Goal: Task Accomplishment & Management: Use online tool/utility

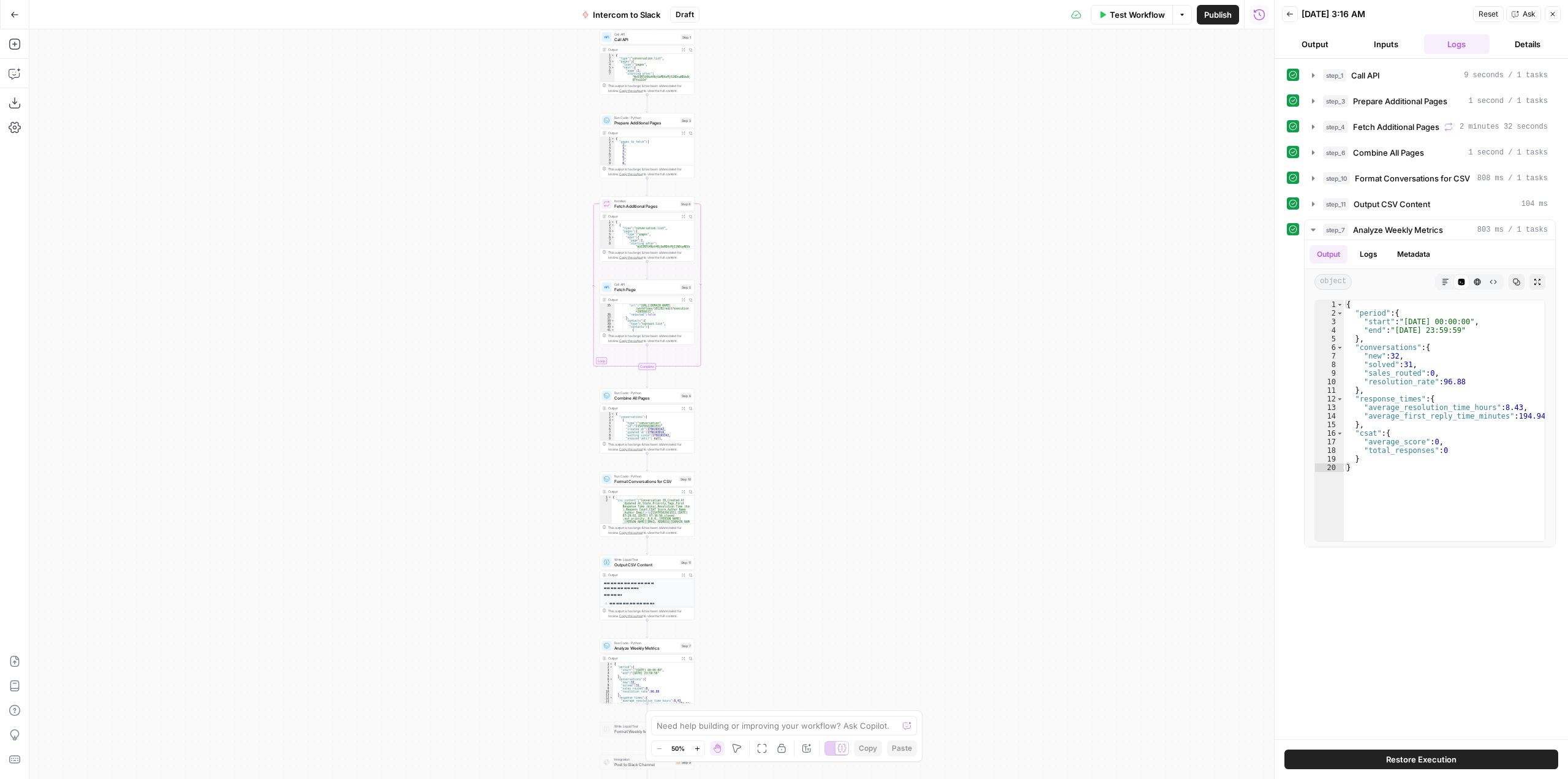
scroll to position [221, 0]
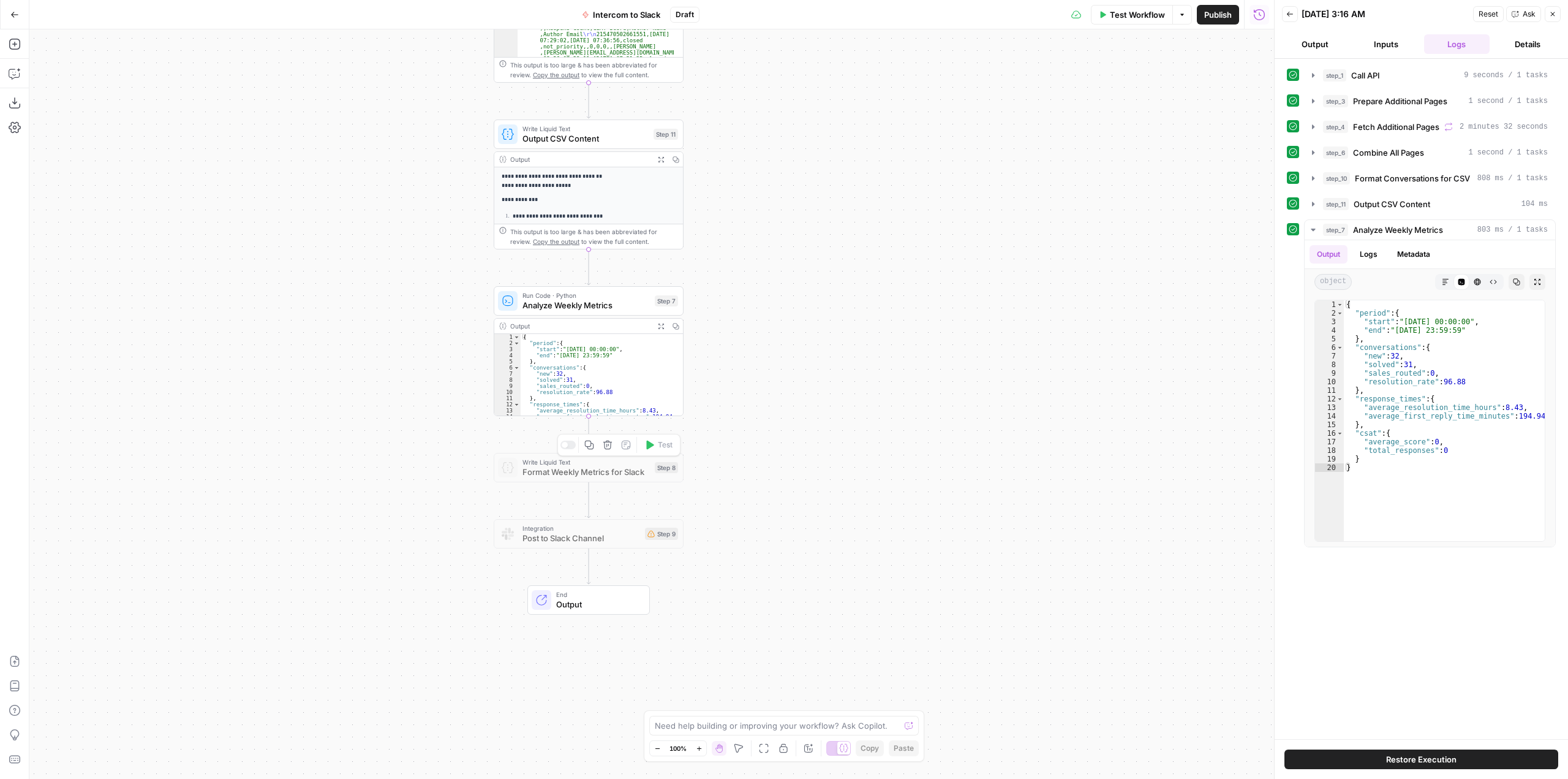
click at [568, 444] on div at bounding box center [568, 444] width 15 height 9
click at [562, 613] on div at bounding box center [565, 612] width 6 height 6
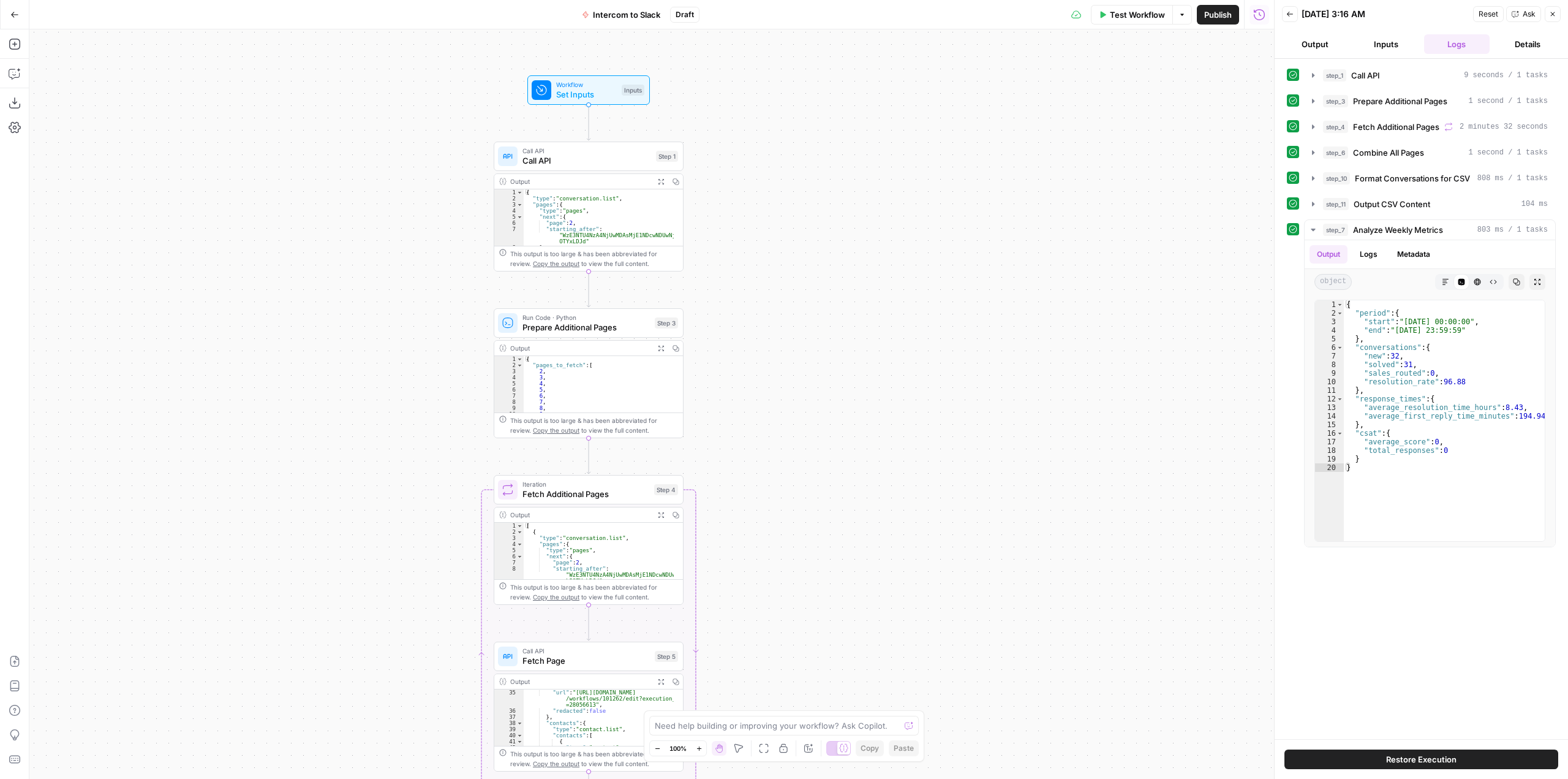
click at [11, 19] on button "Go Back" at bounding box center [15, 15] width 22 height 22
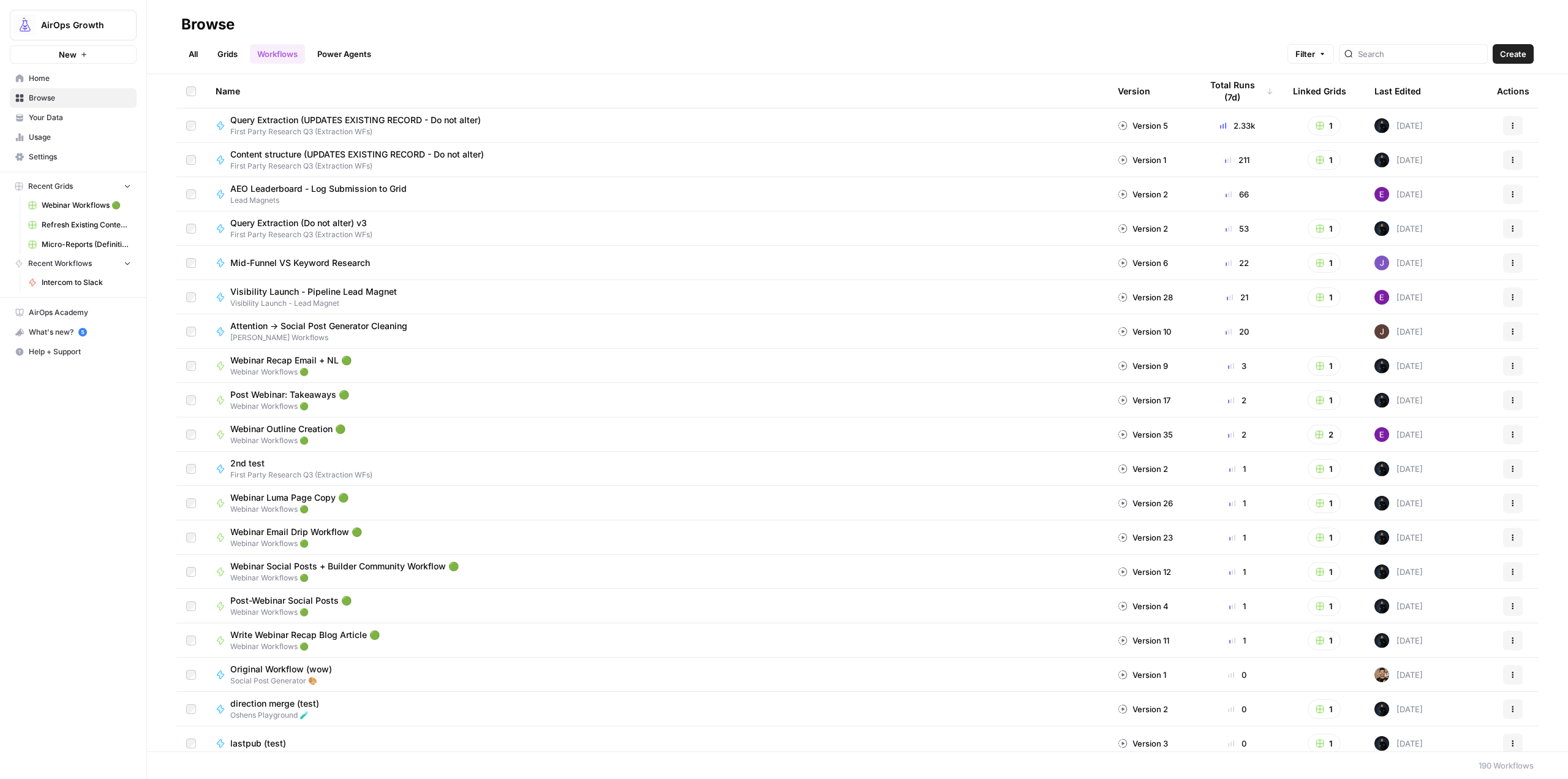
click at [69, 86] on link "Home" at bounding box center [73, 78] width 127 height 19
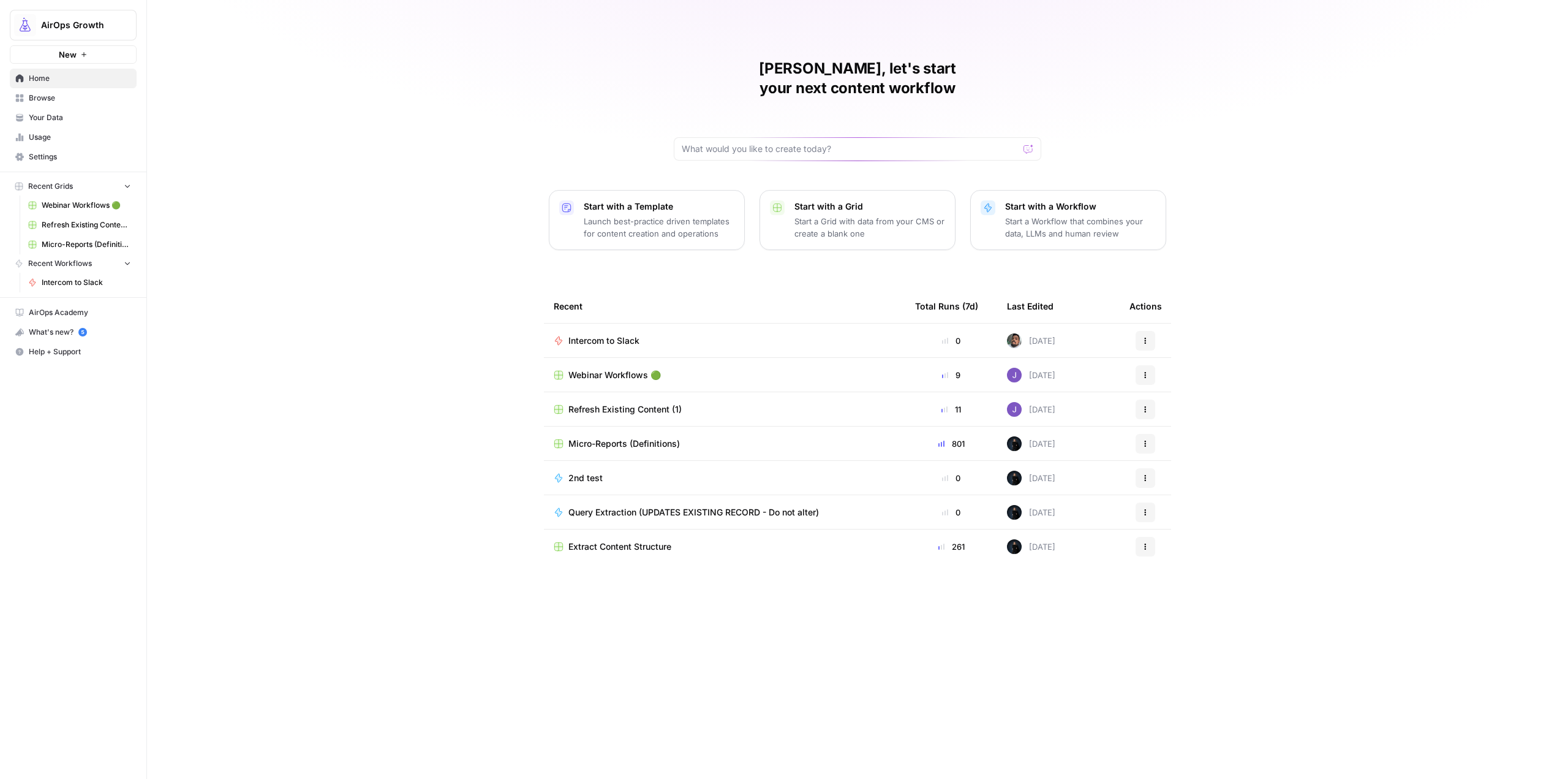
click at [722, 335] on div "Intercom to Slack" at bounding box center [724, 340] width 342 height 12
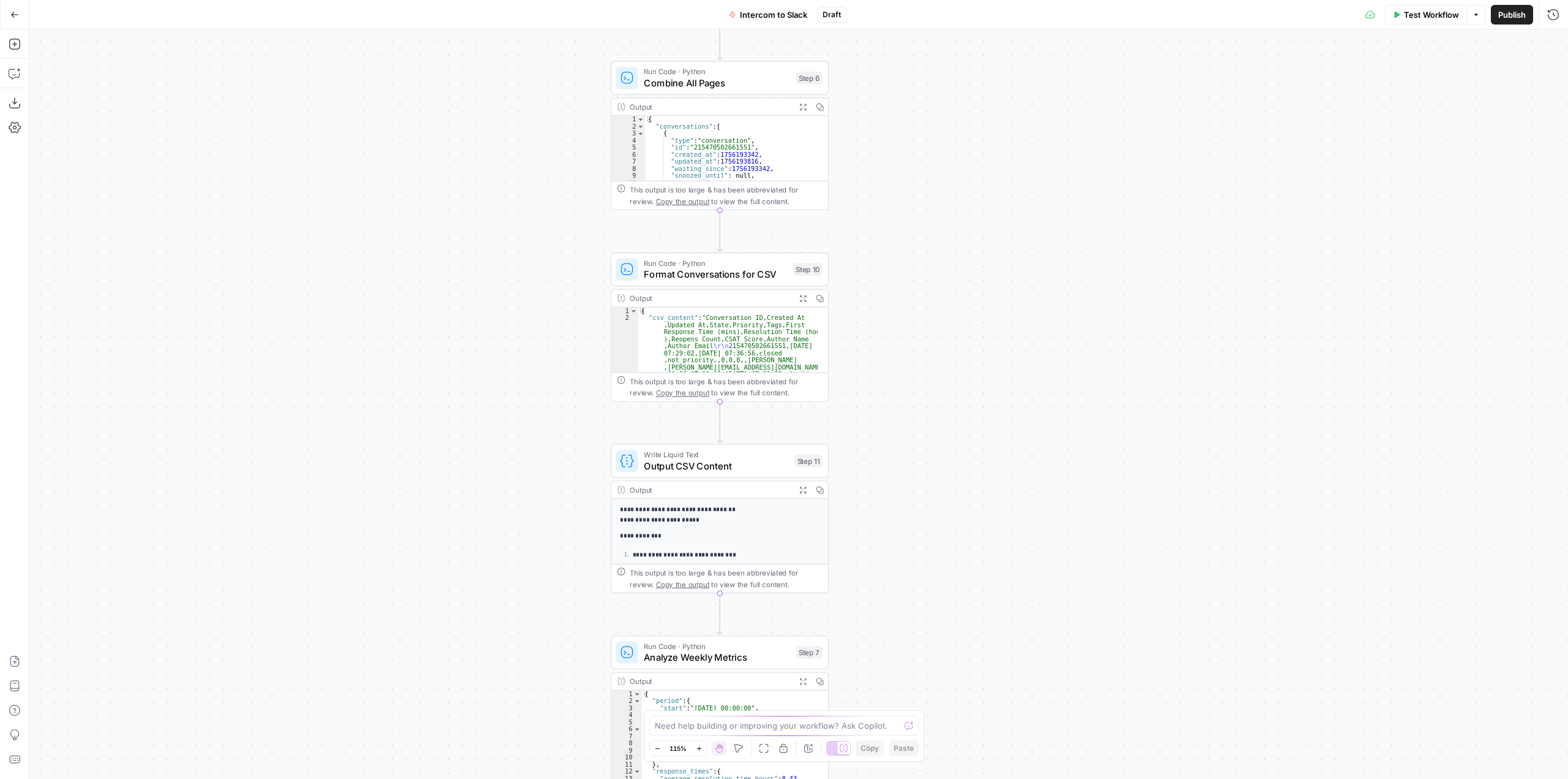
drag, startPoint x: 757, startPoint y: 305, endPoint x: 860, endPoint y: 537, distance: 253.8
click at [860, 537] on div "Workflow Set Inputs Inputs Call API Call API Step 1 Output Expand Output Copy 1…" at bounding box center [798, 403] width 1539 height 749
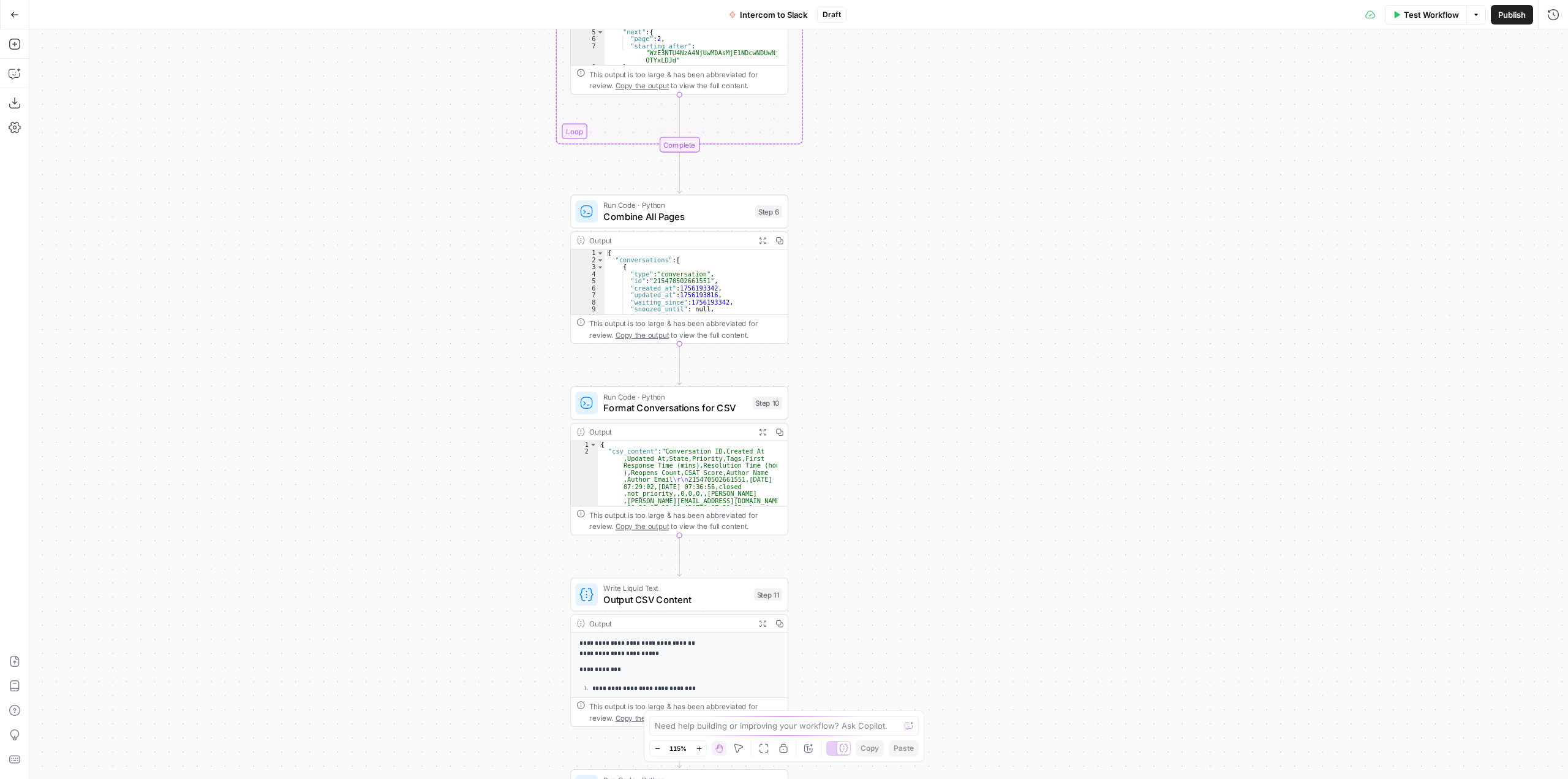
drag, startPoint x: 885, startPoint y: 423, endPoint x: 862, endPoint y: 498, distance: 78.4
click at [862, 498] on div "Workflow Set Inputs Inputs Call API Call API Step 1 Output Expand Output Copy 1…" at bounding box center [798, 403] width 1539 height 749
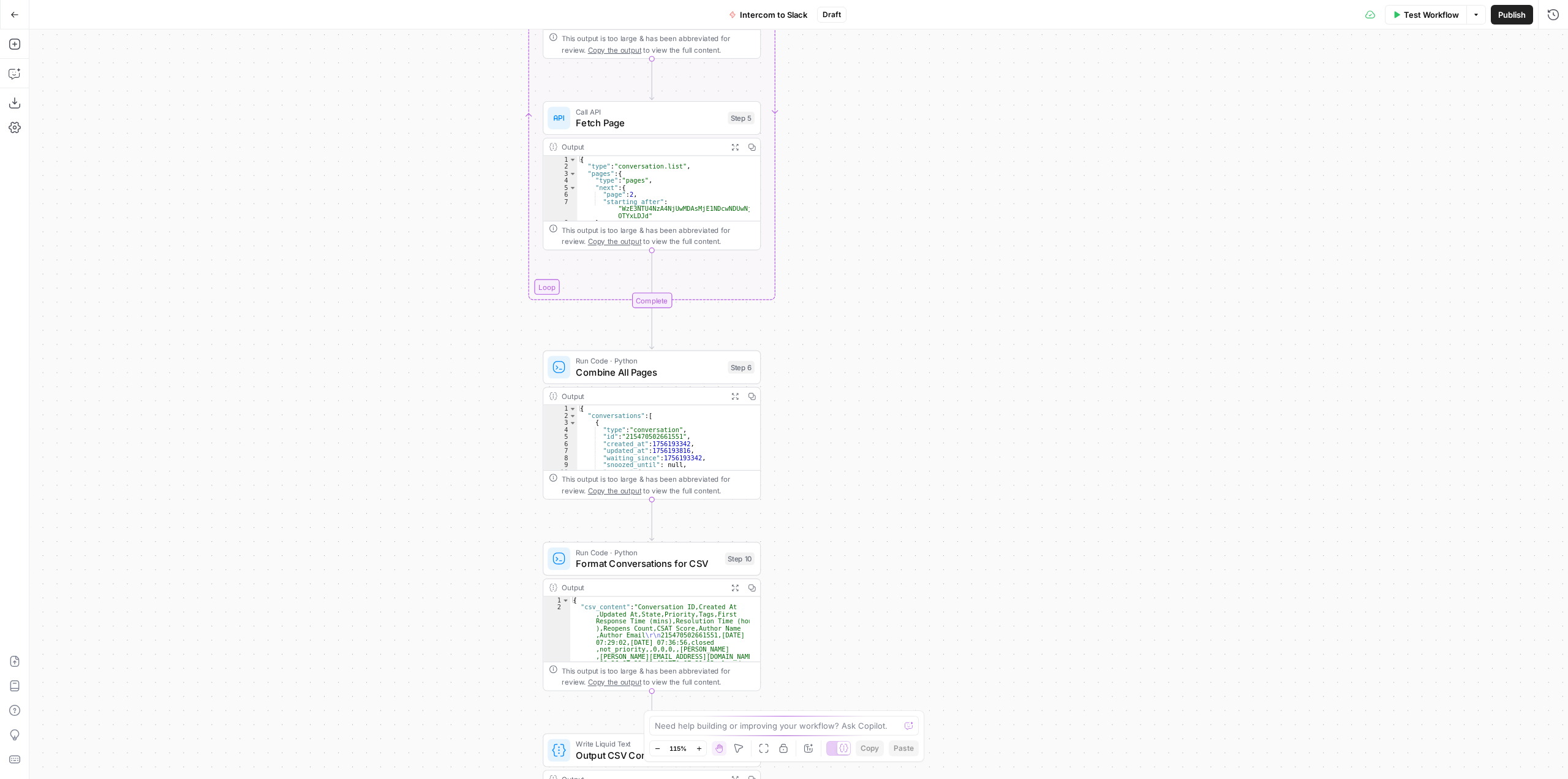
drag, startPoint x: 864, startPoint y: 465, endPoint x: 860, endPoint y: 484, distance: 19.4
click at [853, 539] on div "Workflow Set Inputs Inputs Call API Call API Step 1 Output Expand Output Copy 1…" at bounding box center [798, 403] width 1539 height 749
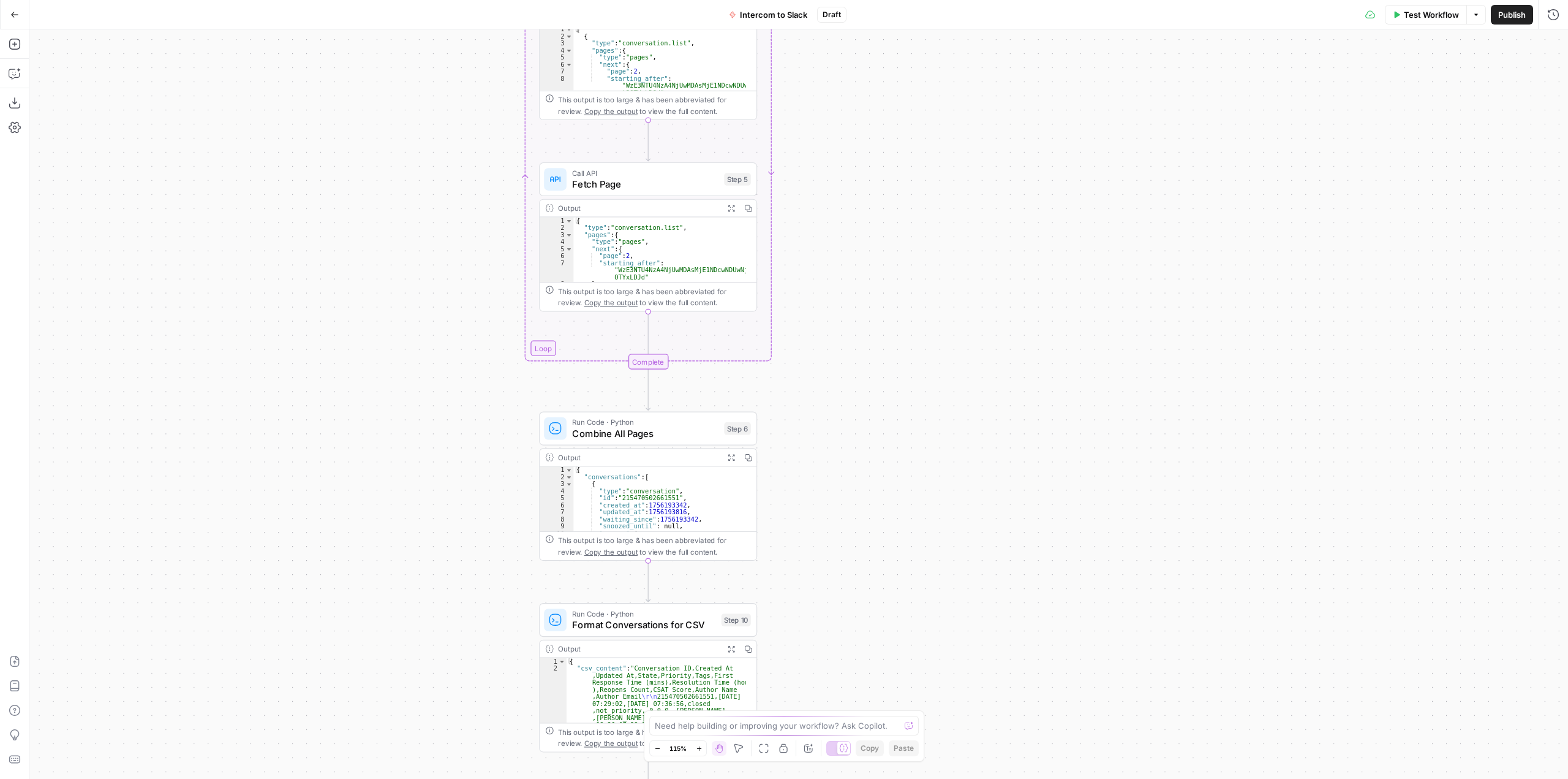
drag, startPoint x: 885, startPoint y: 295, endPoint x: 921, endPoint y: 544, distance: 251.6
click at [921, 544] on div "Workflow Set Inputs Inputs Call API Call API Step 1 Output Expand Output Copy 1…" at bounding box center [798, 403] width 1539 height 749
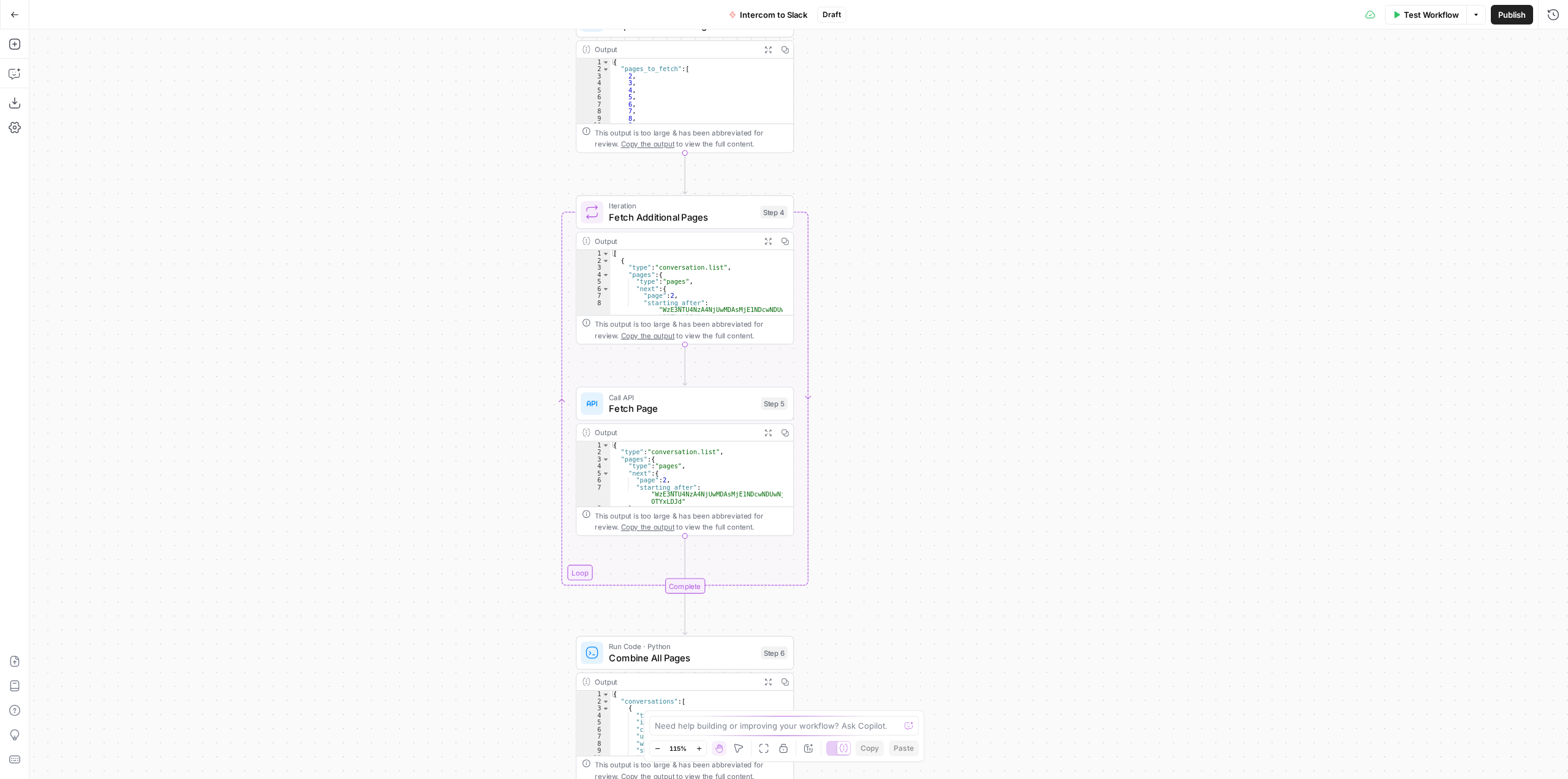
drag, startPoint x: 898, startPoint y: 353, endPoint x: 898, endPoint y: 433, distance: 80.0
click at [898, 435] on div "Workflow Set Inputs Inputs Call API Call API Step 1 Output Expand Output Copy 1…" at bounding box center [798, 403] width 1539 height 749
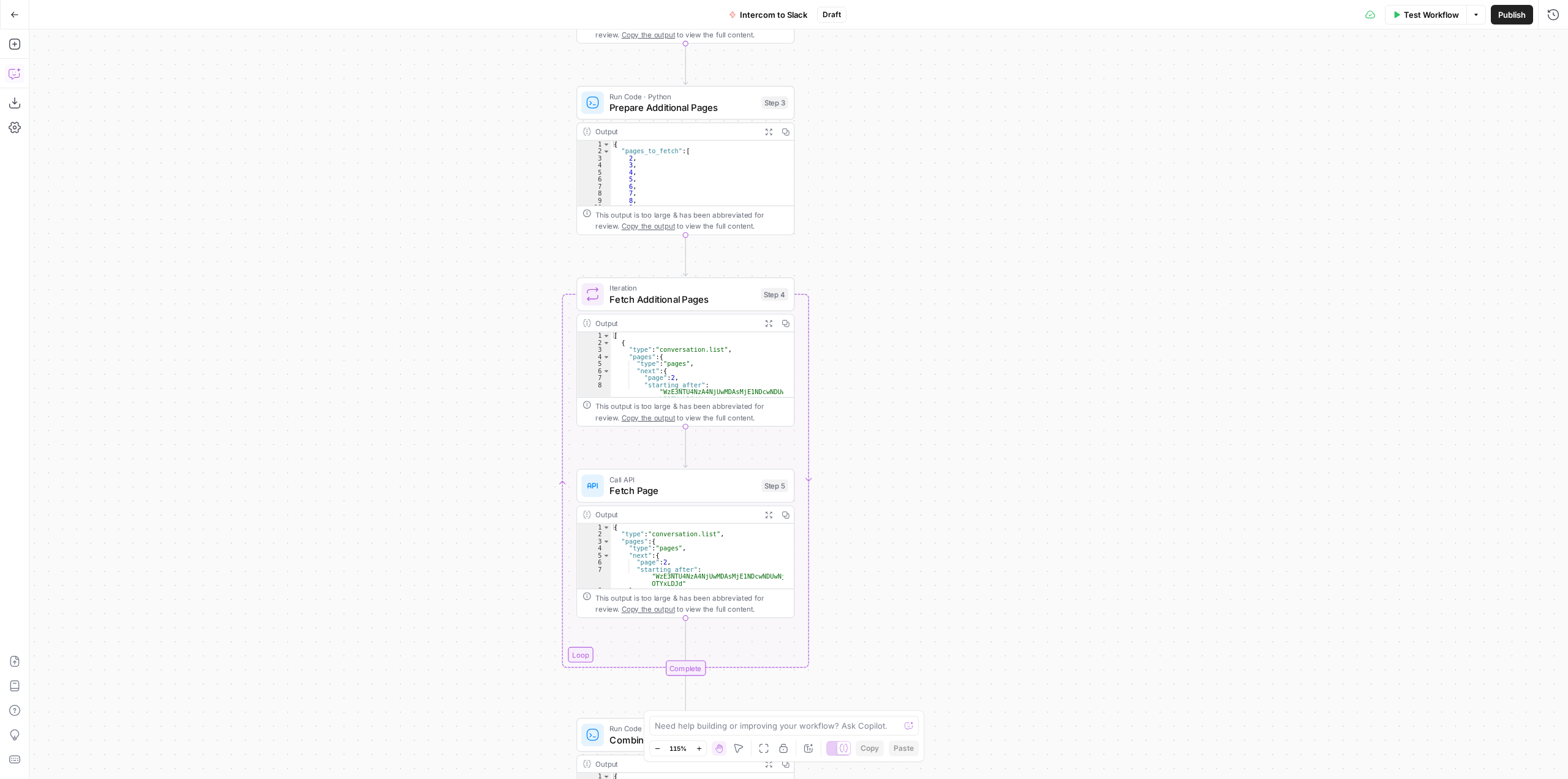
click at [9, 77] on icon "button" at bounding box center [14, 74] width 11 height 10
drag, startPoint x: 186, startPoint y: 729, endPoint x: -51, endPoint y: 554, distance: 294.6
click at [0, 554] on html "AirOps Growth New Home Browse Your Data Usage Settings Recent Grids Webinar Wor…" at bounding box center [784, 390] width 1568 height 779
paste textarea "I'm trying to reconcile both files to figure out why I'm getting less "new tick…"
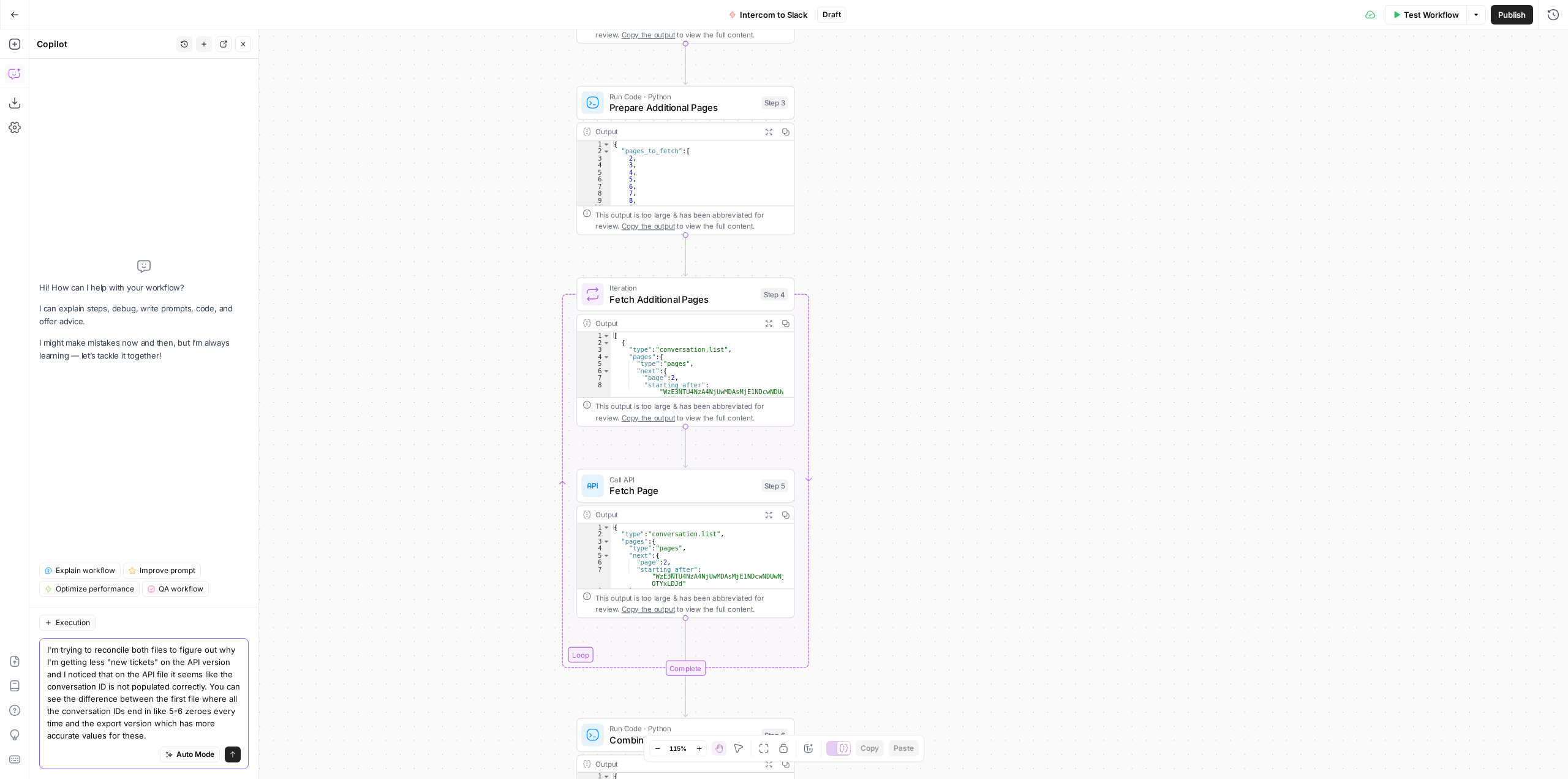
click at [143, 651] on textarea "I'm trying to reconcile both files to figure out why I'm getting less "new tick…" at bounding box center [144, 692] width 194 height 98
drag, startPoint x: 184, startPoint y: 735, endPoint x: 78, endPoint y: 697, distance: 112.6
click at [78, 697] on textarea "I'm trying to reconcile this CSV export with an export directly from intercom t…" at bounding box center [144, 686] width 194 height 110
click at [103, 701] on textarea "I'm trying to reconcile this CSV export with an export directly from intercom t…" at bounding box center [144, 686] width 194 height 110
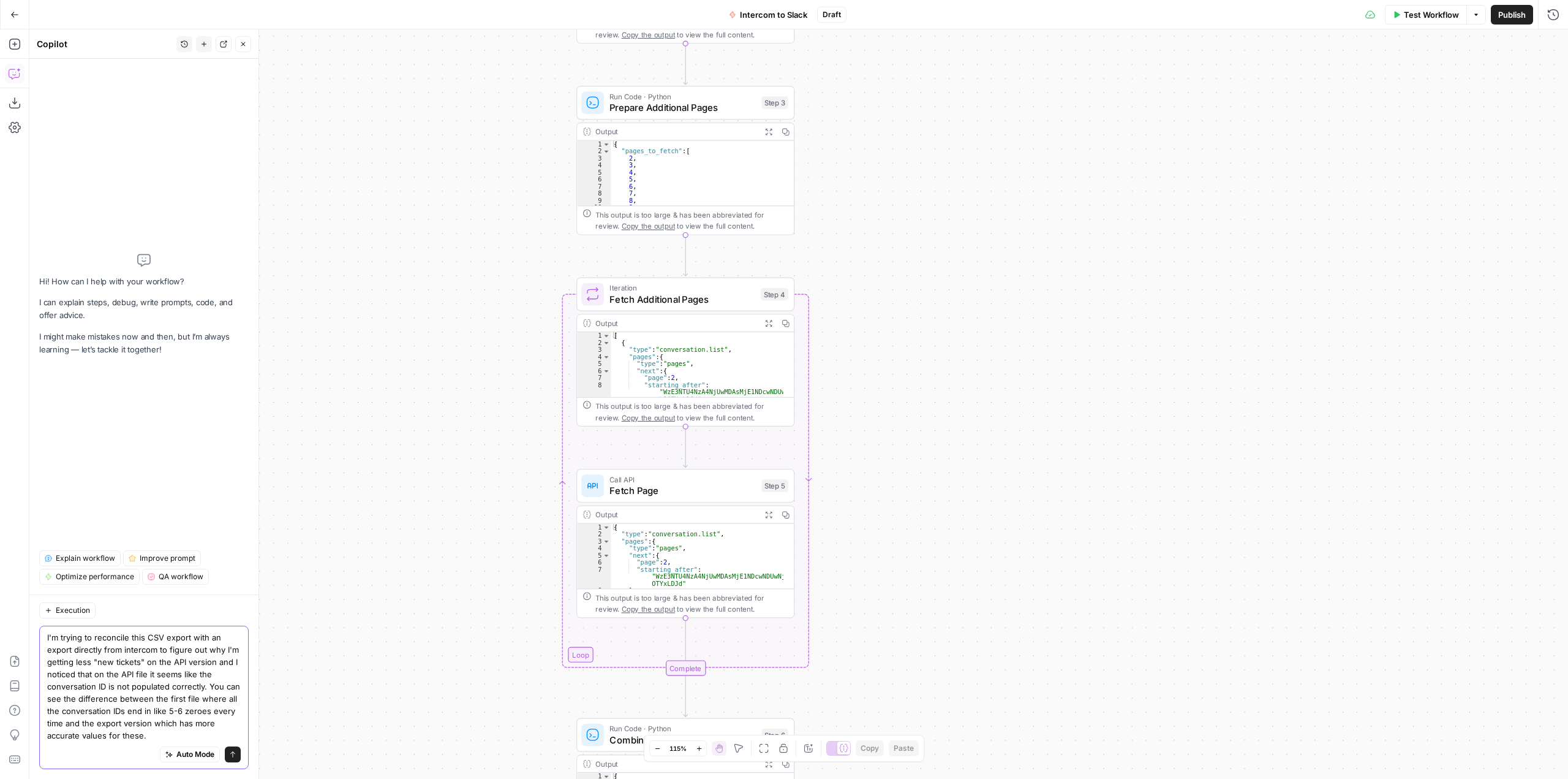
drag, startPoint x: 234, startPoint y: 697, endPoint x: 73, endPoint y: 700, distance: 161.0
click at [73, 700] on textarea "I'm trying to reconcile this CSV export with an export directly from intercom t…" at bounding box center [144, 686] width 194 height 110
click at [239, 731] on textarea "I'm trying to reconcile this CSV export with an export directly from intercom t…" at bounding box center [144, 692] width 194 height 98
paste textarea "The API is suffering from JavaScript's floating-point precision limitations wit…"
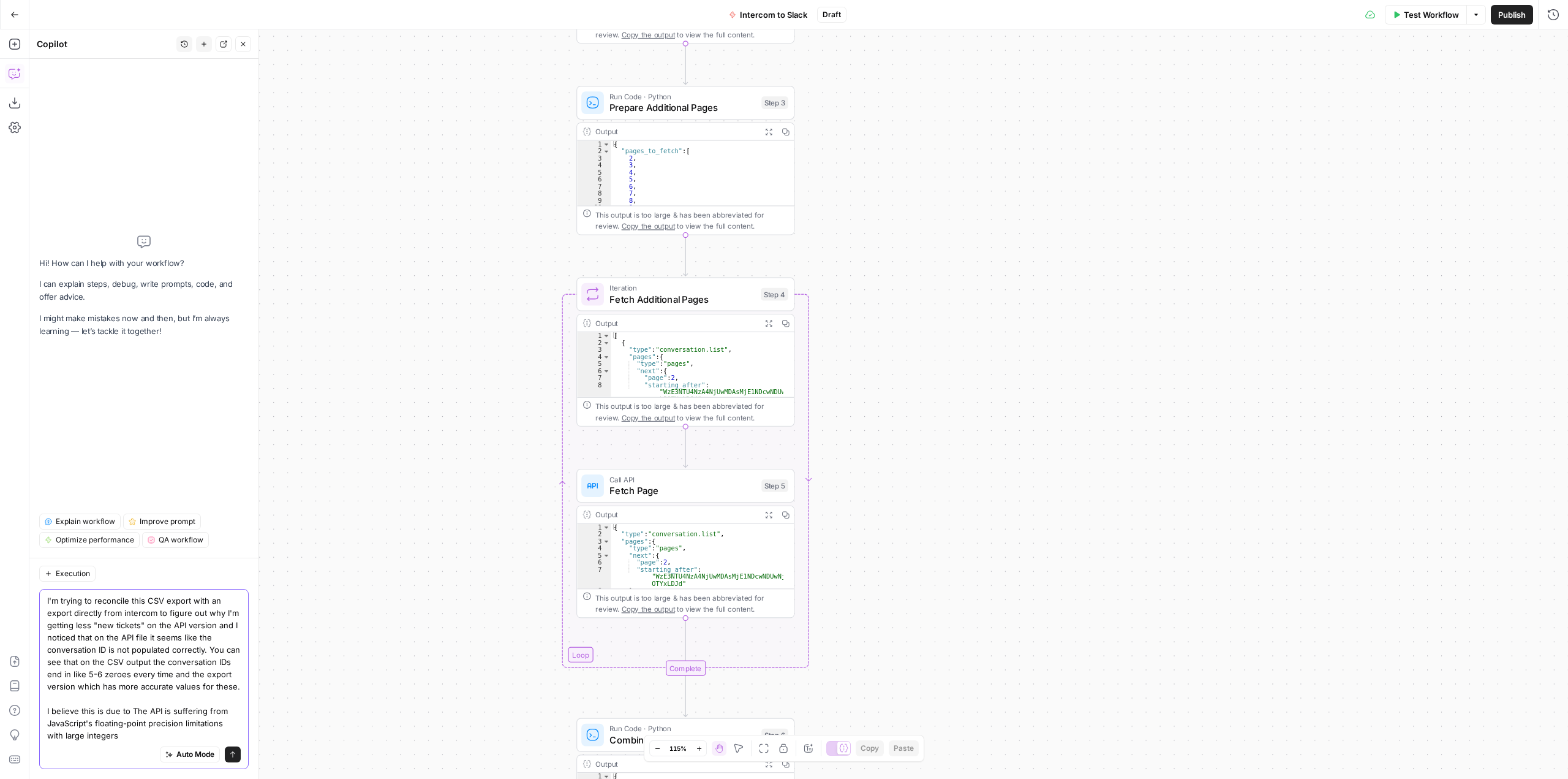
click at [138, 708] on textarea "I'm trying to reconcile this CSV export with an export directly from intercom t…" at bounding box center [144, 668] width 194 height 147
click at [217, 740] on textarea "I'm trying to reconcile this CSV export with an export directly from intercom t…" at bounding box center [144, 668] width 194 height 147
click at [118, 734] on textarea "I'm trying to reconcile this CSV export with an export directly from intercom t…" at bounding box center [144, 668] width 194 height 147
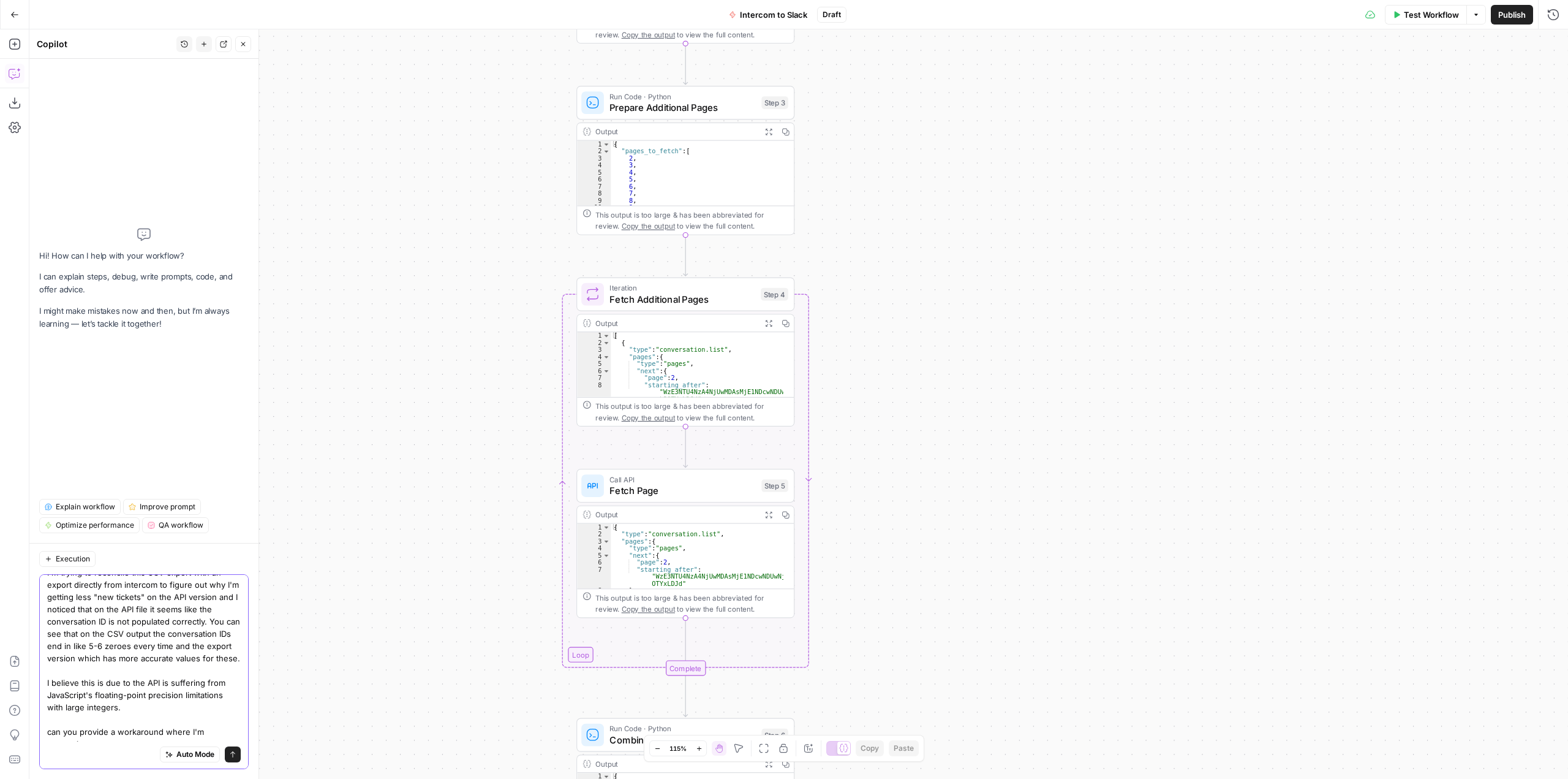
scroll to position [34, 0]
click at [124, 734] on textarea "I'm trying to reconcile this CSV export with an export directly from intercom t…" at bounding box center [144, 649] width 194 height 183
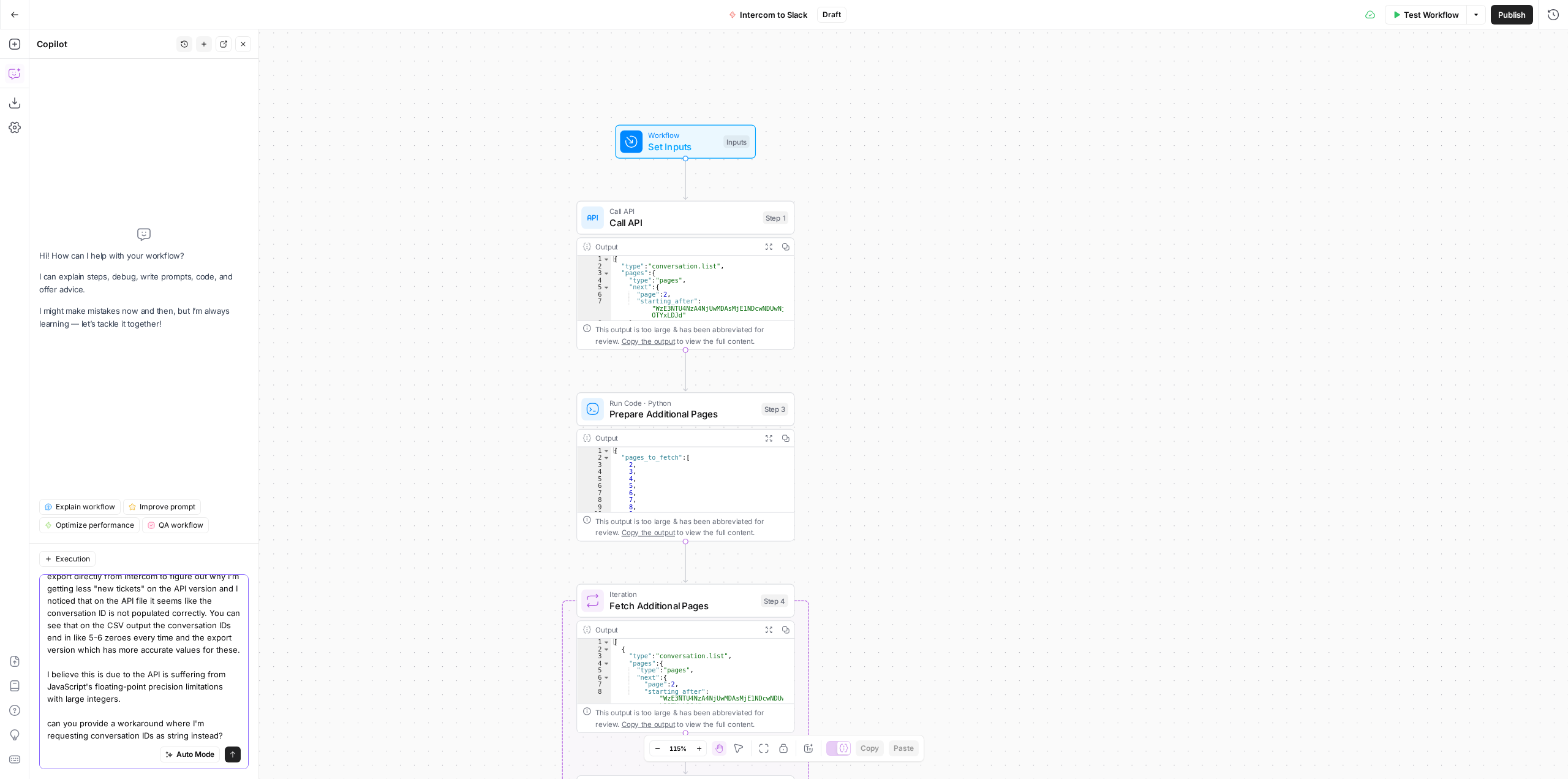
click at [187, 724] on textarea "I'm trying to reconcile this CSV export with an export directly from intercom t…" at bounding box center [144, 649] width 194 height 183
type textarea "I'm trying to reconcile this CSV export with an export directly from intercom t…"
click at [124, 745] on div "Auto Mode Send" at bounding box center [144, 755] width 194 height 27
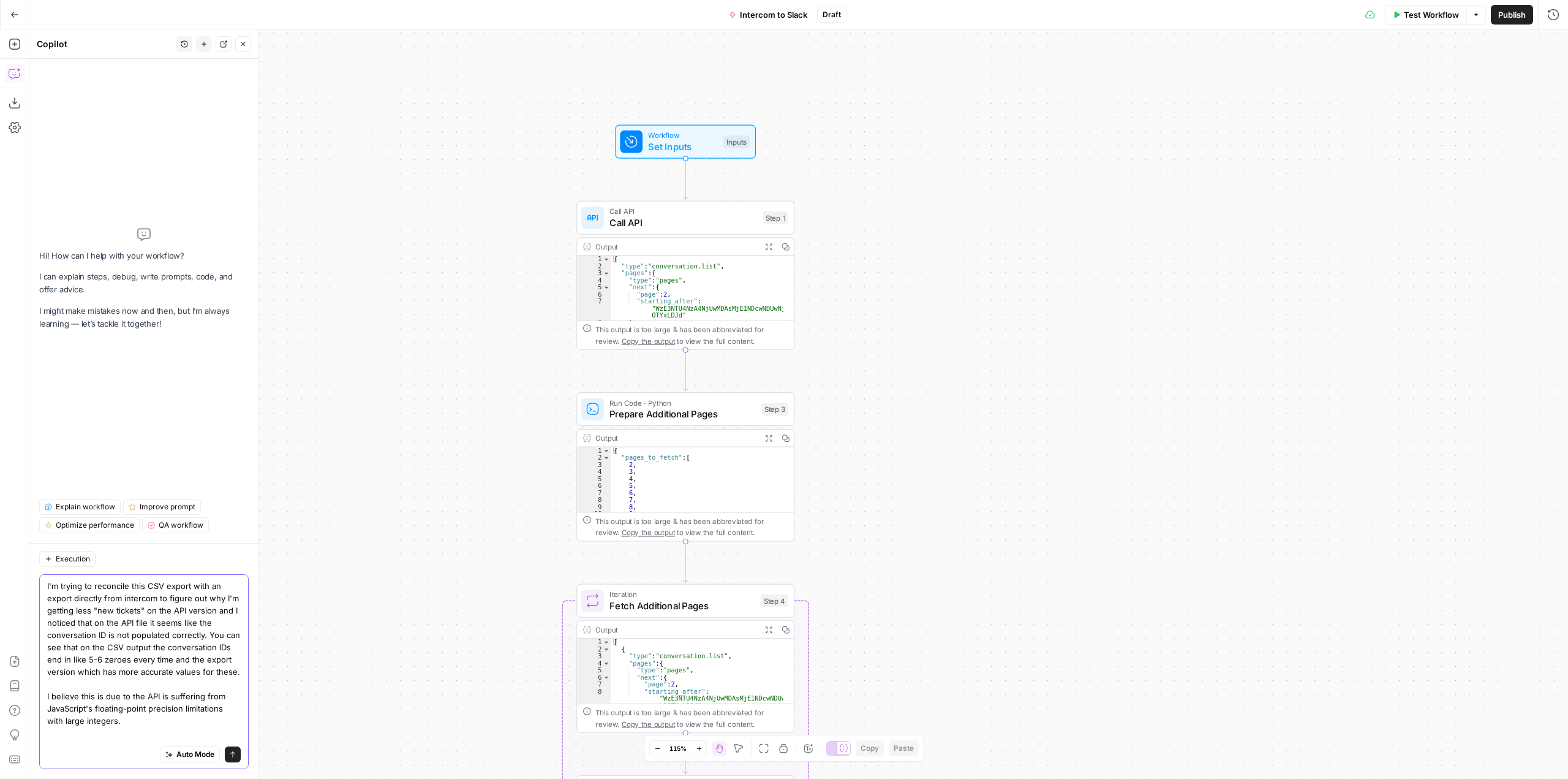
click at [229, 753] on icon "submit" at bounding box center [233, 754] width 7 height 7
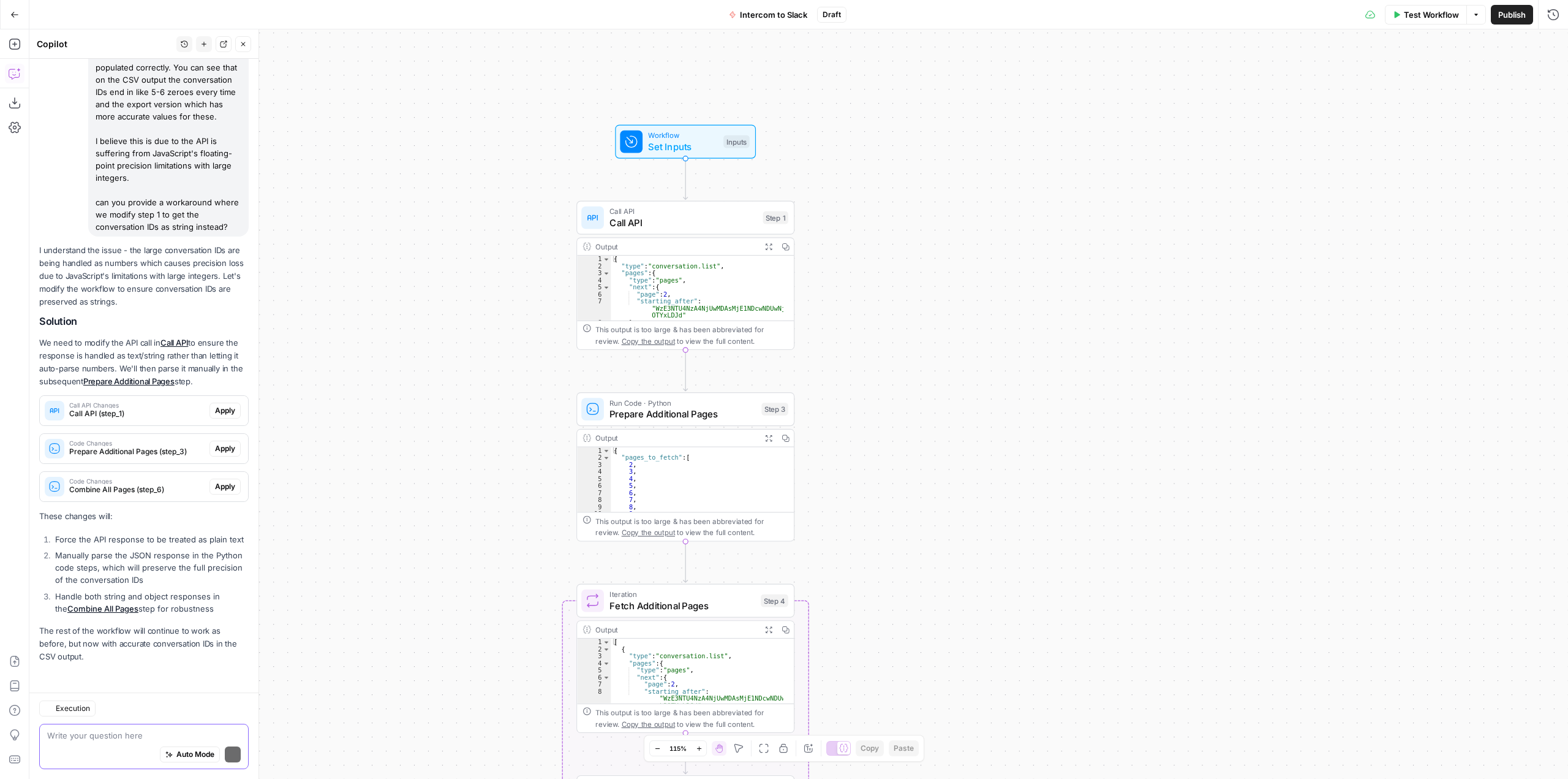
scroll to position [210, 0]
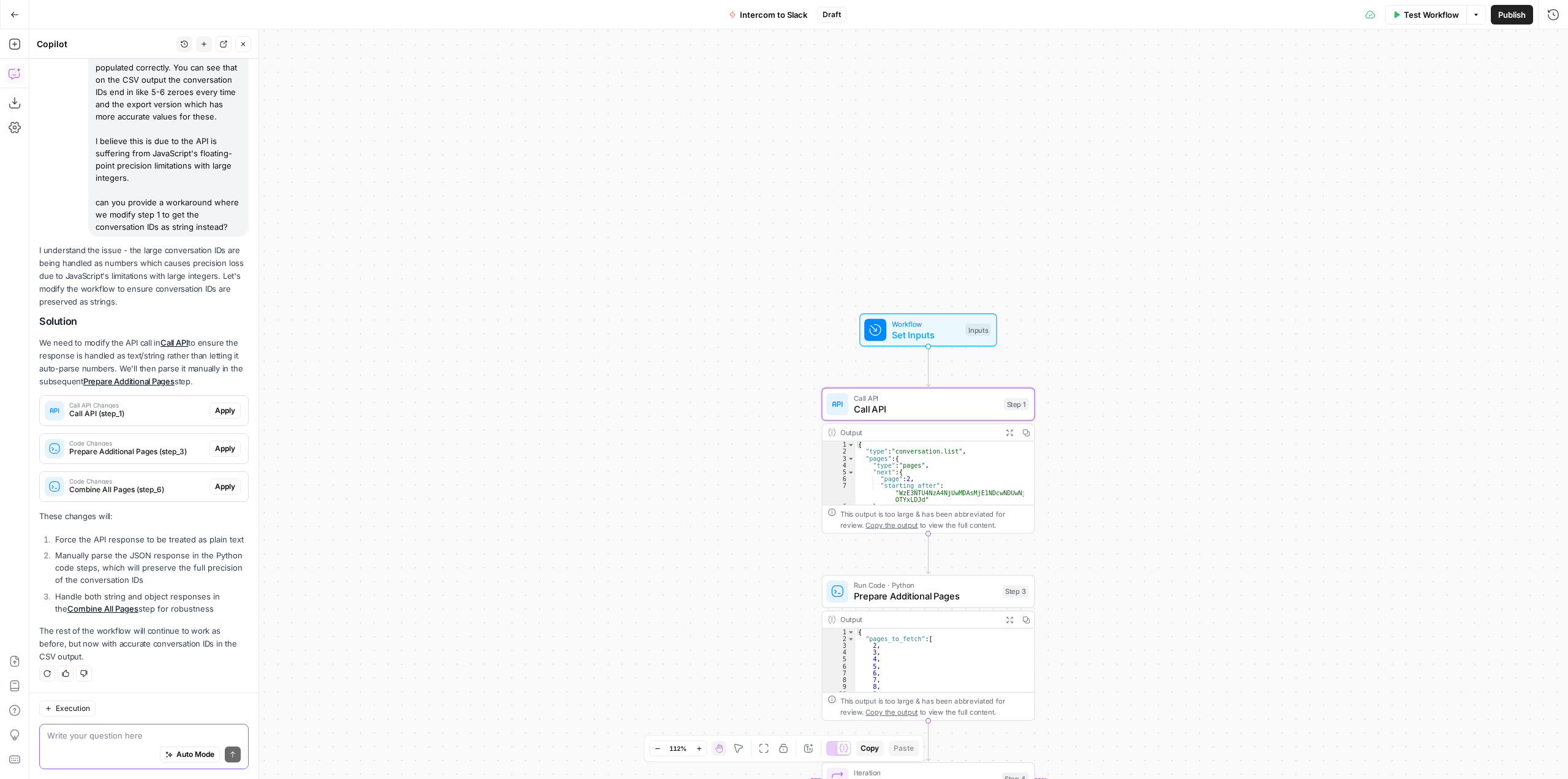
click at [218, 405] on span "Apply" at bounding box center [225, 411] width 20 height 11
click at [767, 162] on button "Apply anyway" at bounding box center [757, 156] width 74 height 22
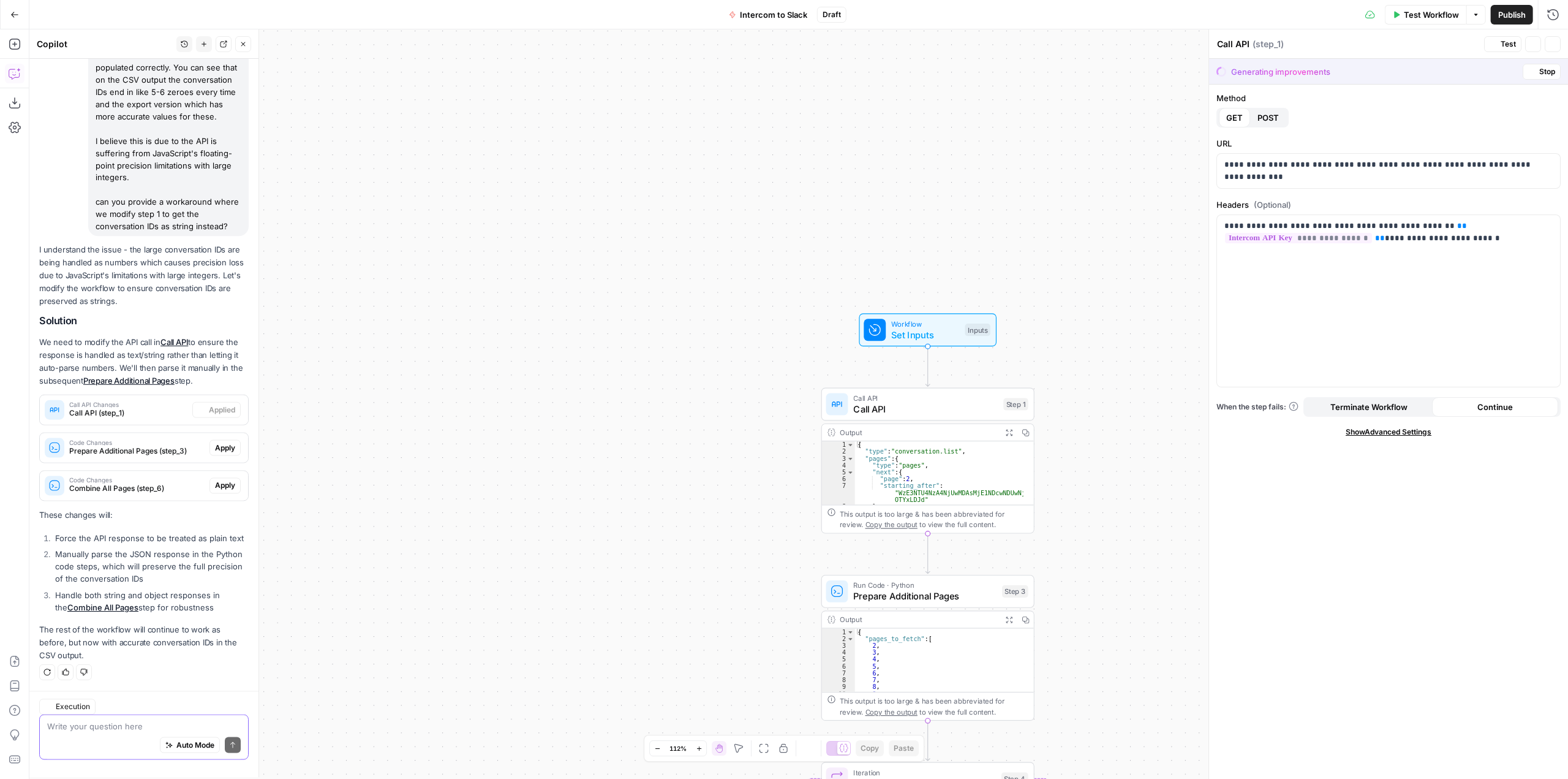
scroll to position [229, 0]
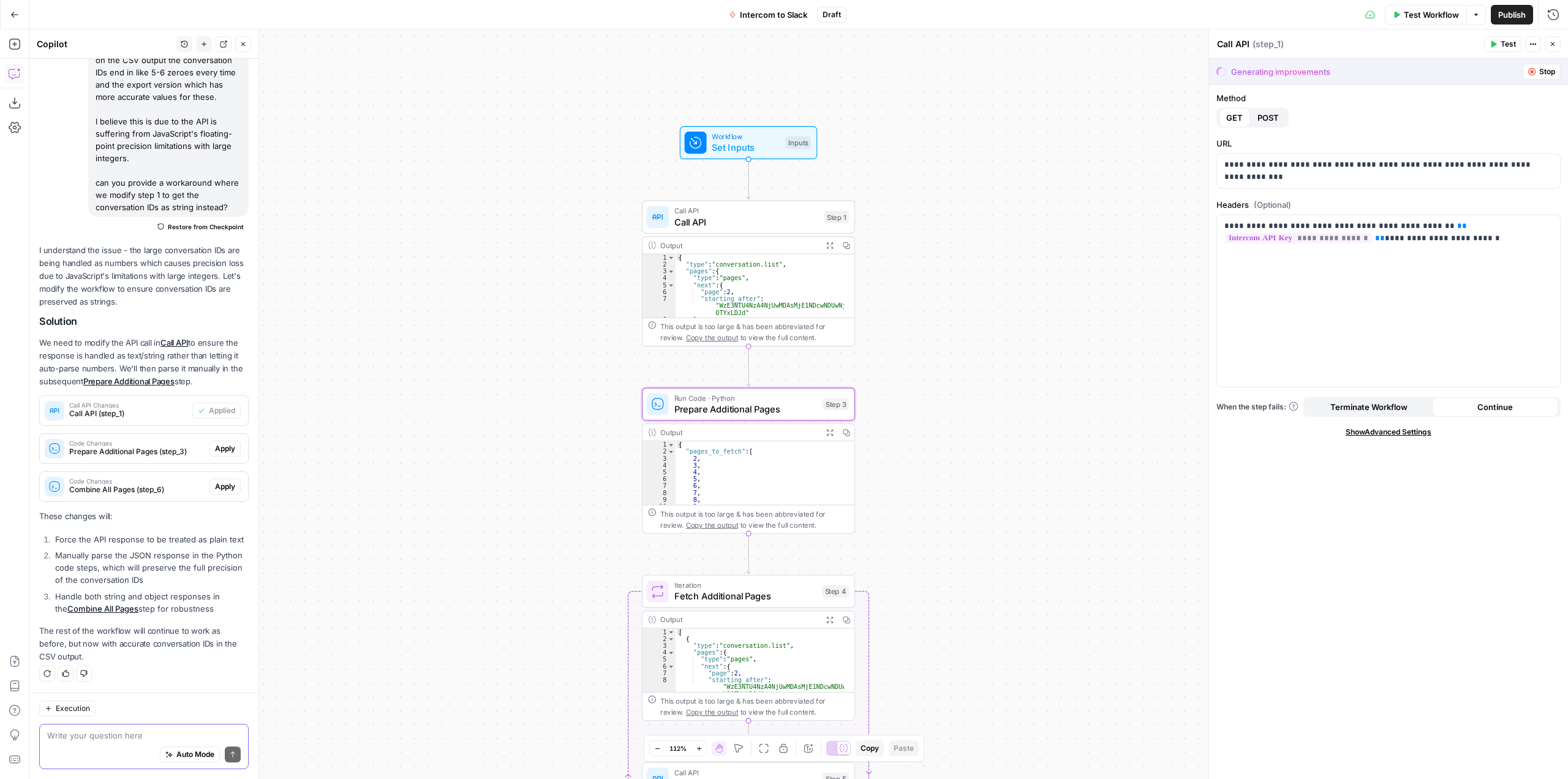
click at [219, 443] on span "Apply" at bounding box center [225, 448] width 20 height 11
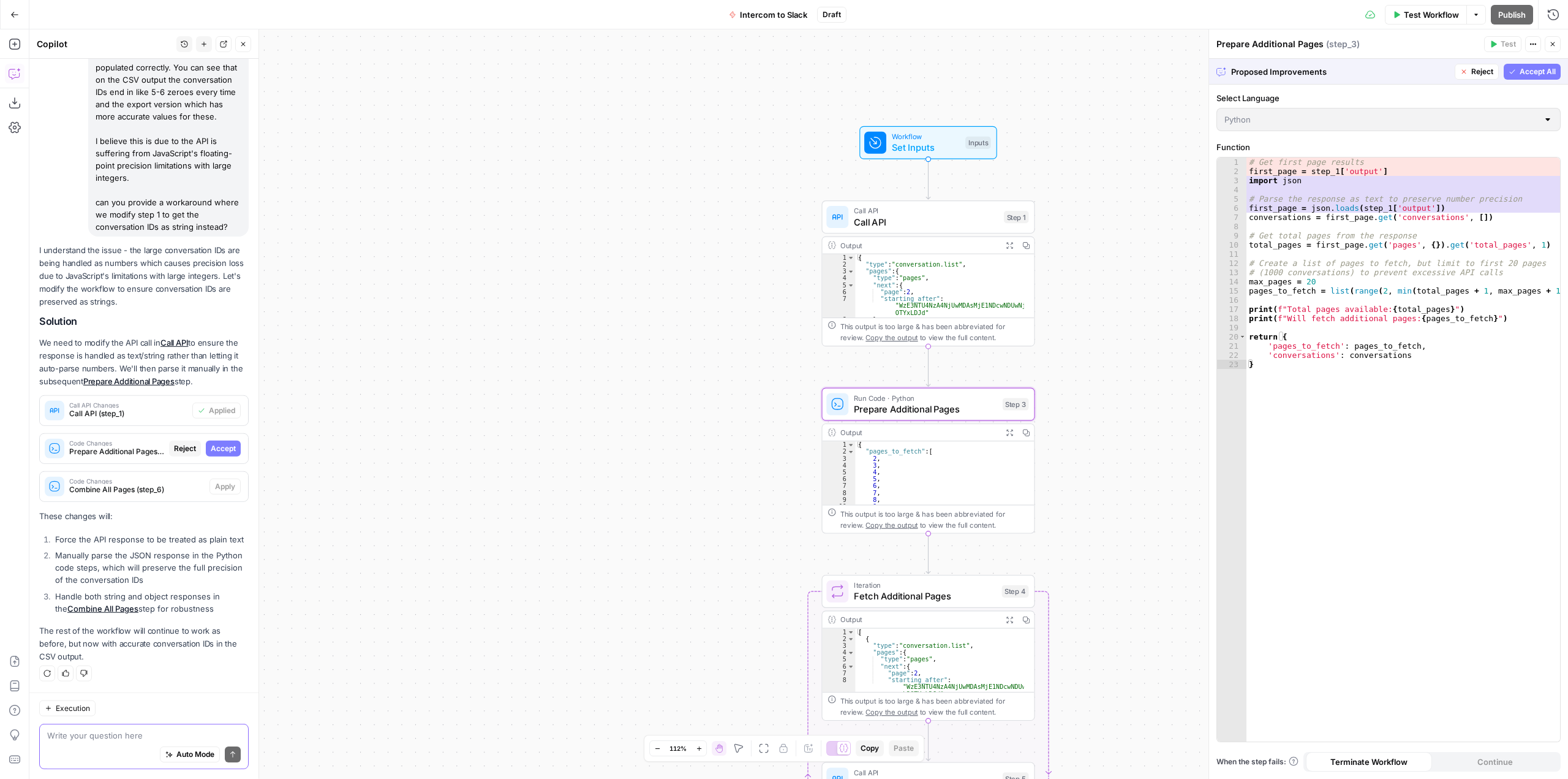
scroll to position [210, 0]
click at [219, 443] on span "Accept" at bounding box center [223, 448] width 25 height 11
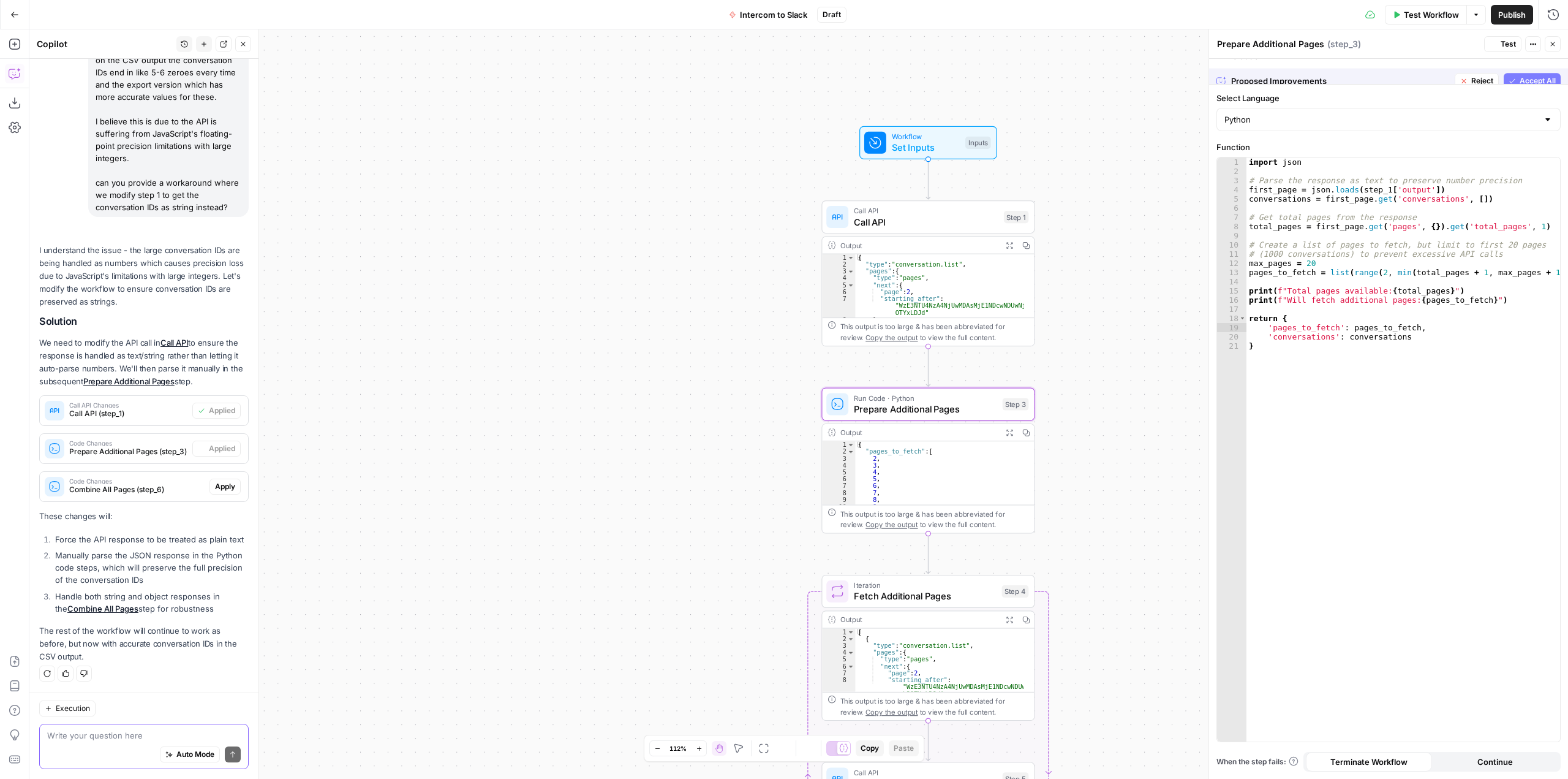
scroll to position [229, 0]
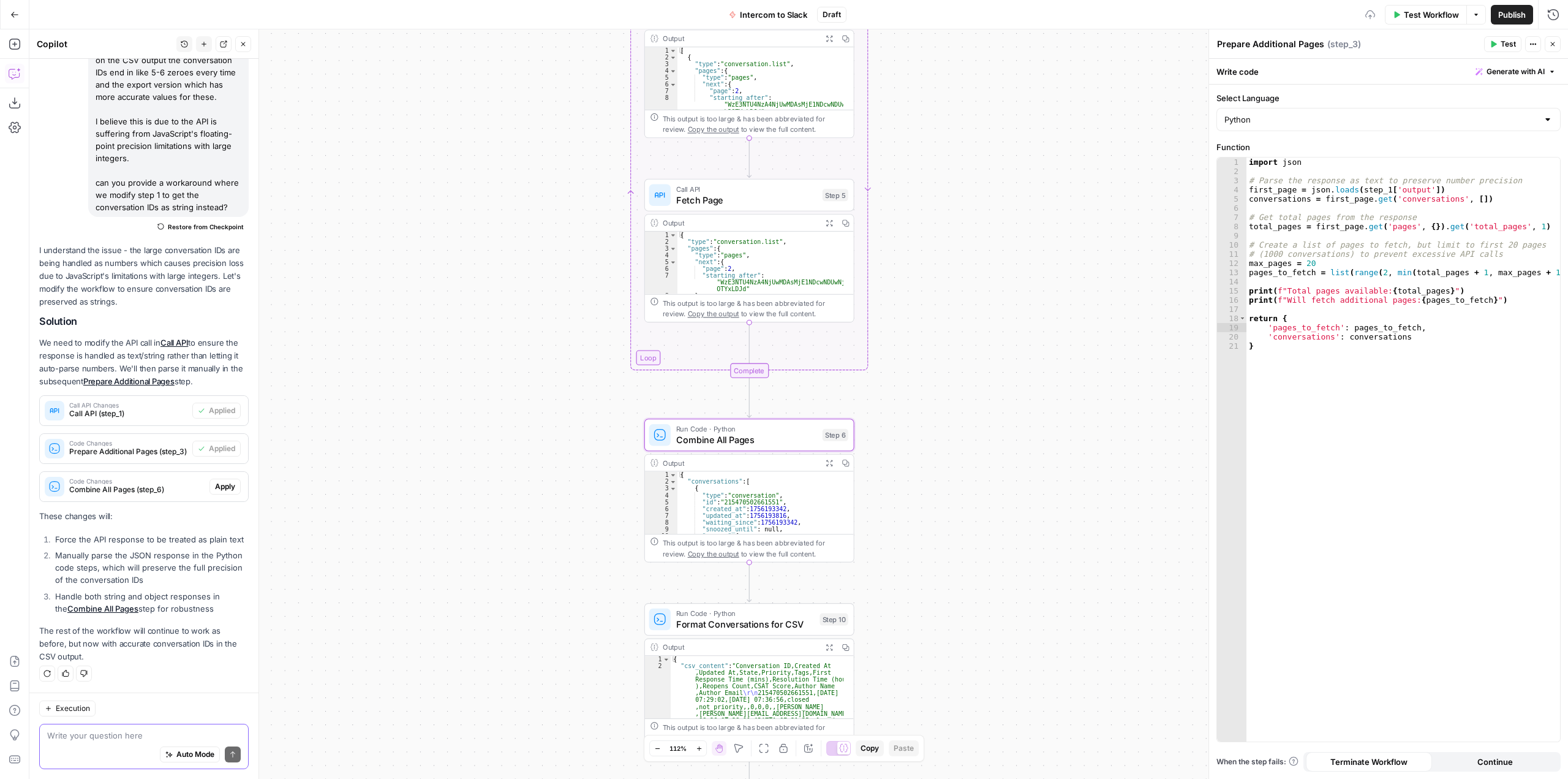
click at [216, 481] on span "Apply" at bounding box center [225, 486] width 20 height 11
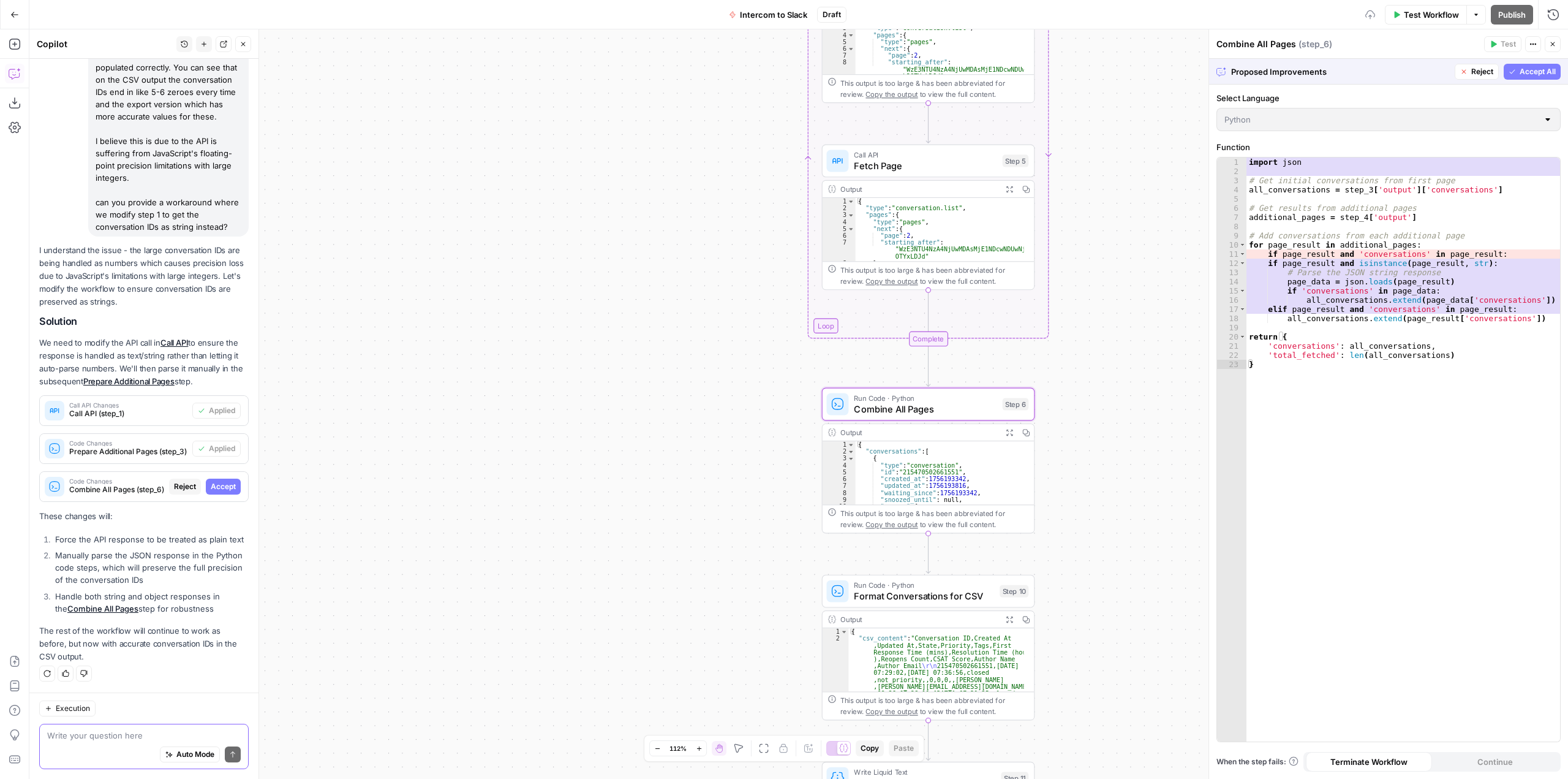
scroll to position [210, 0]
click at [216, 481] on span "Accept" at bounding box center [223, 486] width 25 height 11
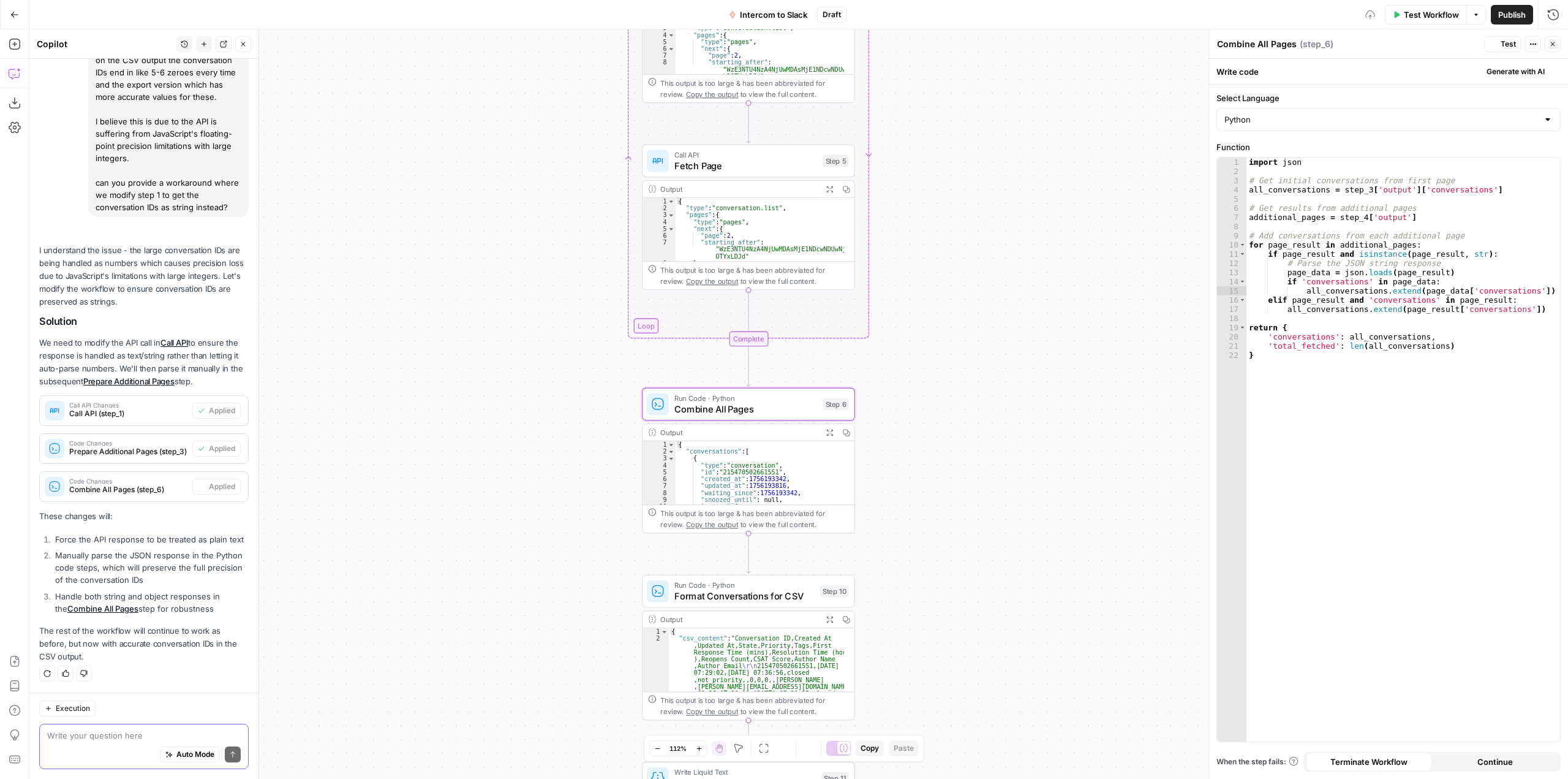
scroll to position [229, 0]
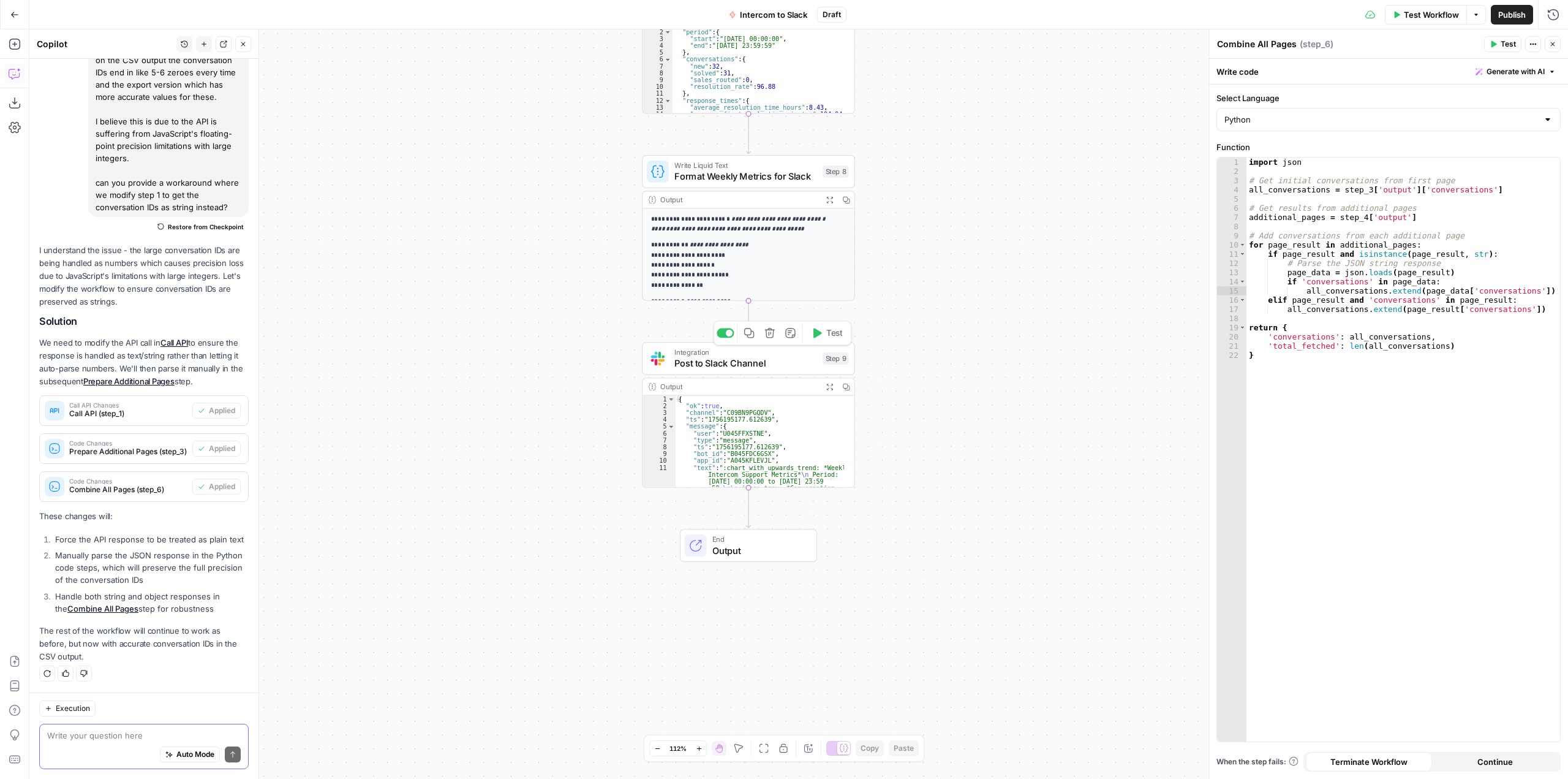
click at [723, 335] on div at bounding box center [725, 333] width 17 height 10
click at [729, 149] on div at bounding box center [725, 146] width 17 height 10
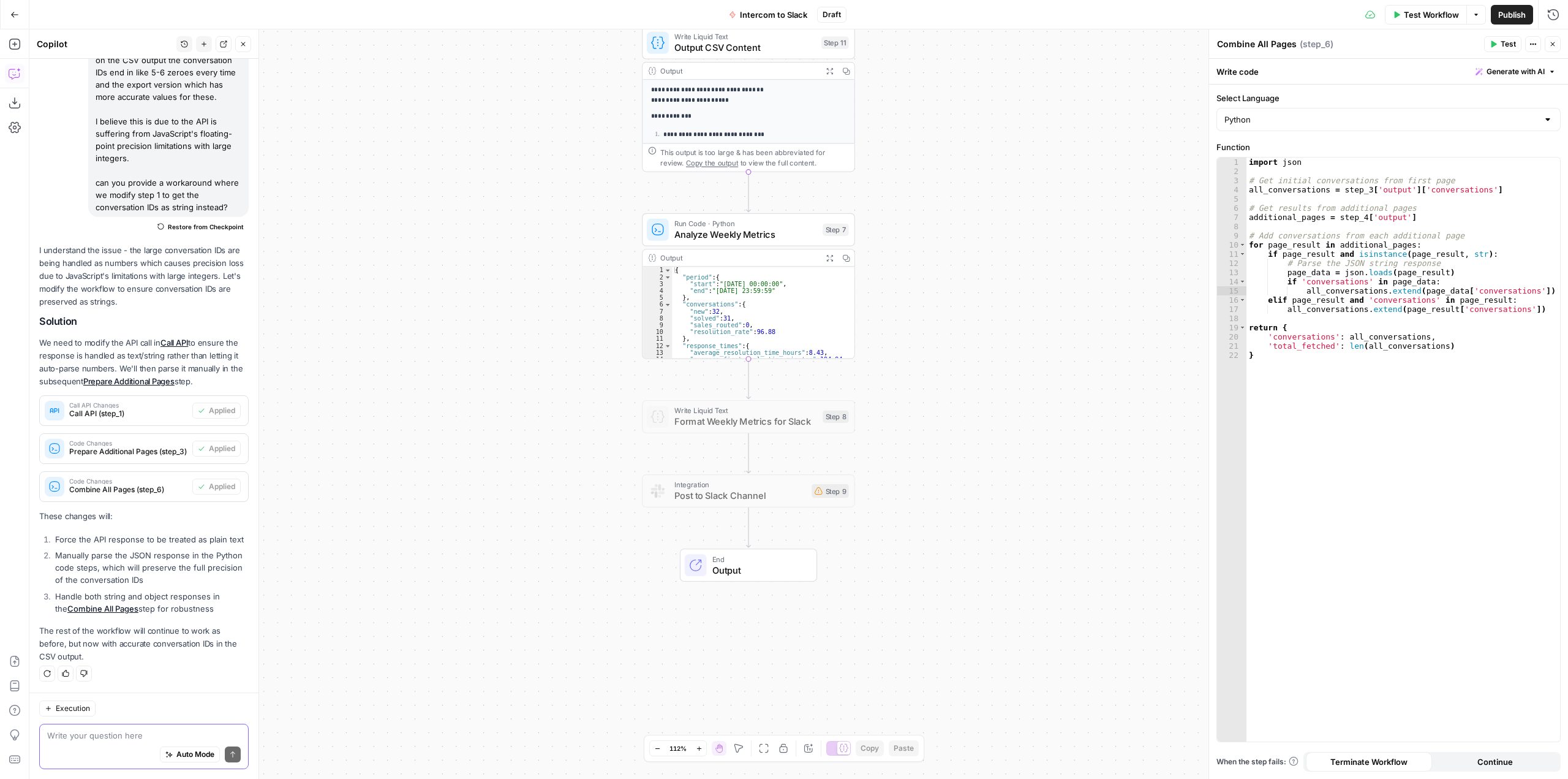
click at [1410, 11] on span "Test Workflow" at bounding box center [1431, 15] width 55 height 12
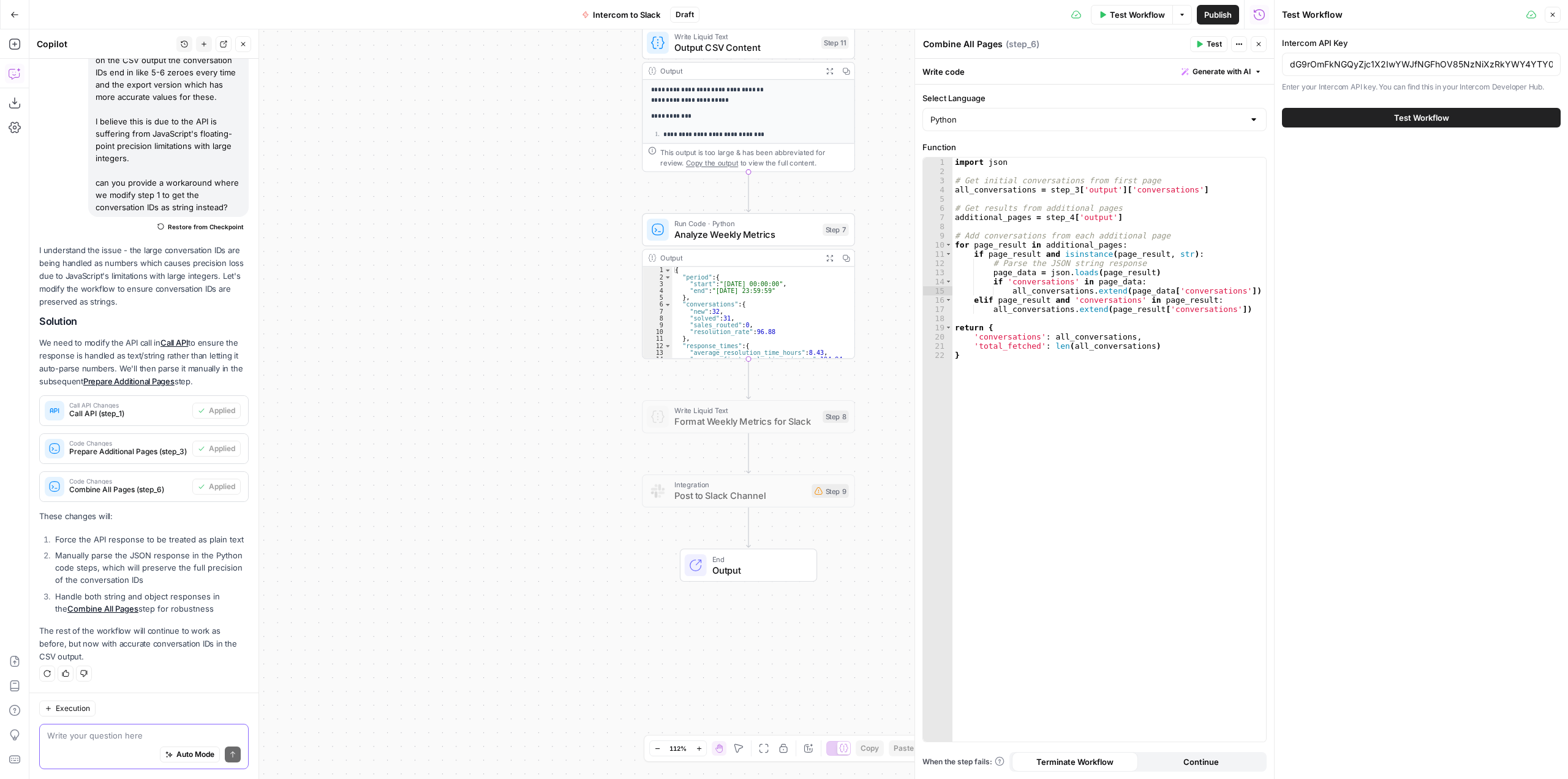
click at [1386, 109] on button "Test Workflow" at bounding box center [1421, 117] width 279 height 19
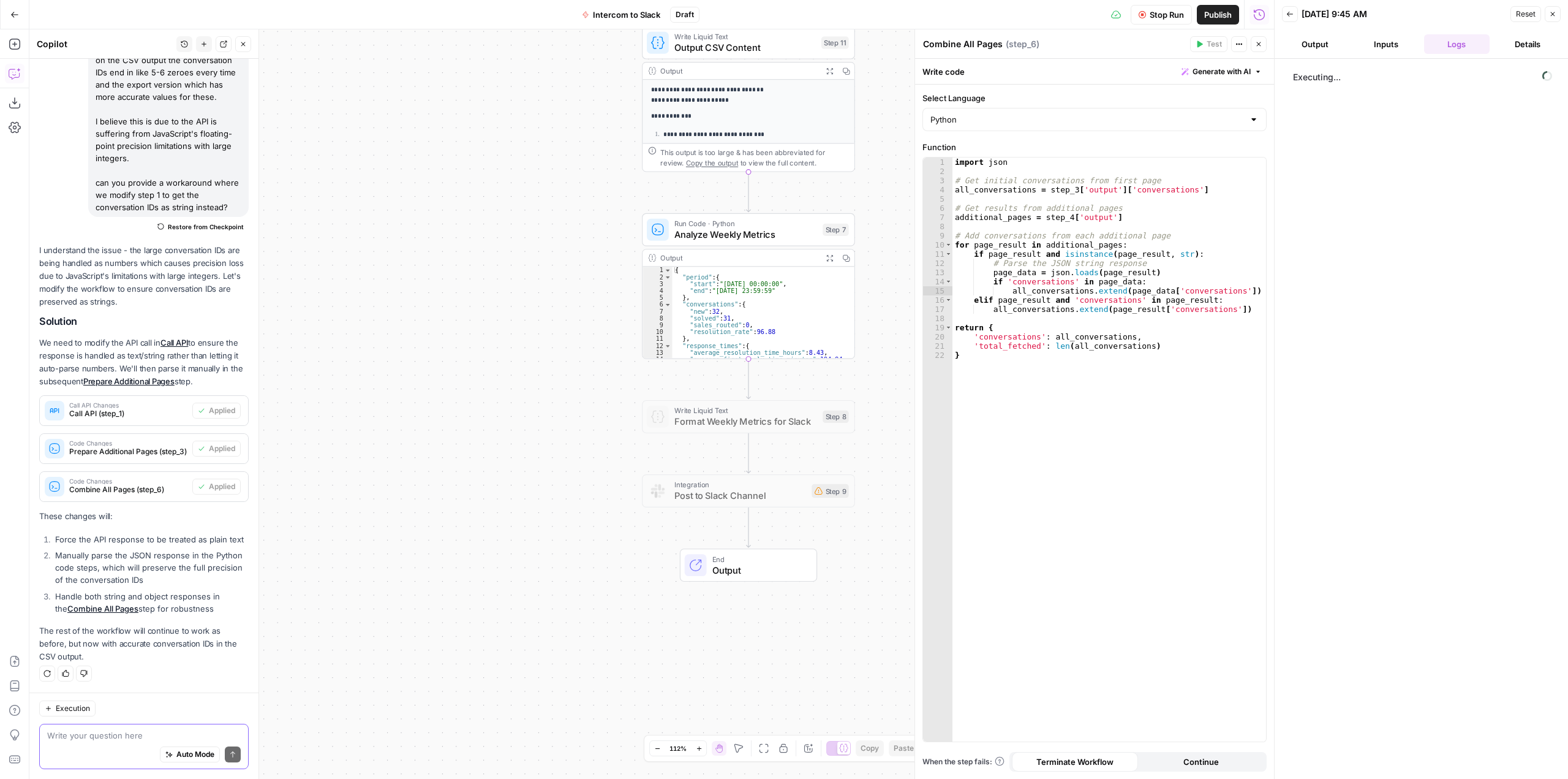
click at [1399, 38] on button "Inputs" at bounding box center [1386, 44] width 66 height 19
click at [1441, 41] on button "Logs" at bounding box center [1457, 44] width 66 height 19
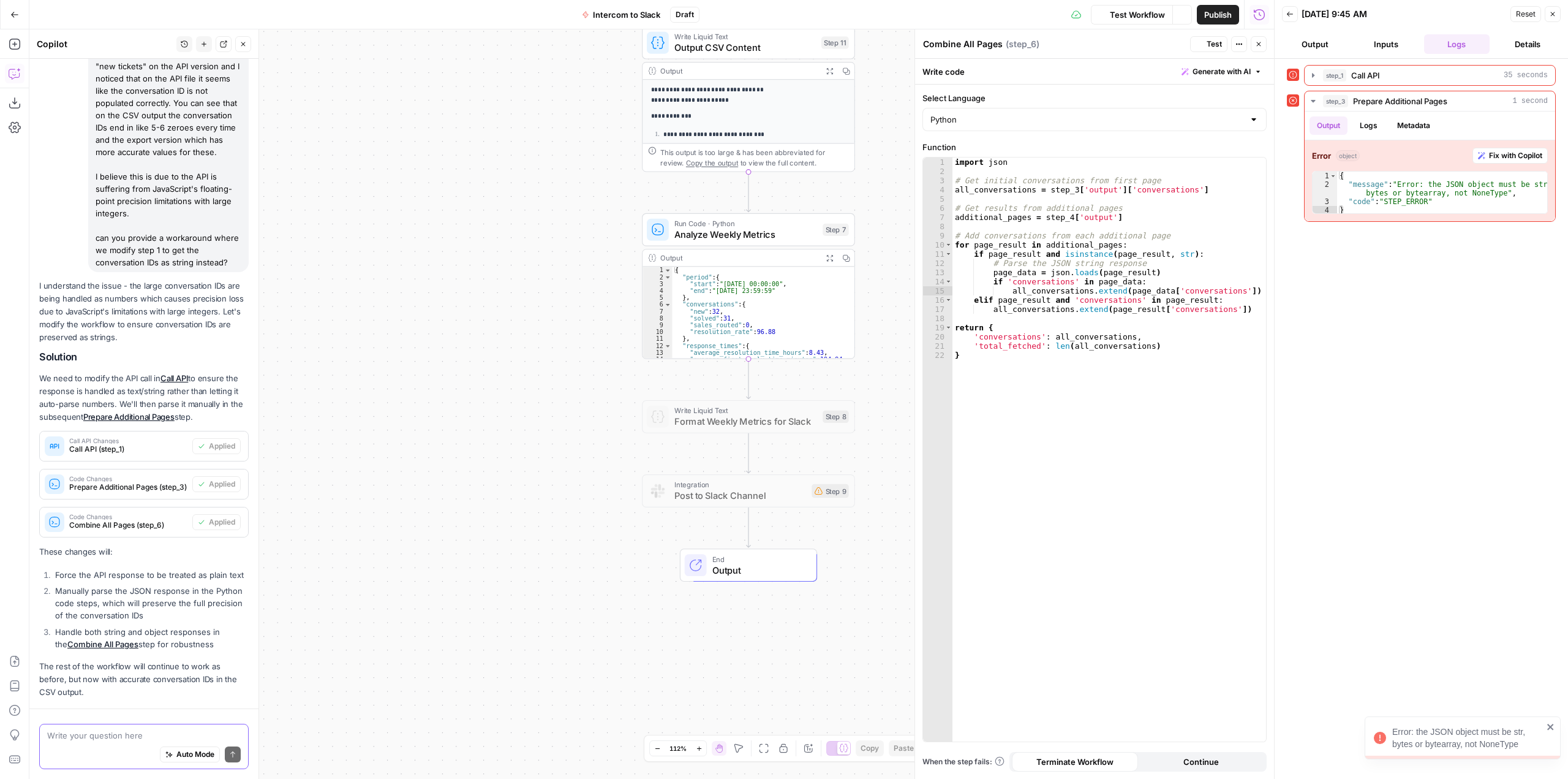
scroll to position [229, 0]
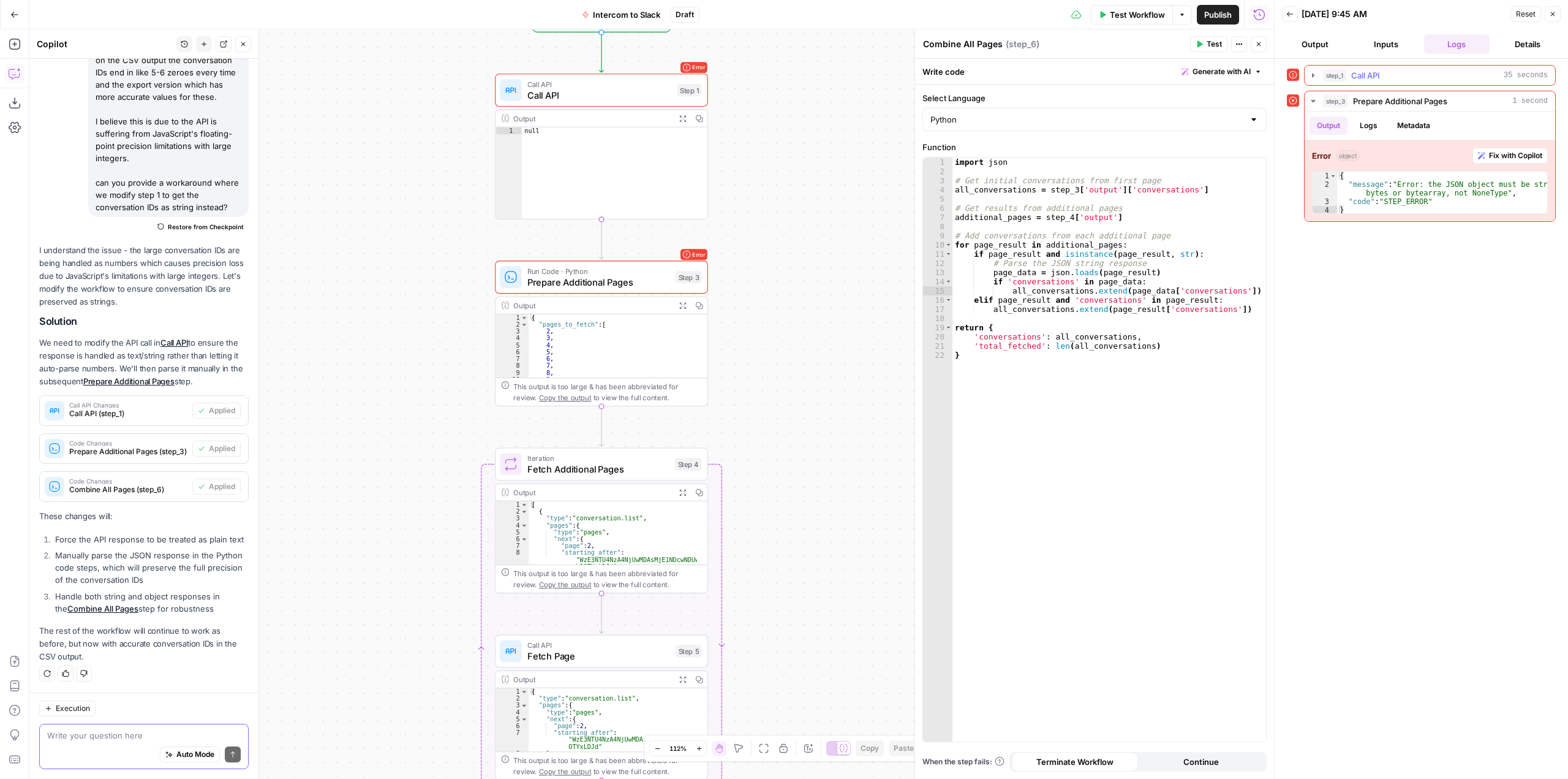
click at [1489, 68] on button "step_1 Call API 35 seconds" at bounding box center [1430, 75] width 250 height 19
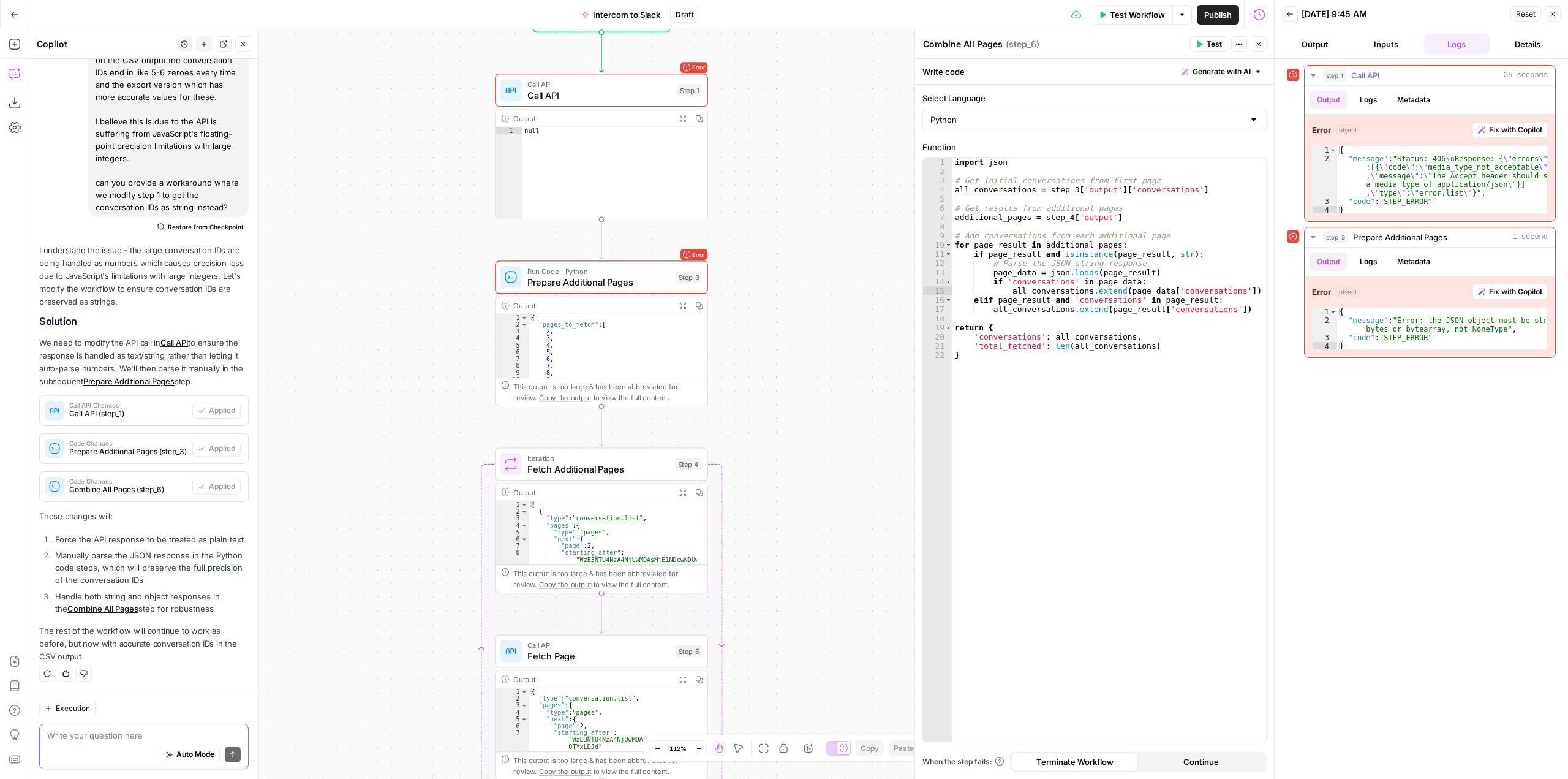
click at [1529, 128] on span "Fix with Copilot" at bounding box center [1515, 130] width 53 height 11
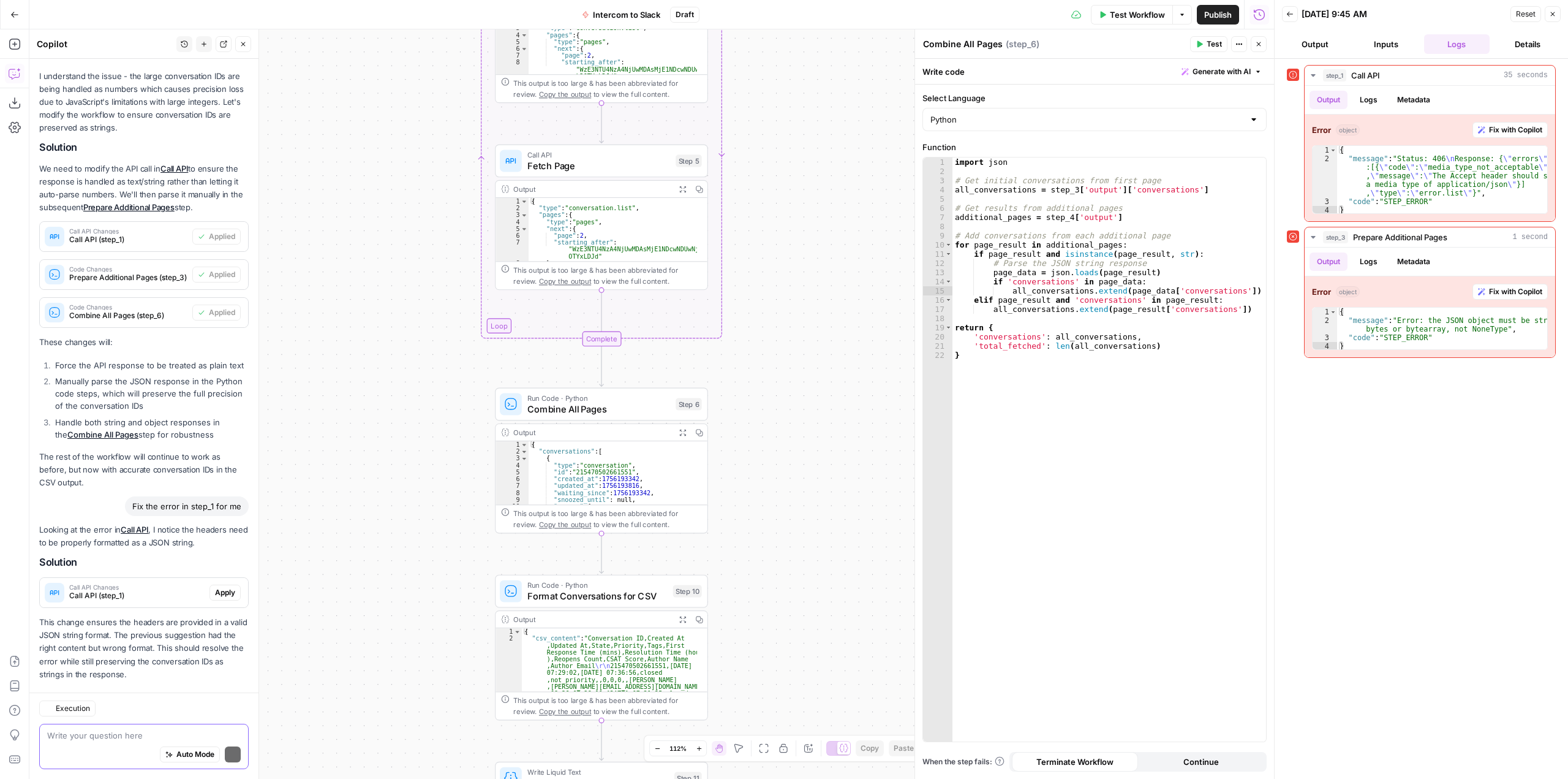
scroll to position [422, 0]
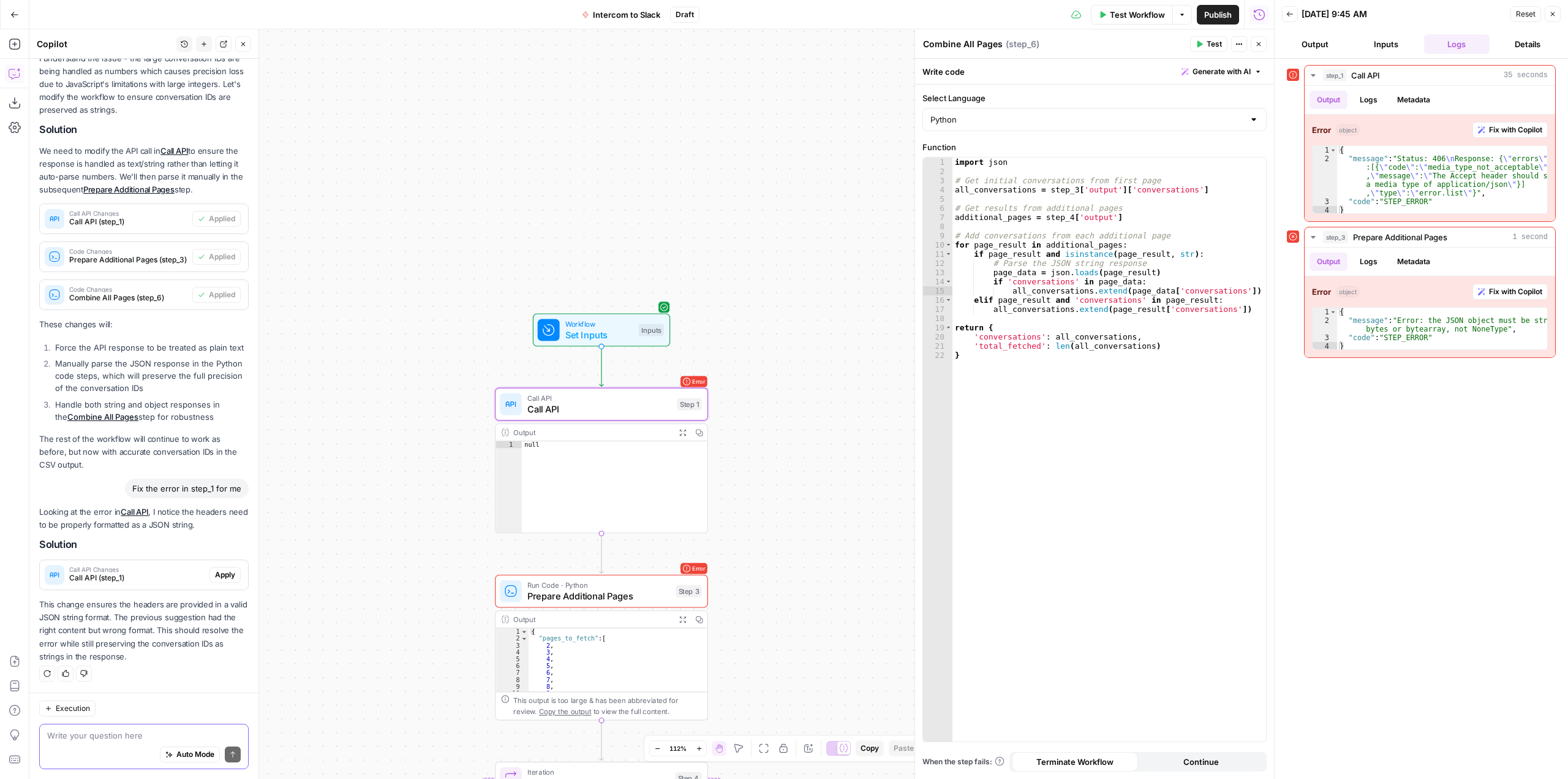
click at [219, 575] on span "Apply" at bounding box center [225, 575] width 20 height 11
click at [767, 154] on span "Apply anyway" at bounding box center [757, 156] width 60 height 12
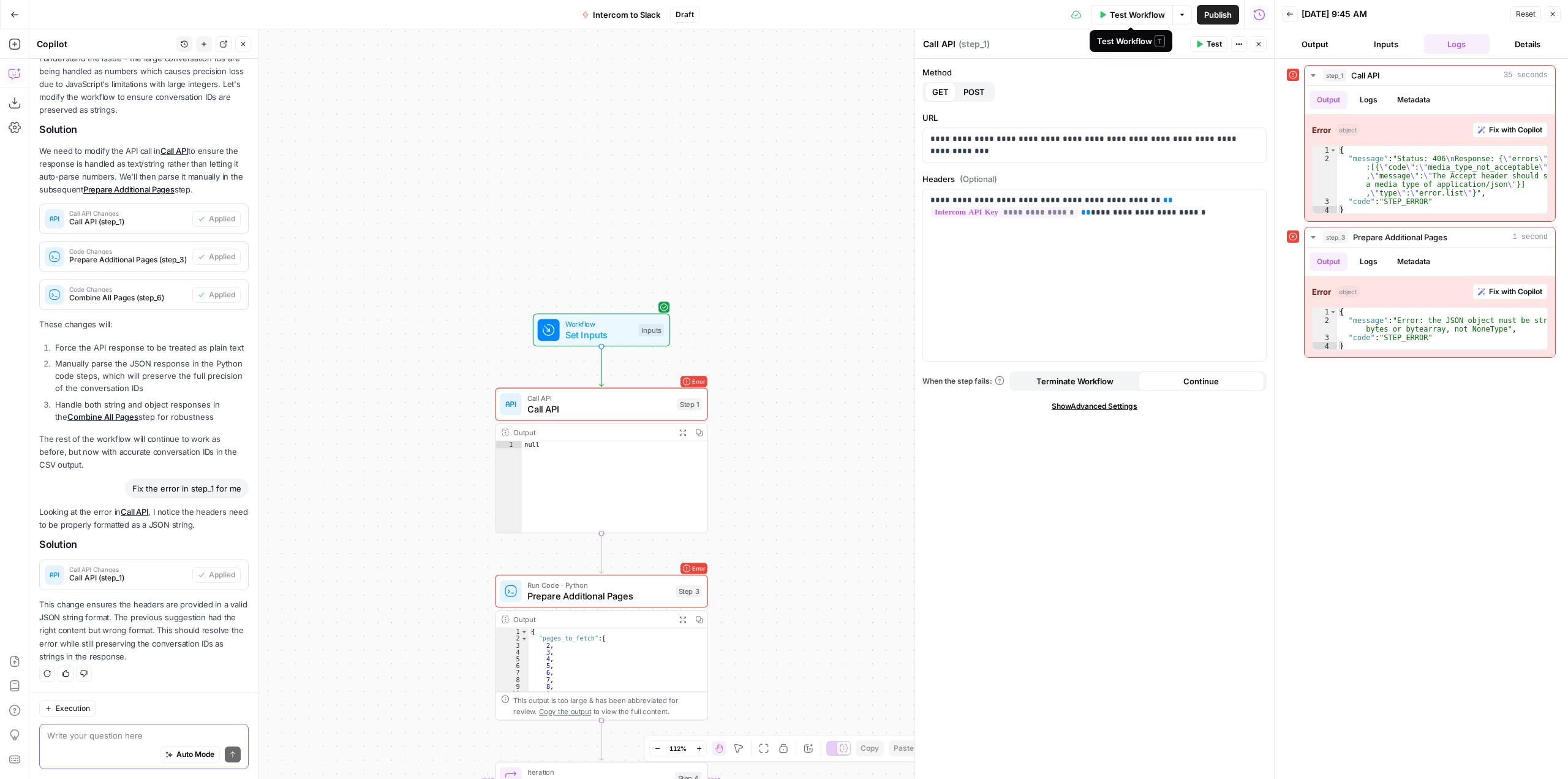
click at [1102, 16] on icon "button" at bounding box center [1102, 15] width 7 height 7
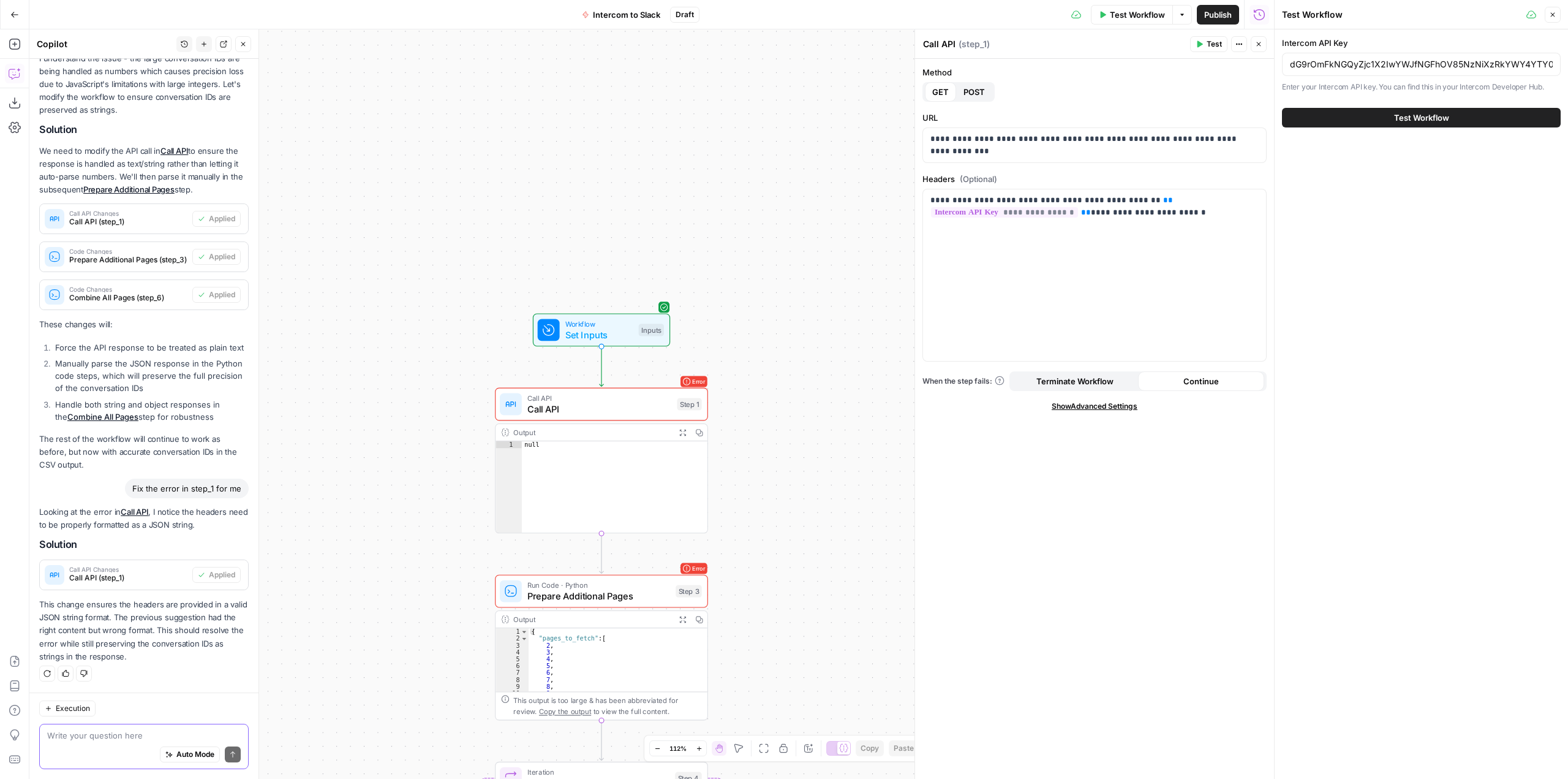
click at [1377, 124] on button "Test Workflow" at bounding box center [1421, 117] width 279 height 19
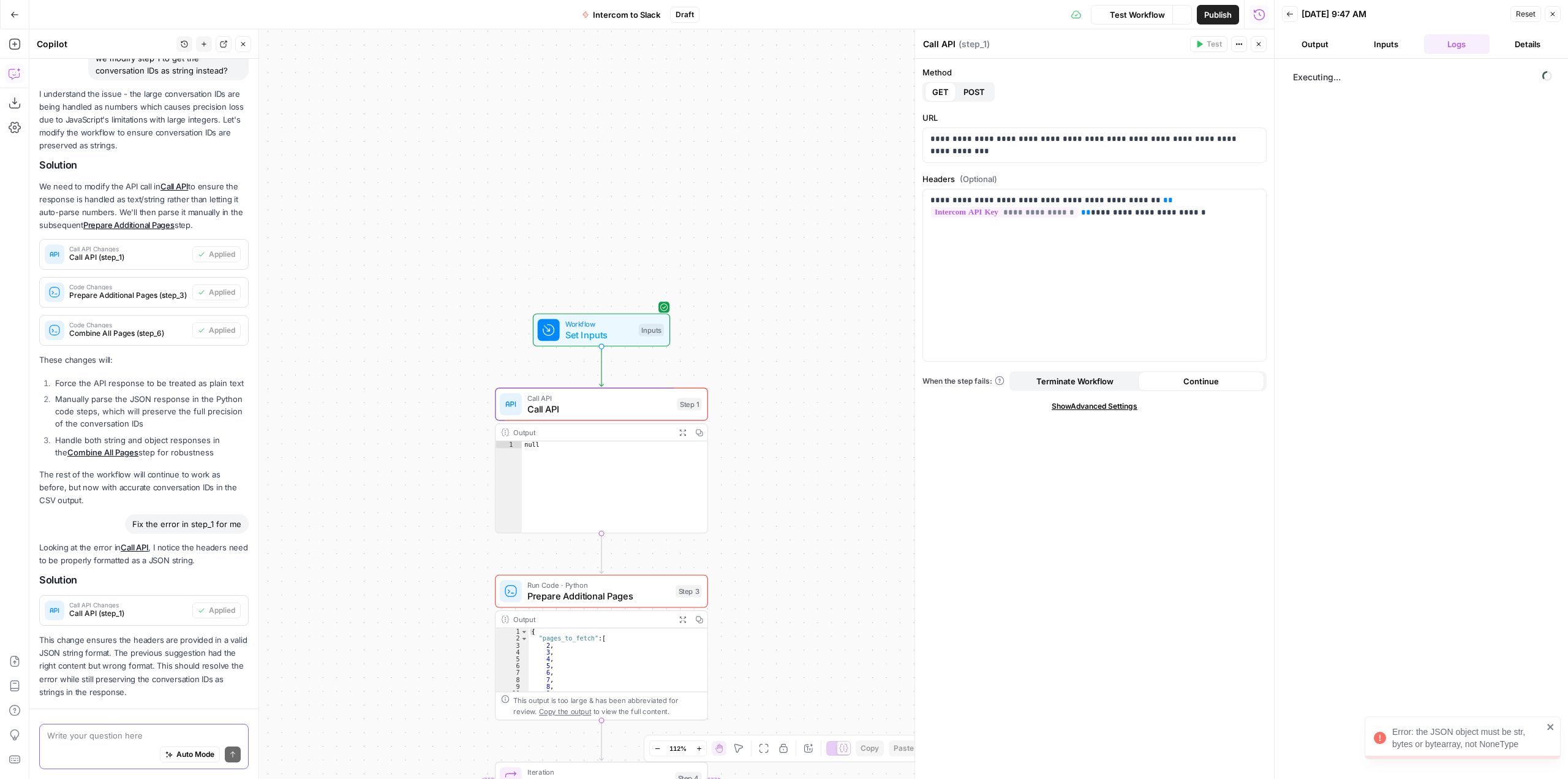
scroll to position [422, 0]
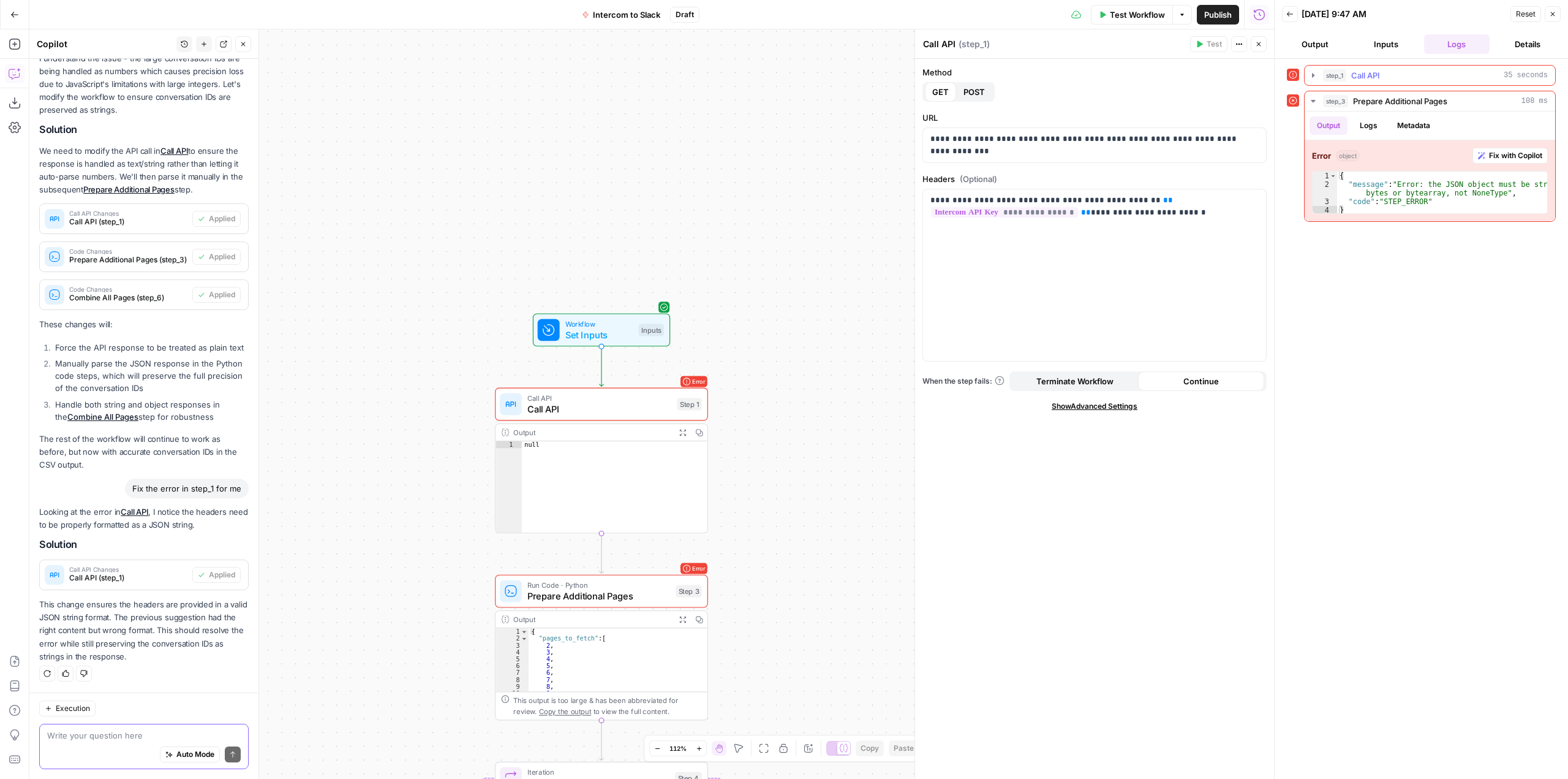
click at [1457, 68] on button "step_1 Call API 35 seconds" at bounding box center [1430, 75] width 250 height 19
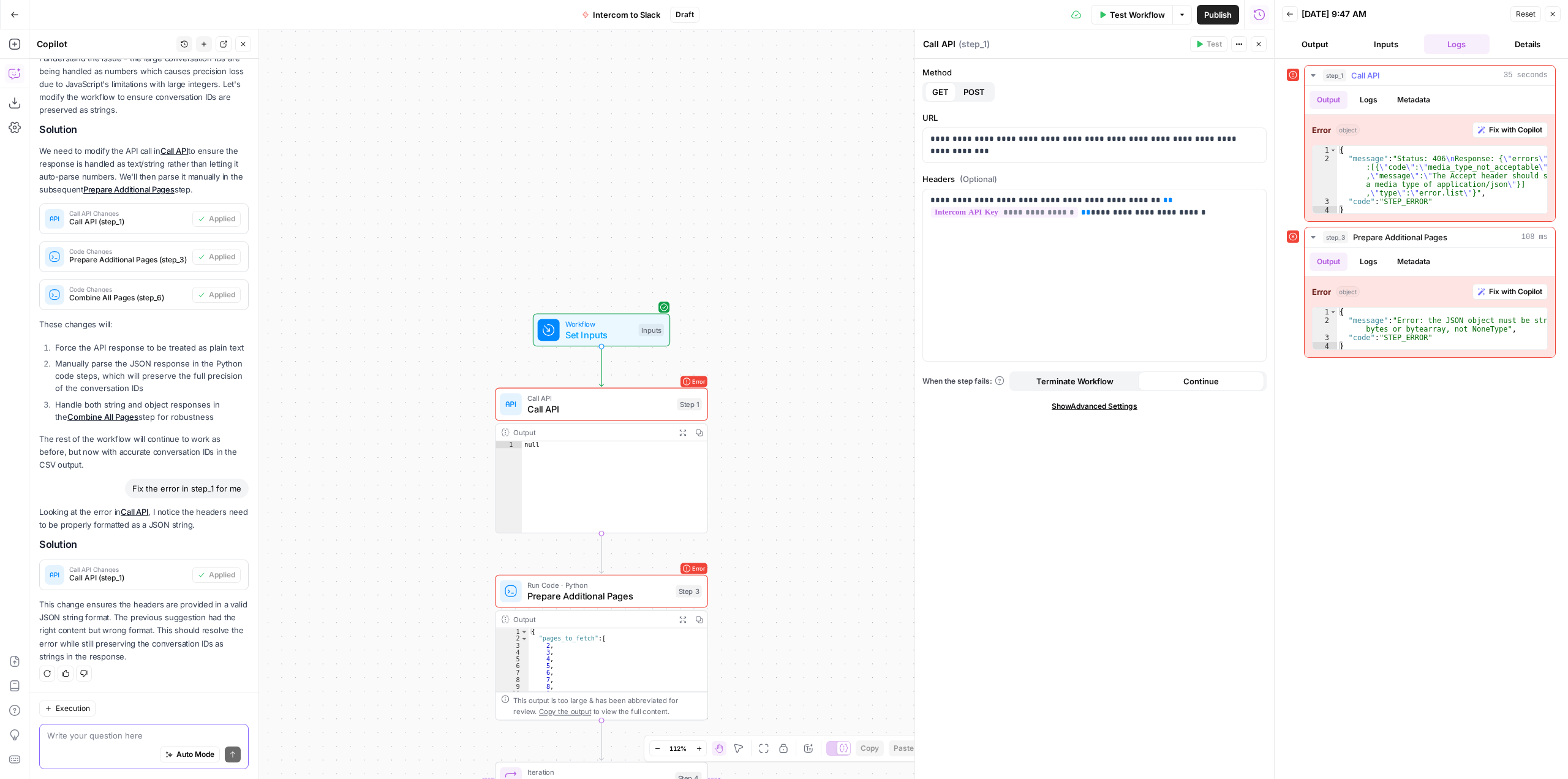
click at [1529, 135] on span "Fix with Copilot" at bounding box center [1515, 130] width 53 height 11
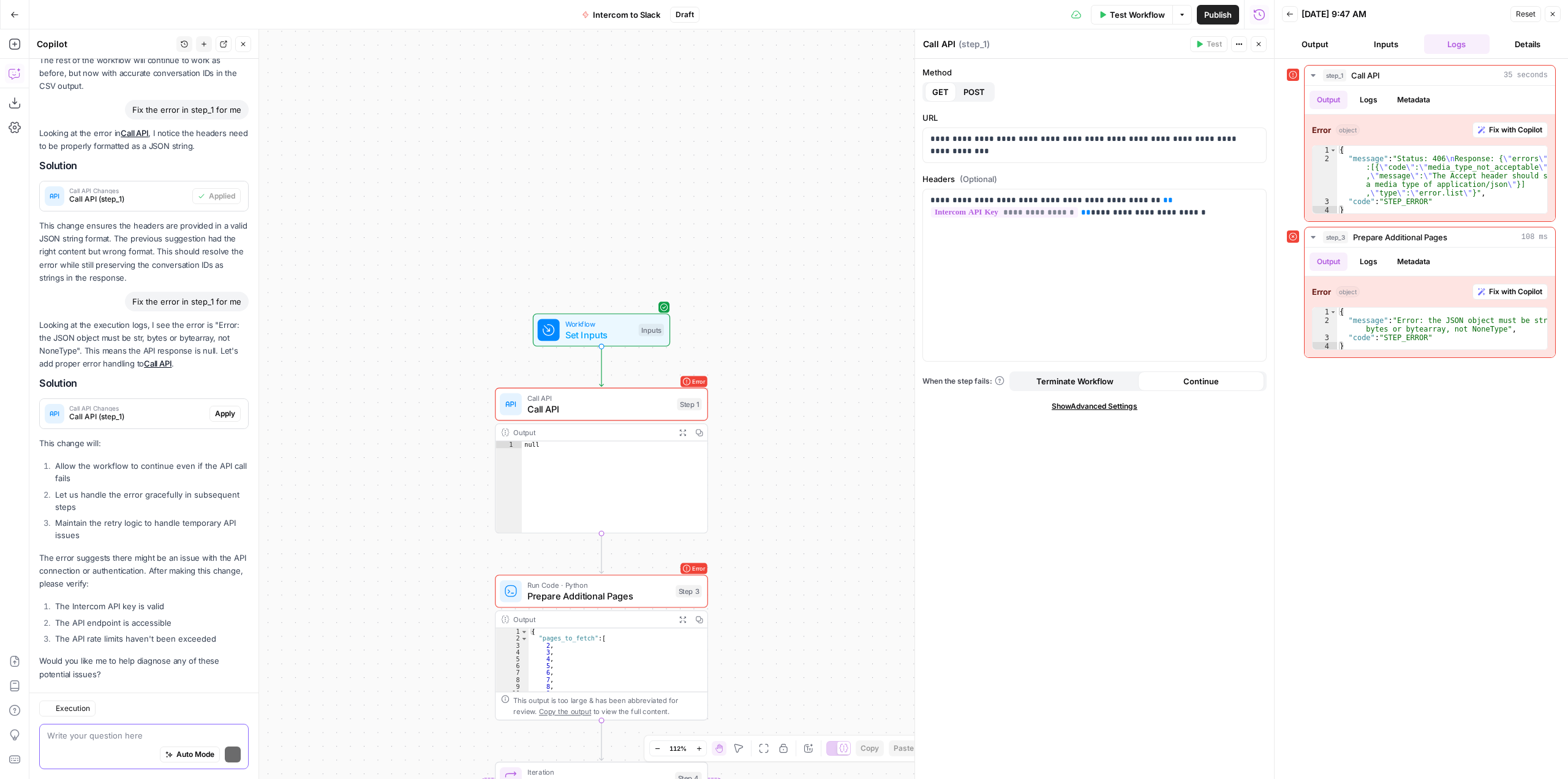
scroll to position [818, 0]
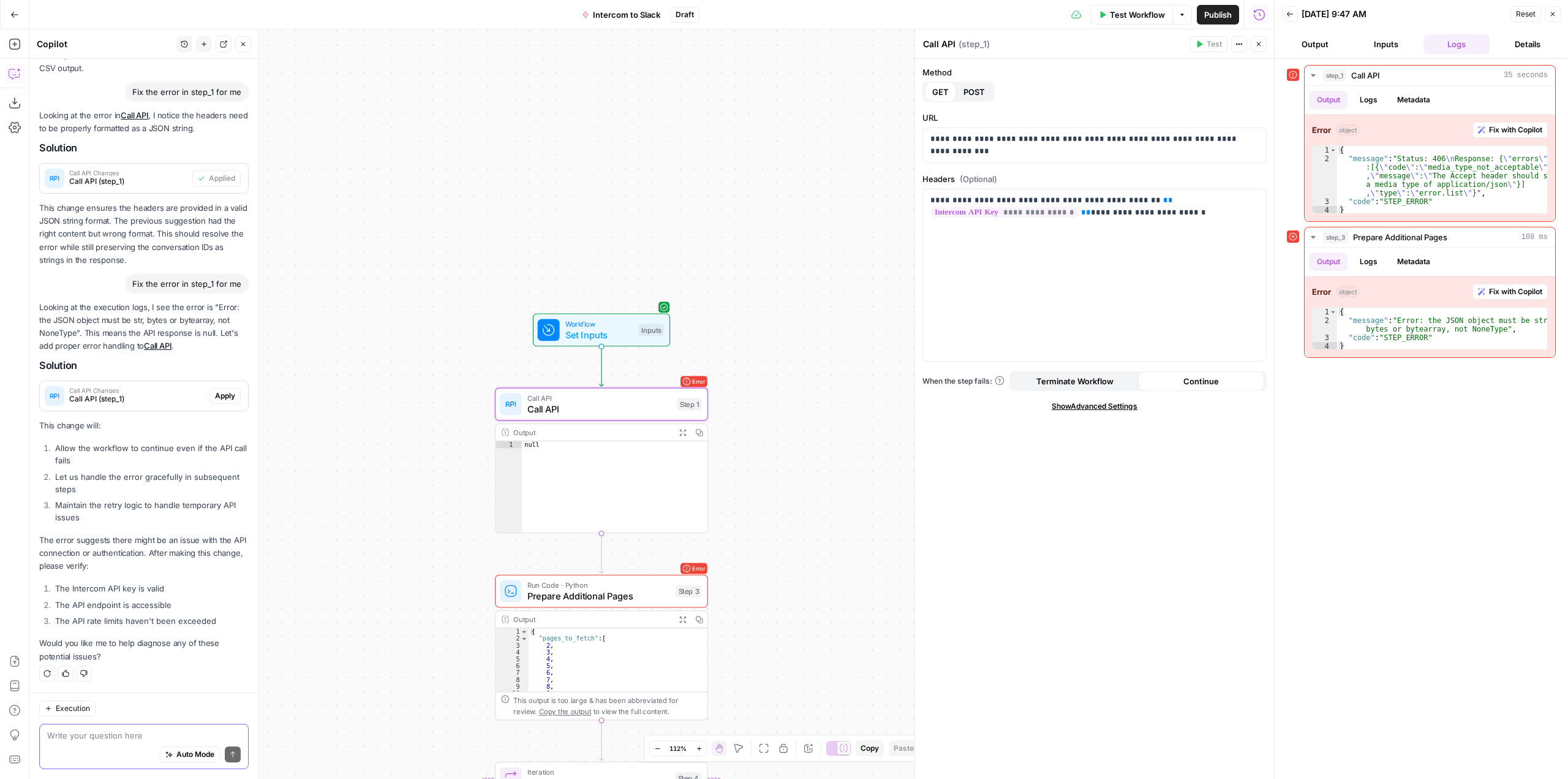
click at [215, 398] on span "Apply" at bounding box center [225, 396] width 20 height 11
click at [752, 158] on span "Apply anyway" at bounding box center [757, 156] width 60 height 12
click at [1127, 14] on span "Test Workflow" at bounding box center [1137, 15] width 55 height 12
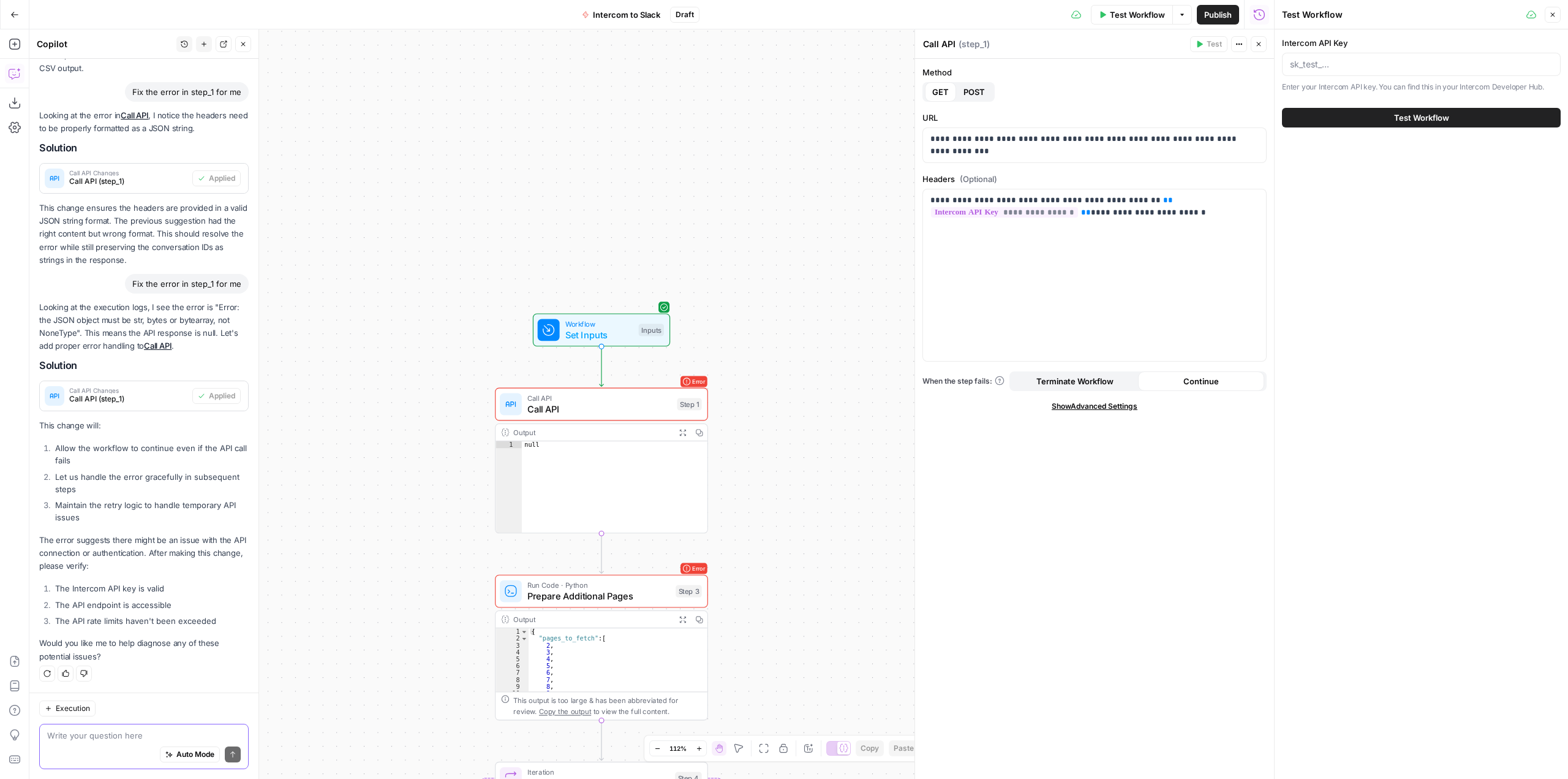
click at [1451, 122] on button "Test Workflow" at bounding box center [1421, 117] width 279 height 19
click at [1402, 69] on input "Intercom API Key" at bounding box center [1421, 64] width 263 height 12
paste input "dG9rOmFkNGQyZjc1X2IwYWJfNGFhOV85NzNiXzRkYWY4YTY0OTc4YjoxOjA="
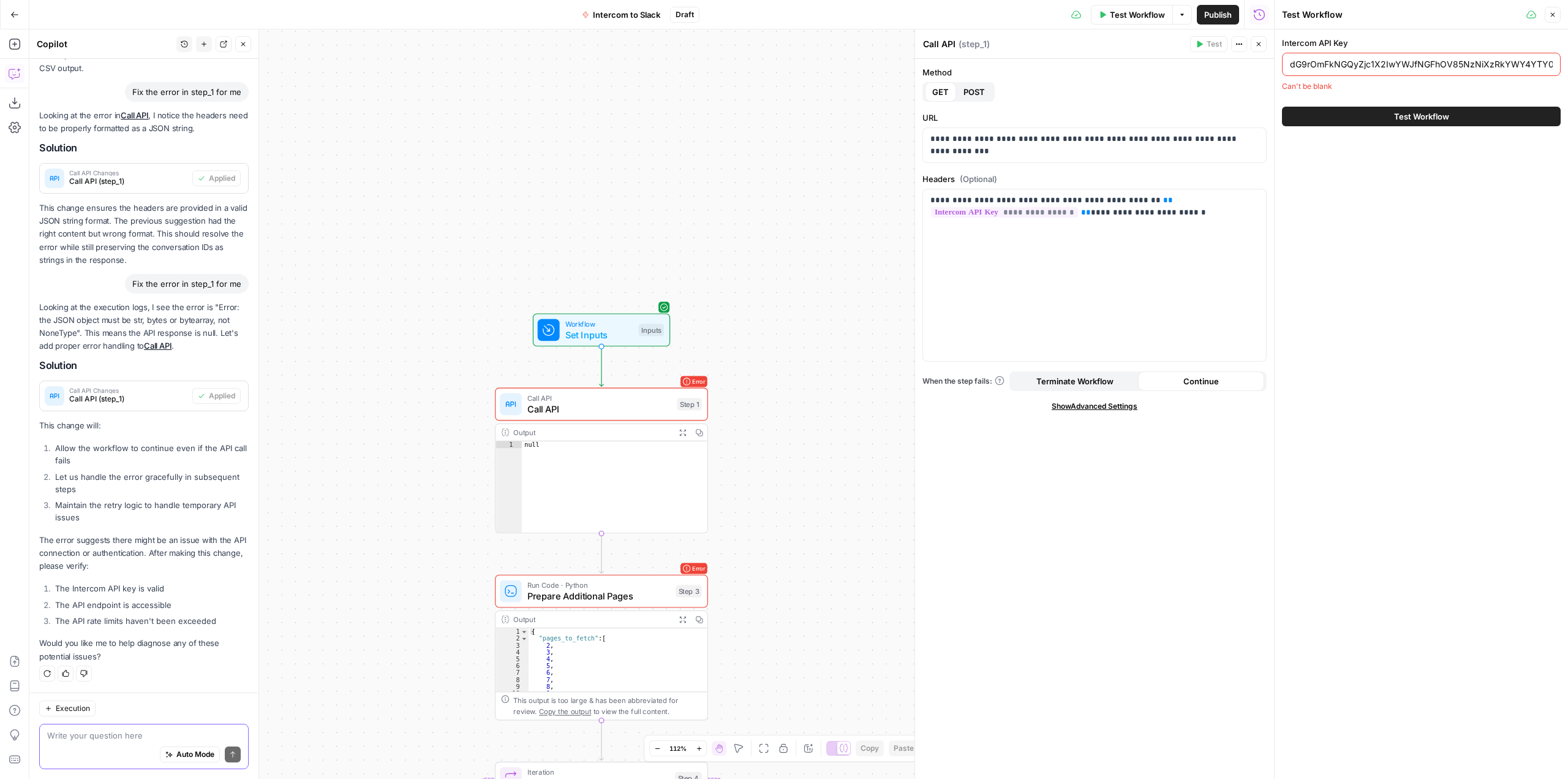
scroll to position [0, 56]
type input "dG9rOmFkNGQyZjc1X2IwYWJfNGFhOV85NzNiXzRkYWY4YTY0OTc4YjoxOjA="
click at [1443, 119] on span "Test Workflow" at bounding box center [1422, 117] width 55 height 12
click at [1415, 124] on button "Test Workflow" at bounding box center [1421, 117] width 279 height 19
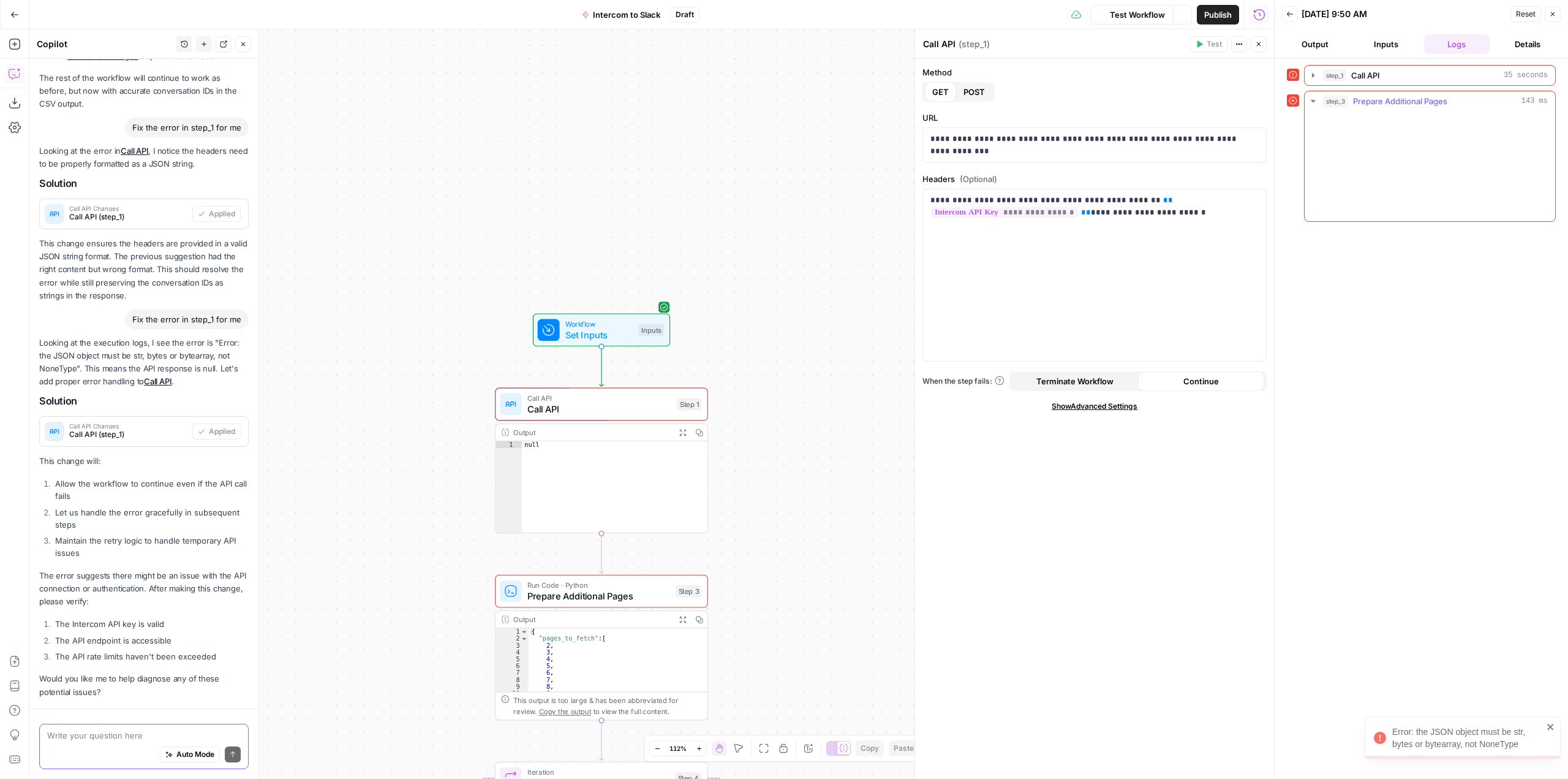
scroll to position [818, 0]
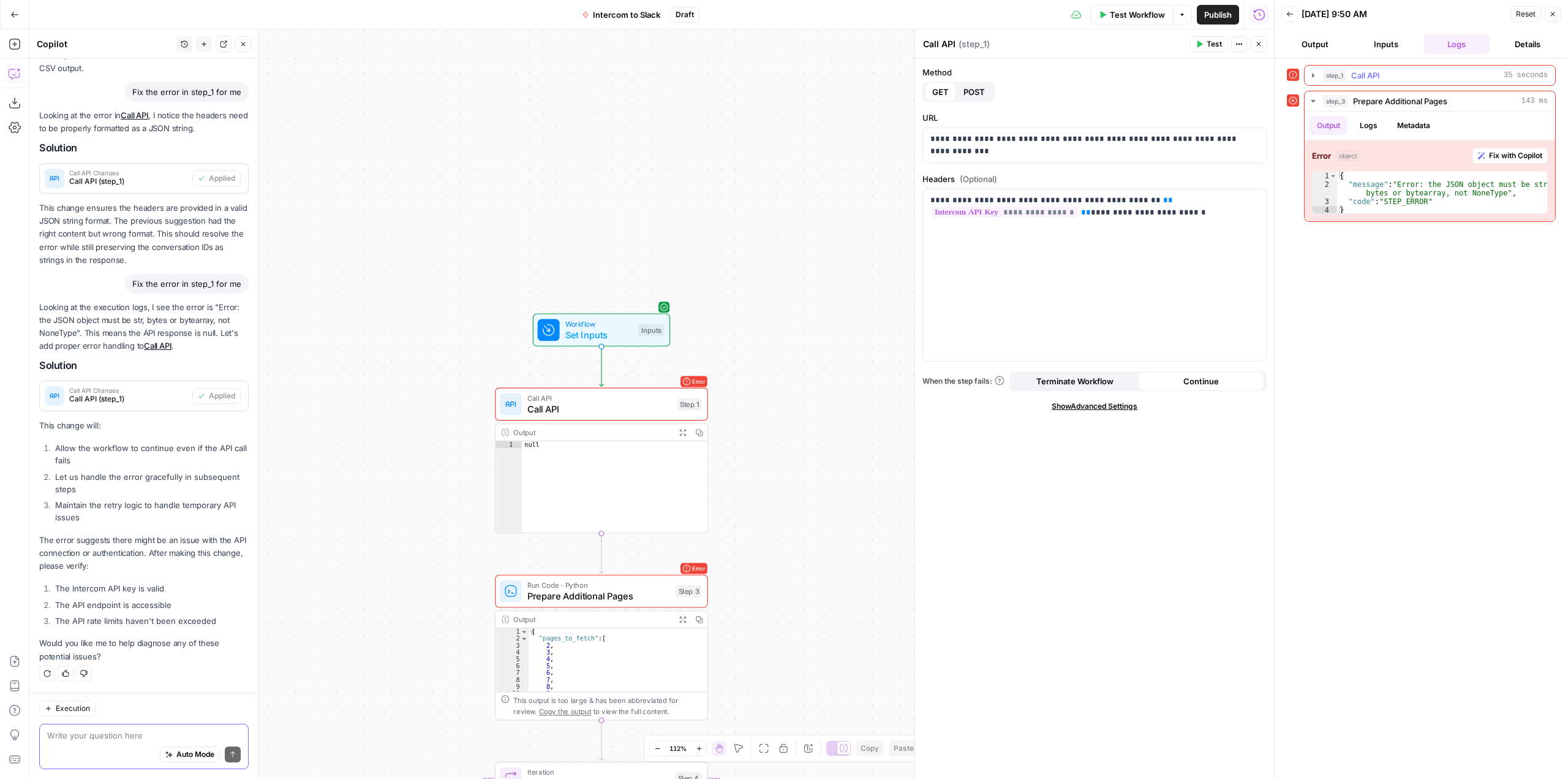
click at [1406, 74] on div "step_1 Call API 35 seconds" at bounding box center [1436, 75] width 225 height 12
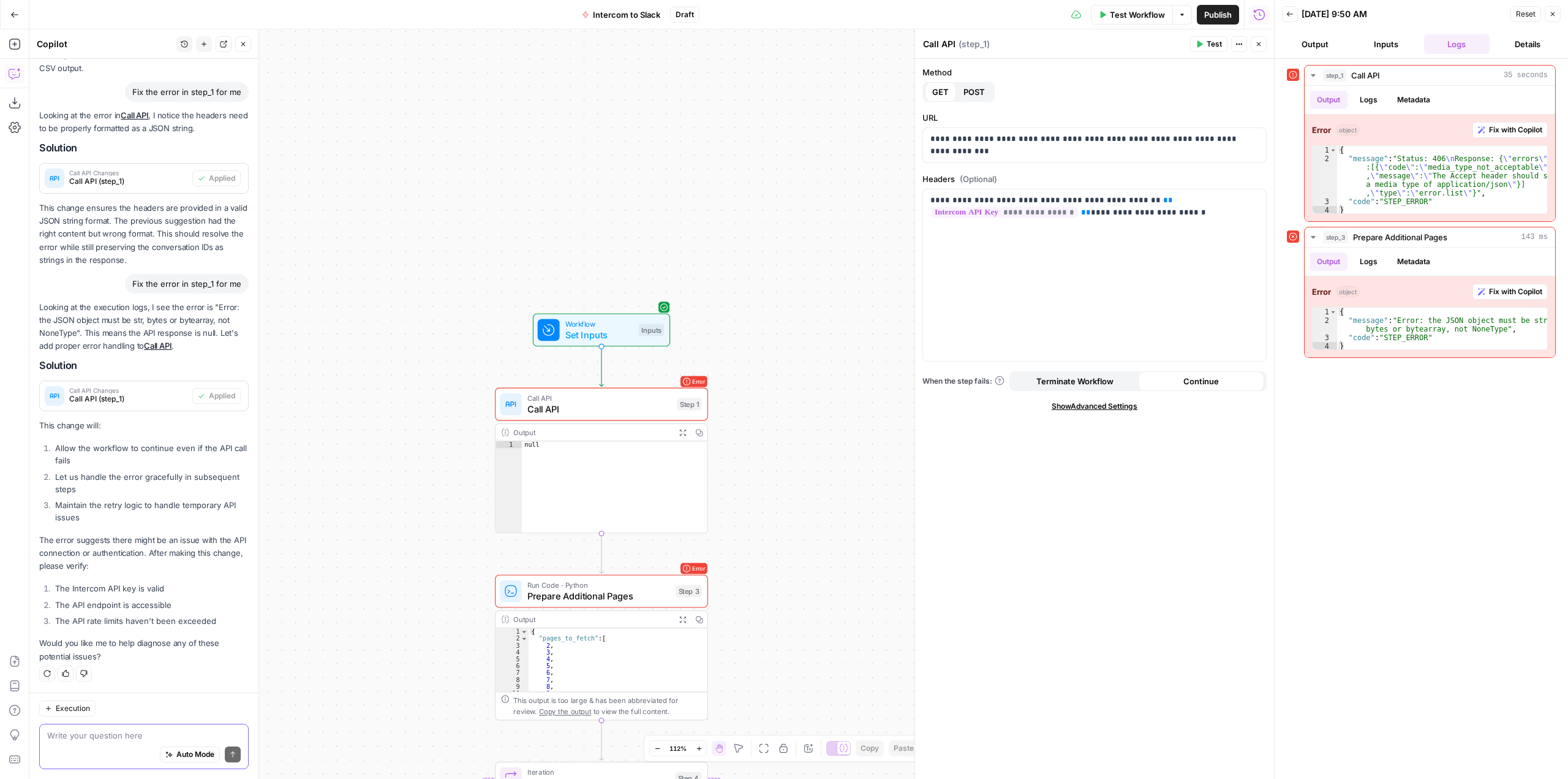
click at [1141, 11] on span "Test Workflow" at bounding box center [1137, 15] width 55 height 12
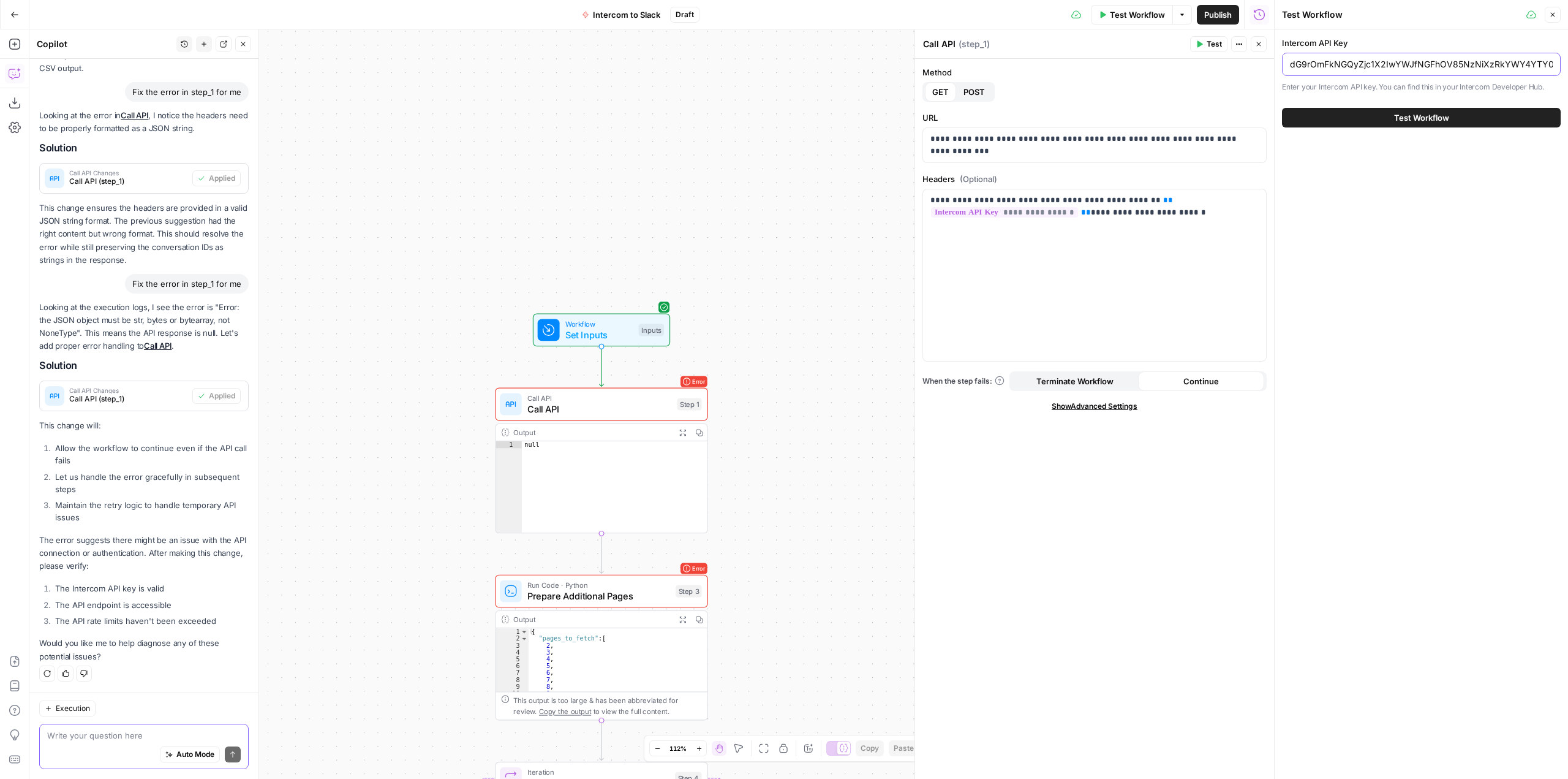
click at [1455, 61] on input "dG9rOmFkNGQyZjc1X2IwYWJfNGFhOV85NzNiXzRkYWY4YTY0OTc4YjoxOjA=" at bounding box center [1421, 64] width 263 height 12
click at [1489, 114] on button "Test Workflow" at bounding box center [1421, 117] width 279 height 19
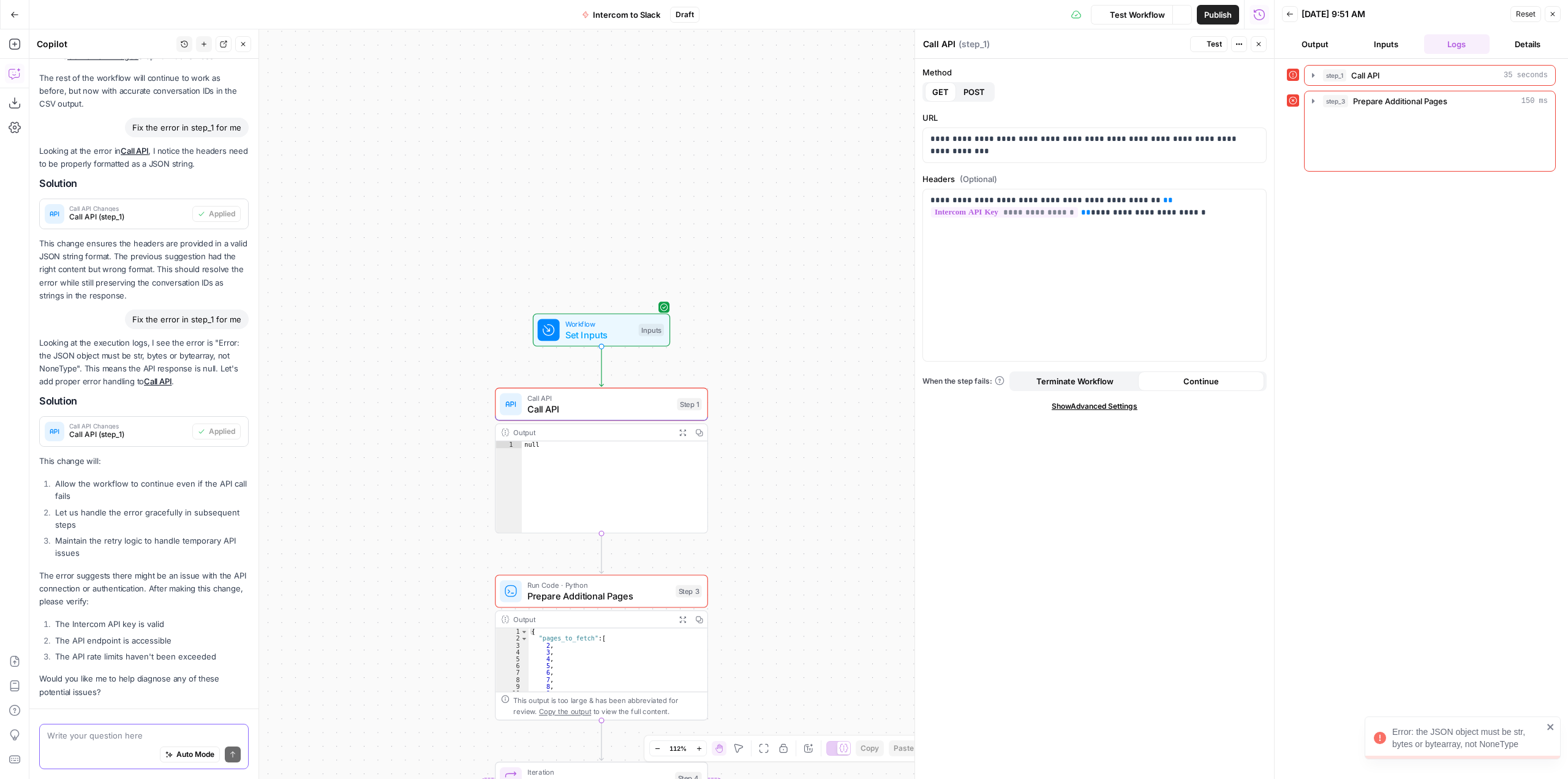
scroll to position [818, 0]
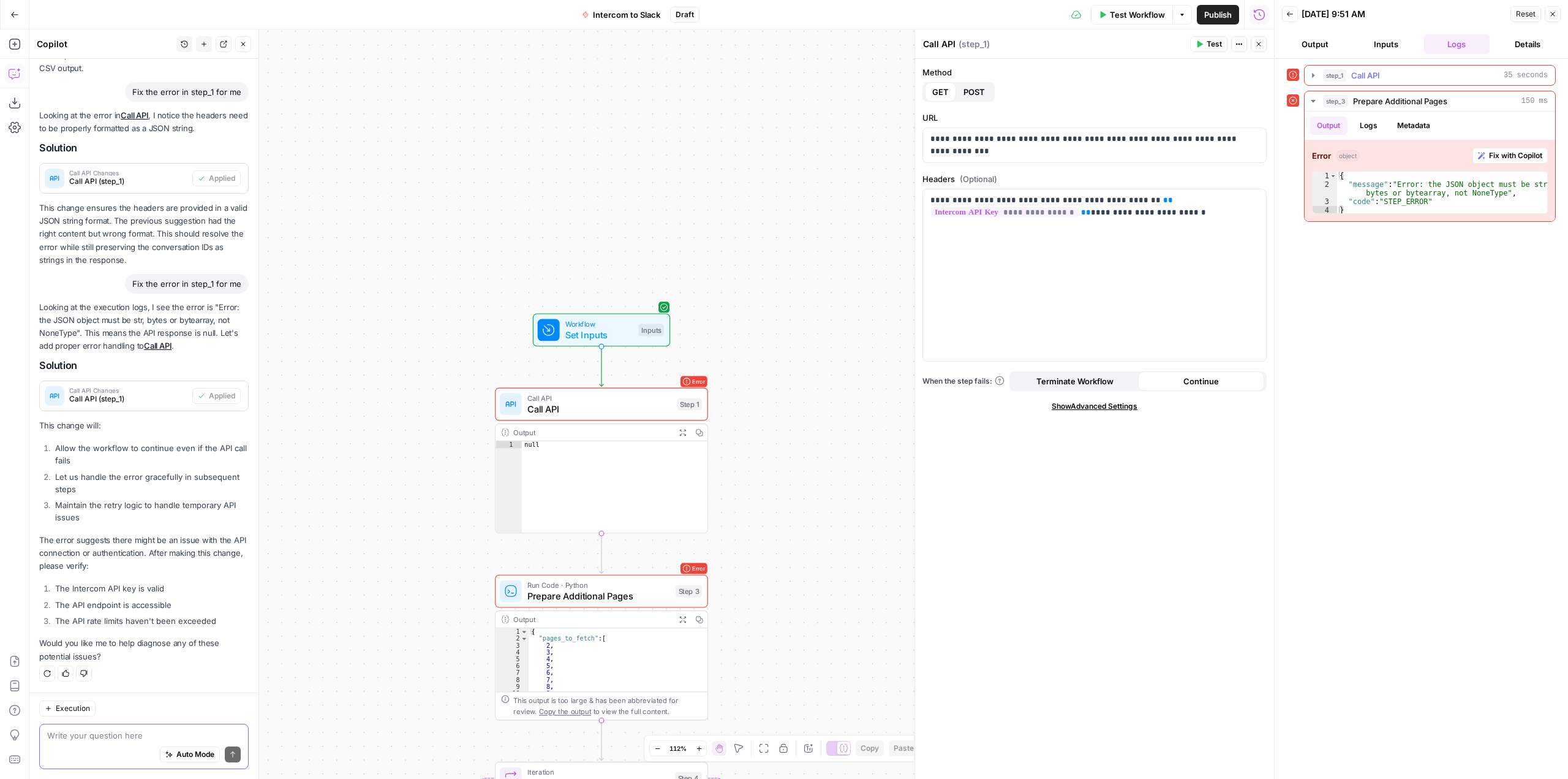
click at [1359, 73] on span "Call API" at bounding box center [1366, 75] width 29 height 12
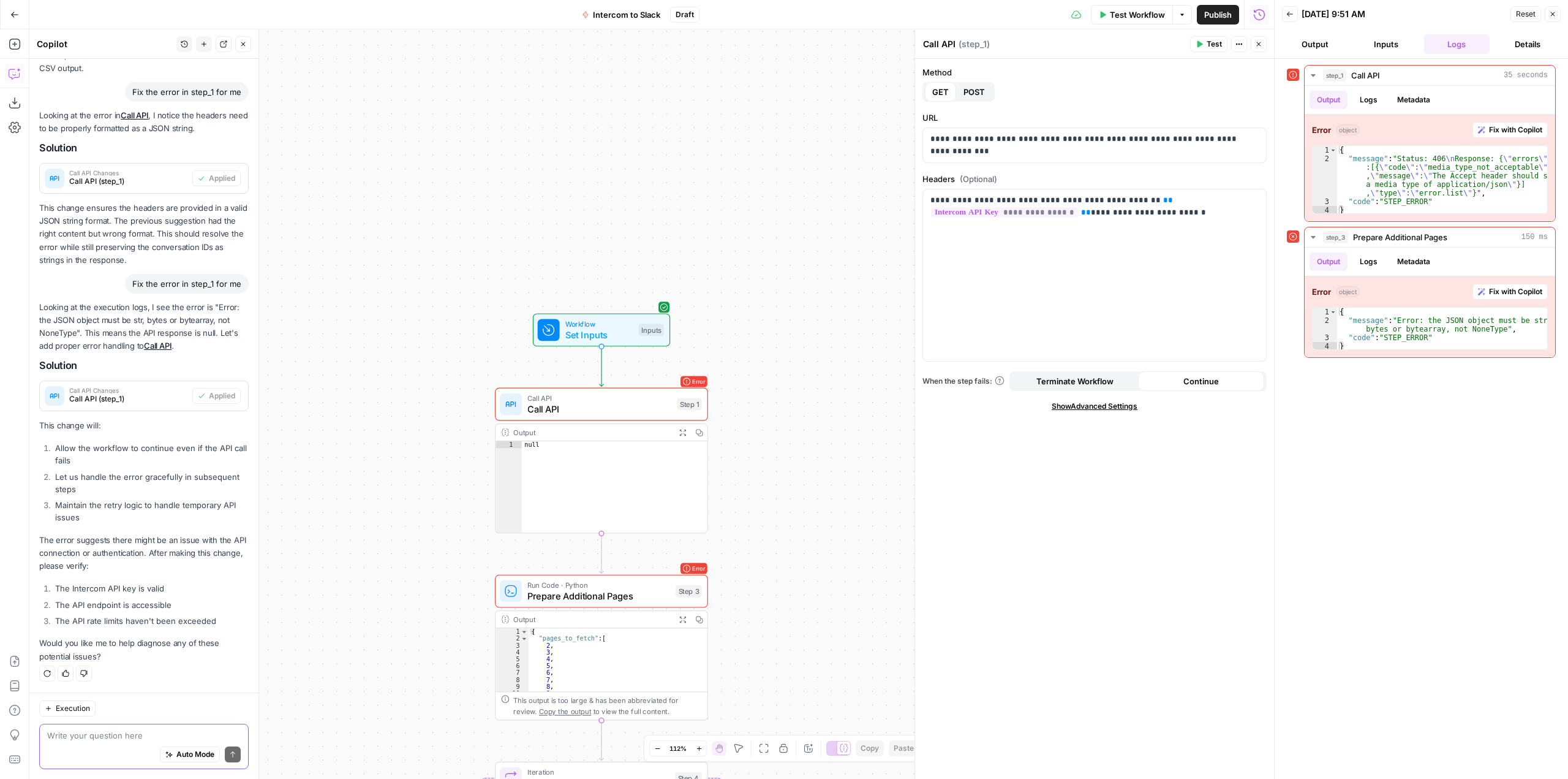
click at [177, 718] on div "Execution Write your question here Auto Mode Send" at bounding box center [144, 735] width 229 height 86
click at [160, 728] on div "Write your question here Auto Mode Send" at bounding box center [144, 747] width 209 height 45
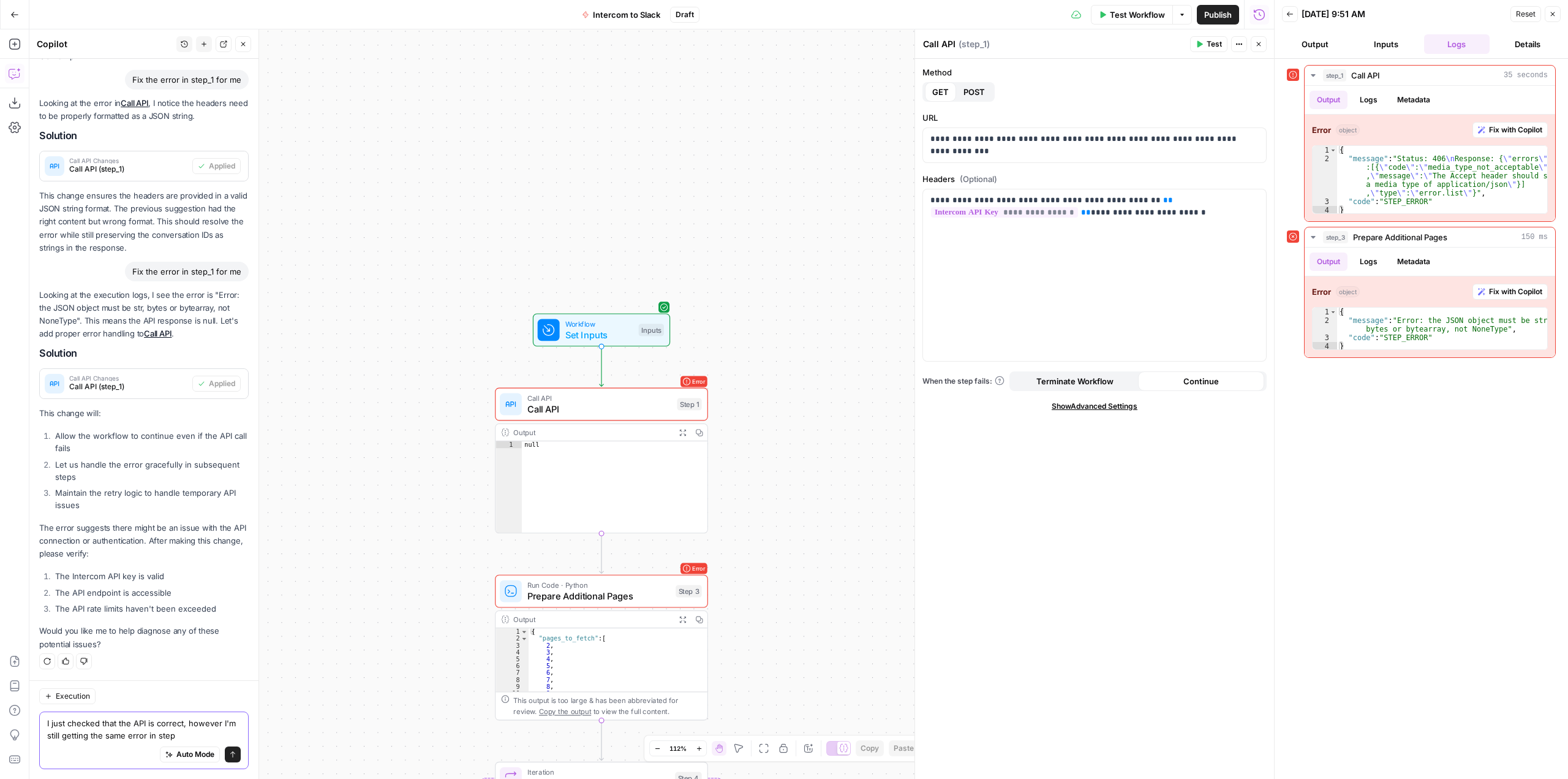
type textarea "I just checked that the API is correct, however I'm still getting the same erro…"
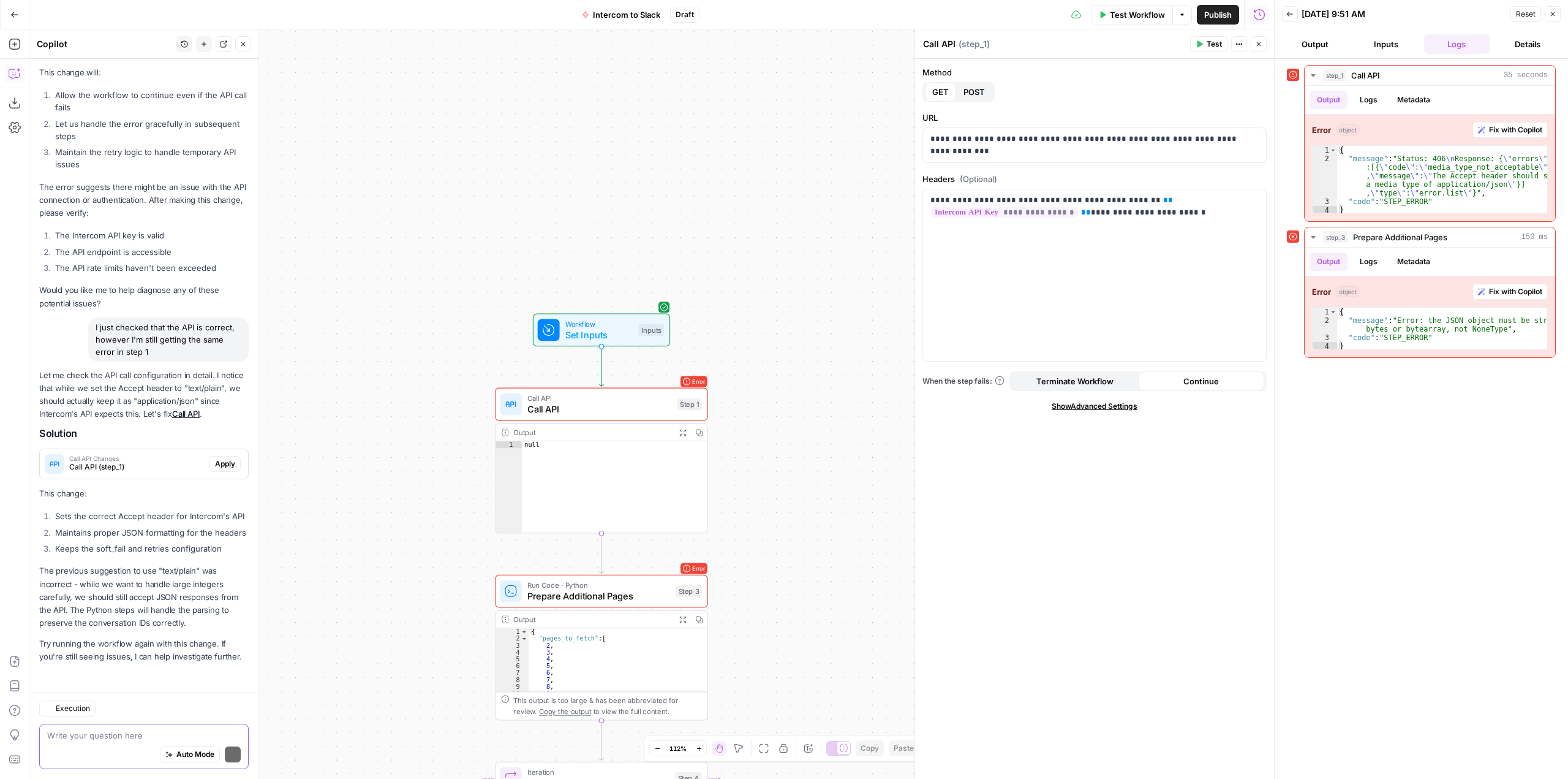
scroll to position [1209, 0]
click at [216, 458] on span "Apply" at bounding box center [225, 464] width 20 height 11
click at [778, 149] on button "Apply anyway" at bounding box center [757, 156] width 74 height 22
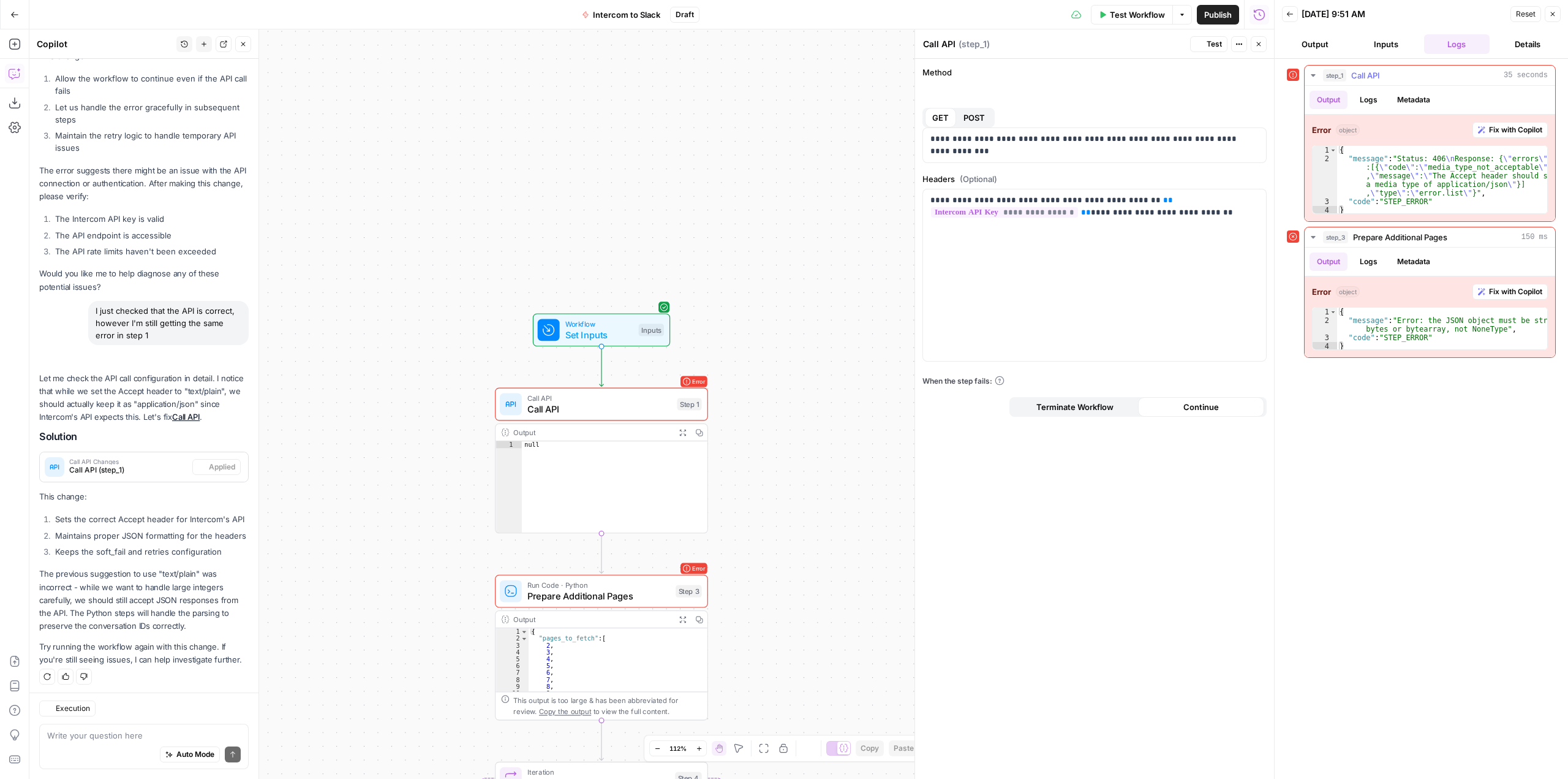
scroll to position [1268, 0]
click at [1136, 9] on span "Test Workflow" at bounding box center [1137, 15] width 55 height 12
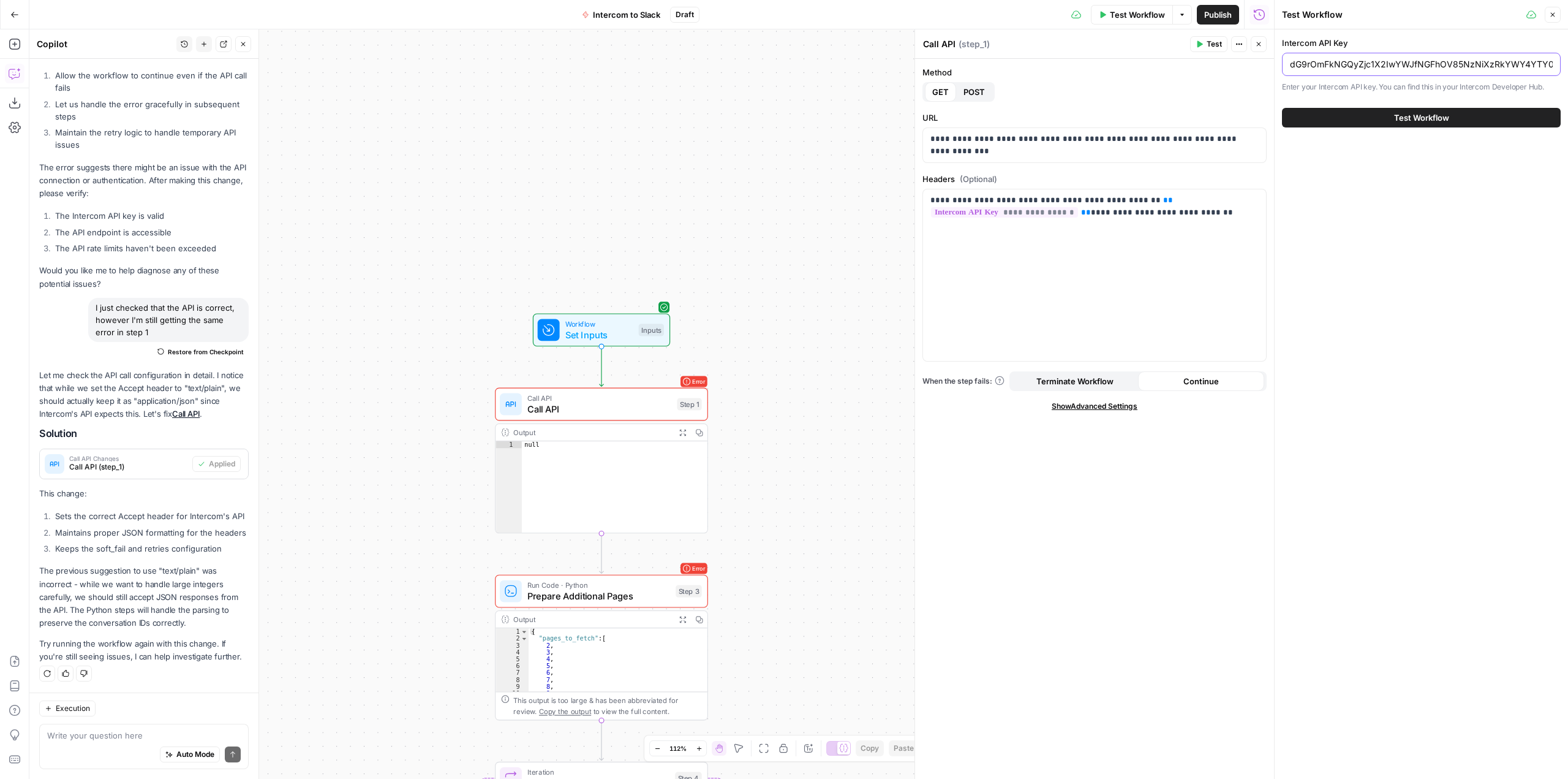
click at [1516, 67] on input "dG9rOmFkNGQyZjc1X2IwYWJfNGFhOV85NzNiXzRkYWY4YTY0OTc4YjoxOjA=" at bounding box center [1421, 64] width 263 height 12
click at [1477, 115] on button "Test Workflow" at bounding box center [1421, 117] width 279 height 19
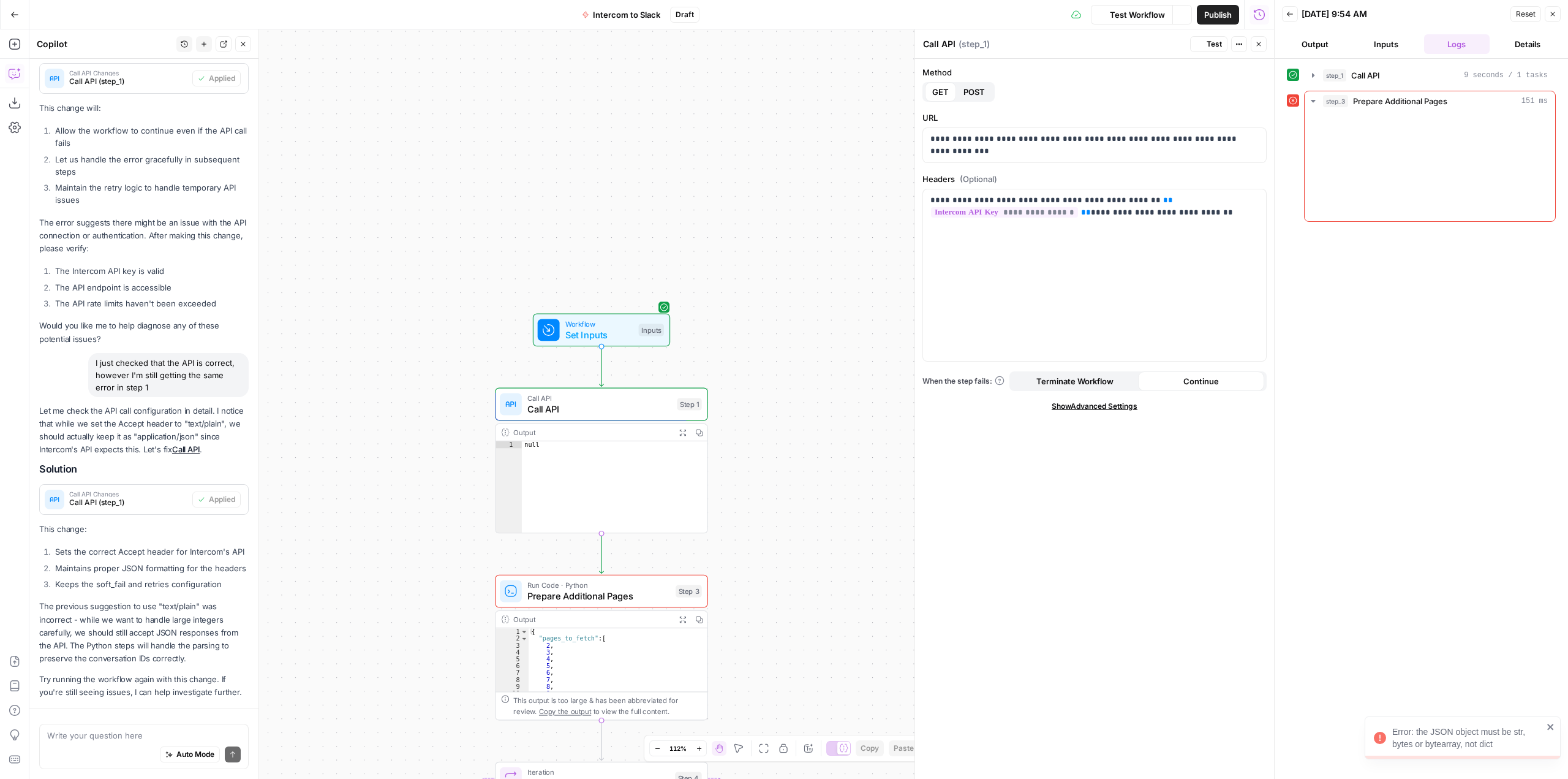
scroll to position [1268, 0]
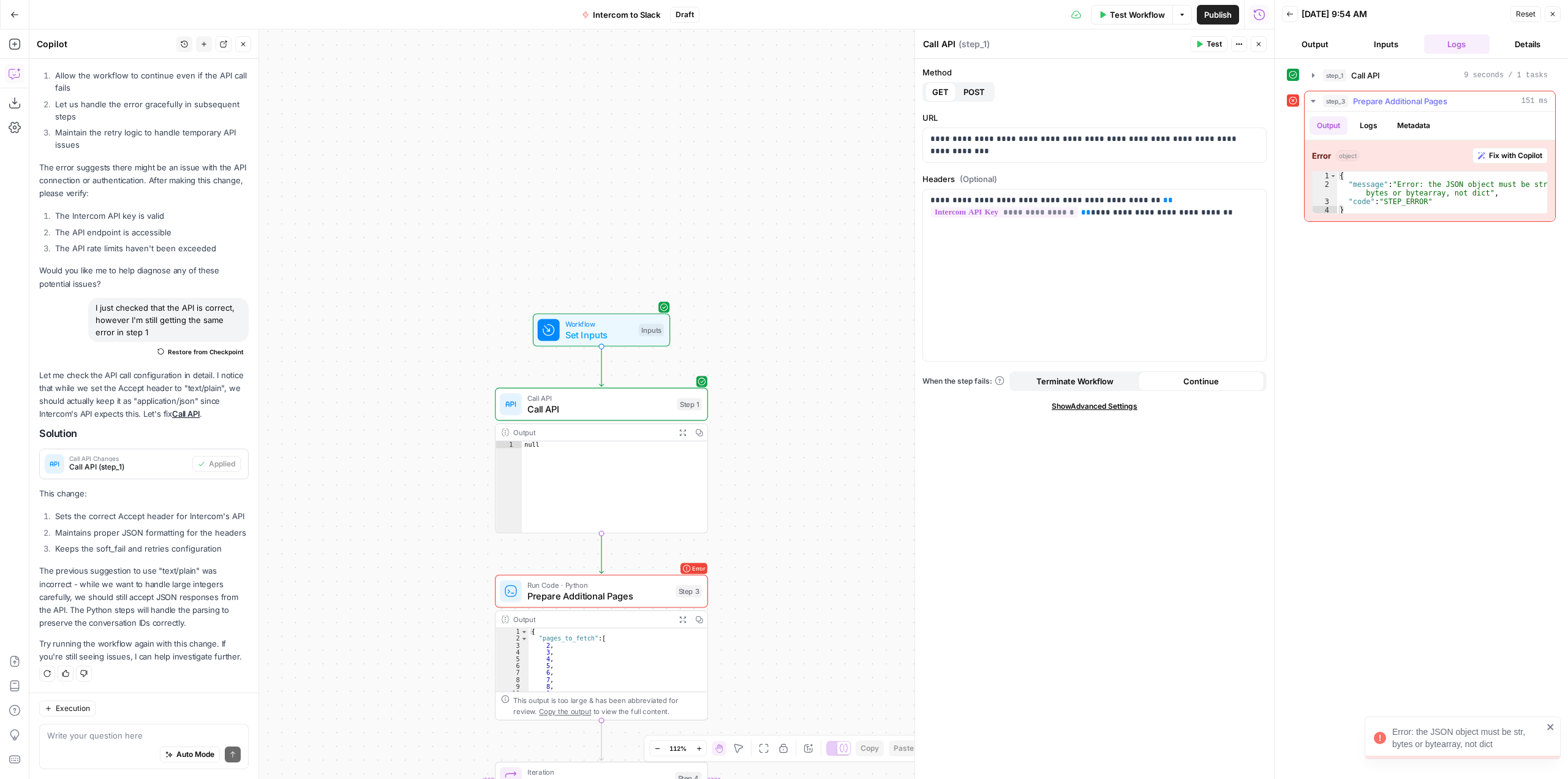
click at [1508, 158] on span "Fix with Copilot" at bounding box center [1515, 156] width 53 height 11
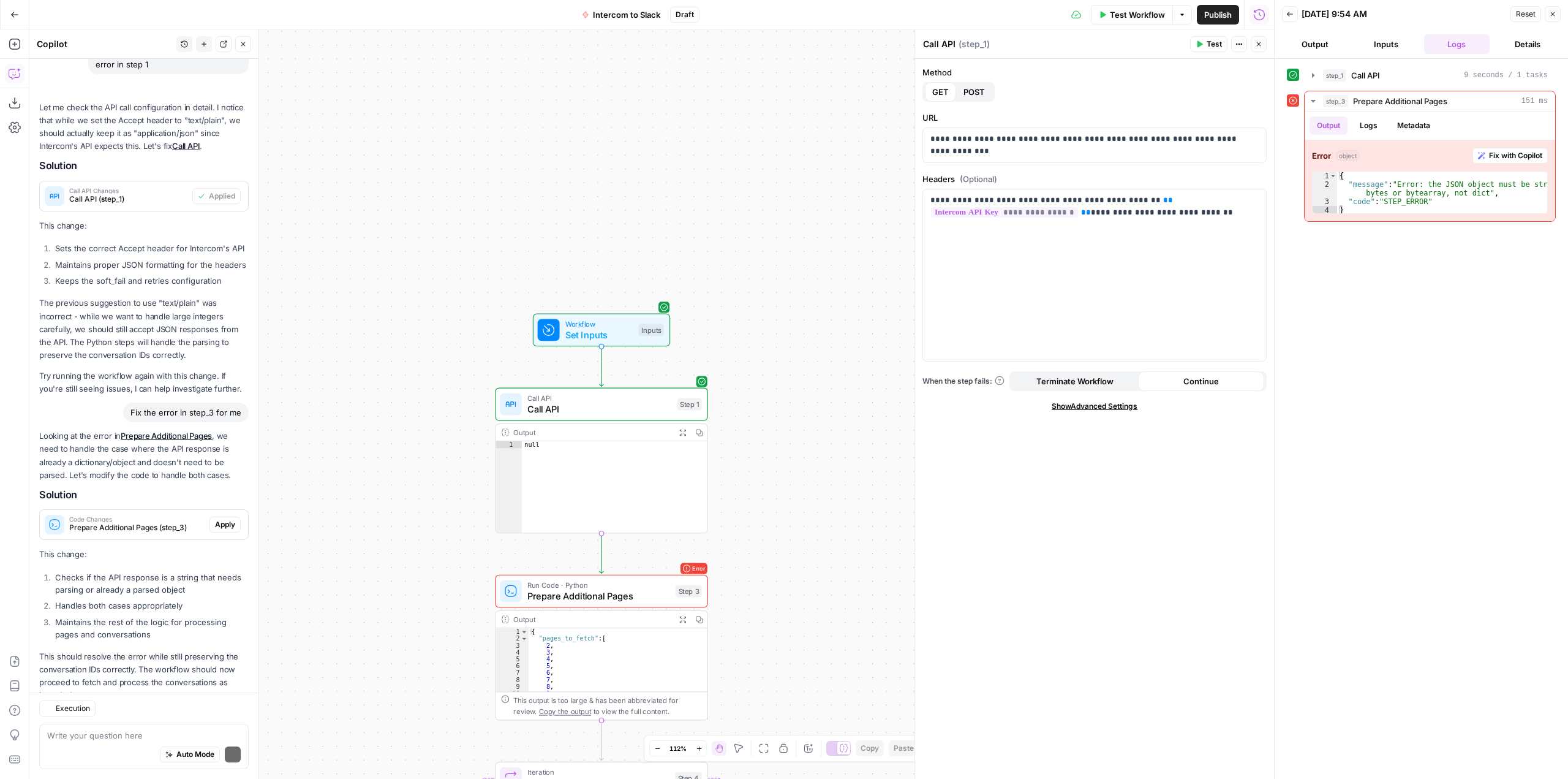
scroll to position [1574, 0]
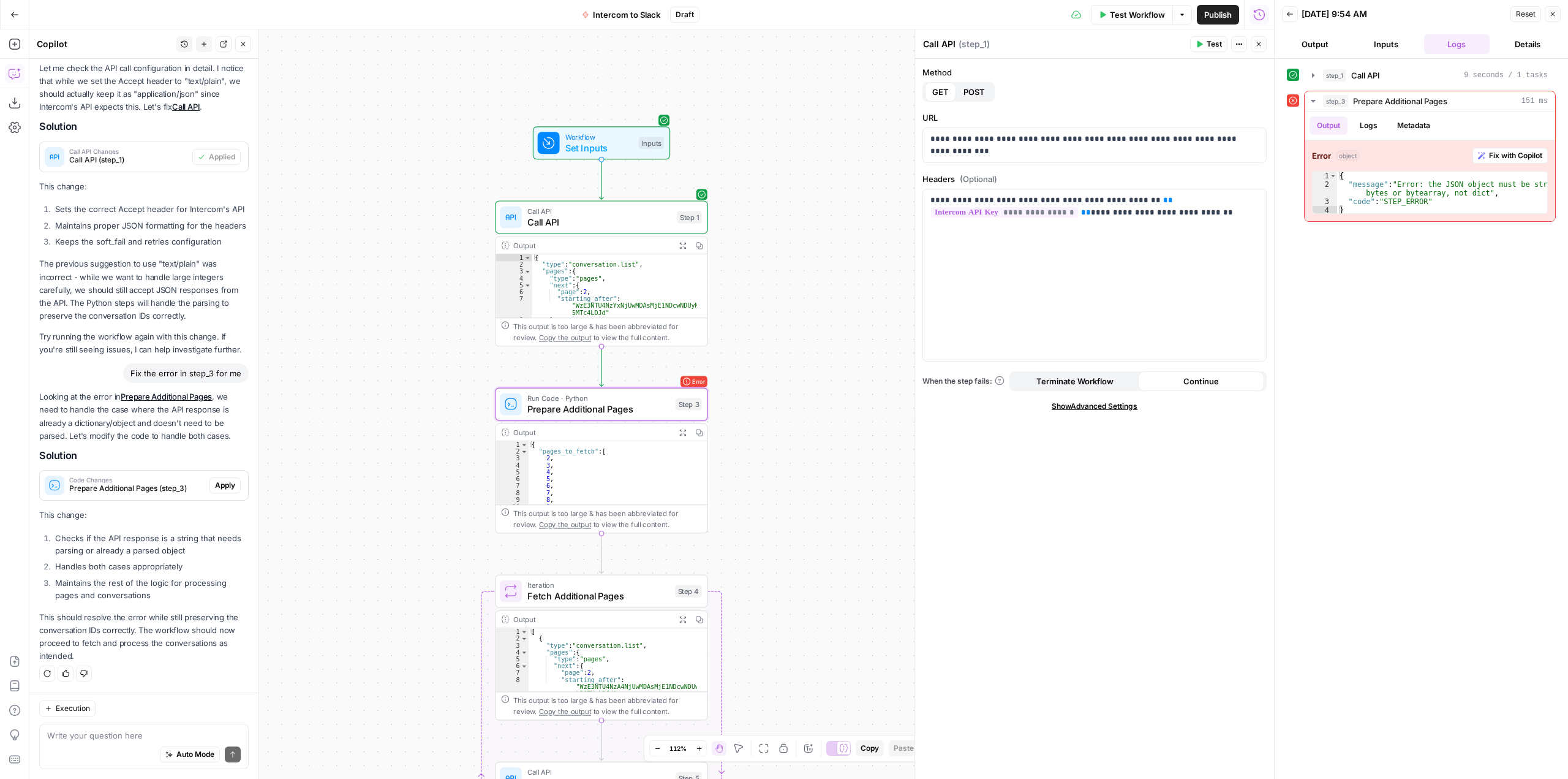
click at [215, 486] on span "Apply" at bounding box center [225, 486] width 20 height 11
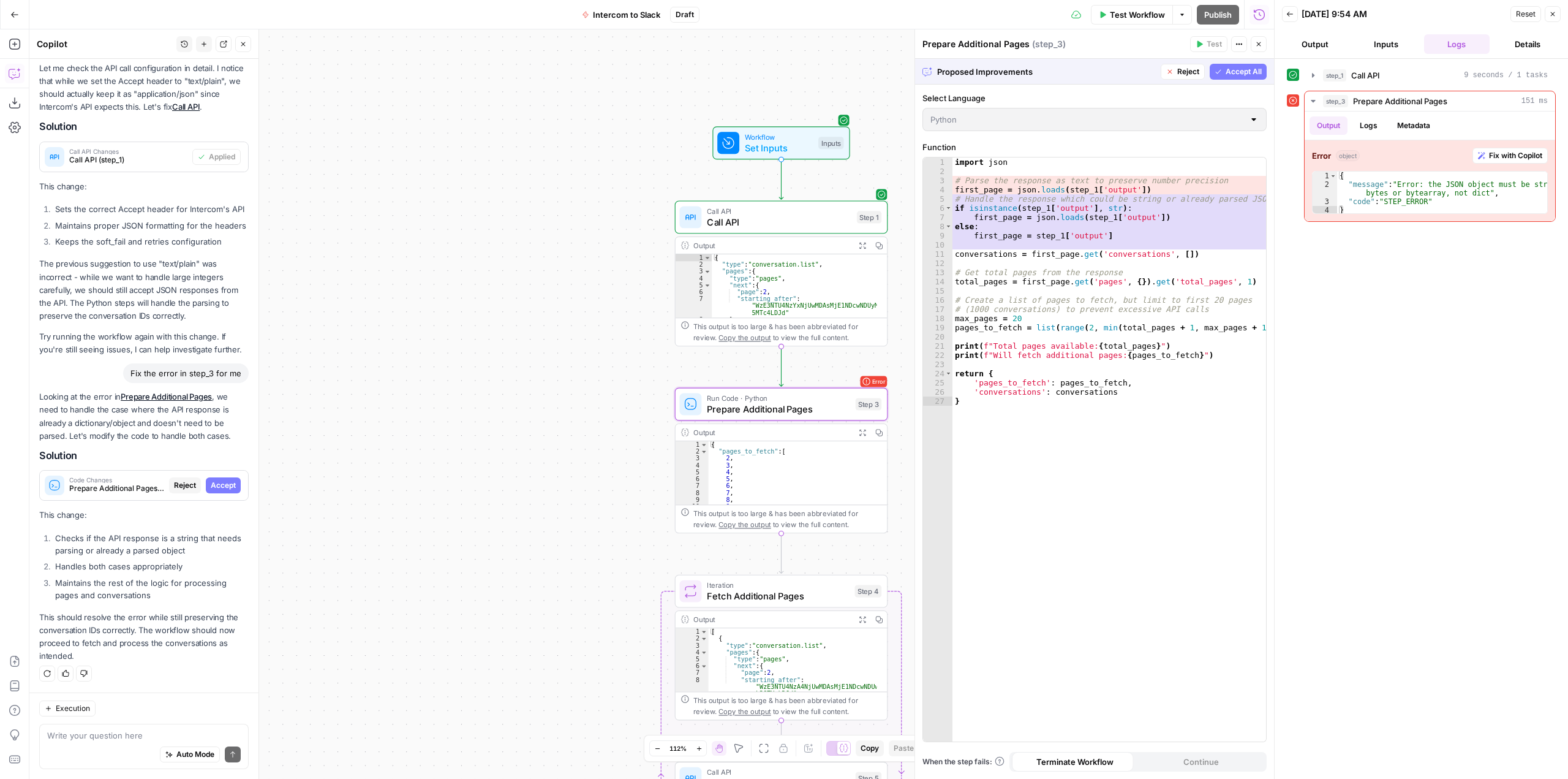
scroll to position [1496, 0]
click at [211, 486] on span "Accept" at bounding box center [223, 486] width 25 height 11
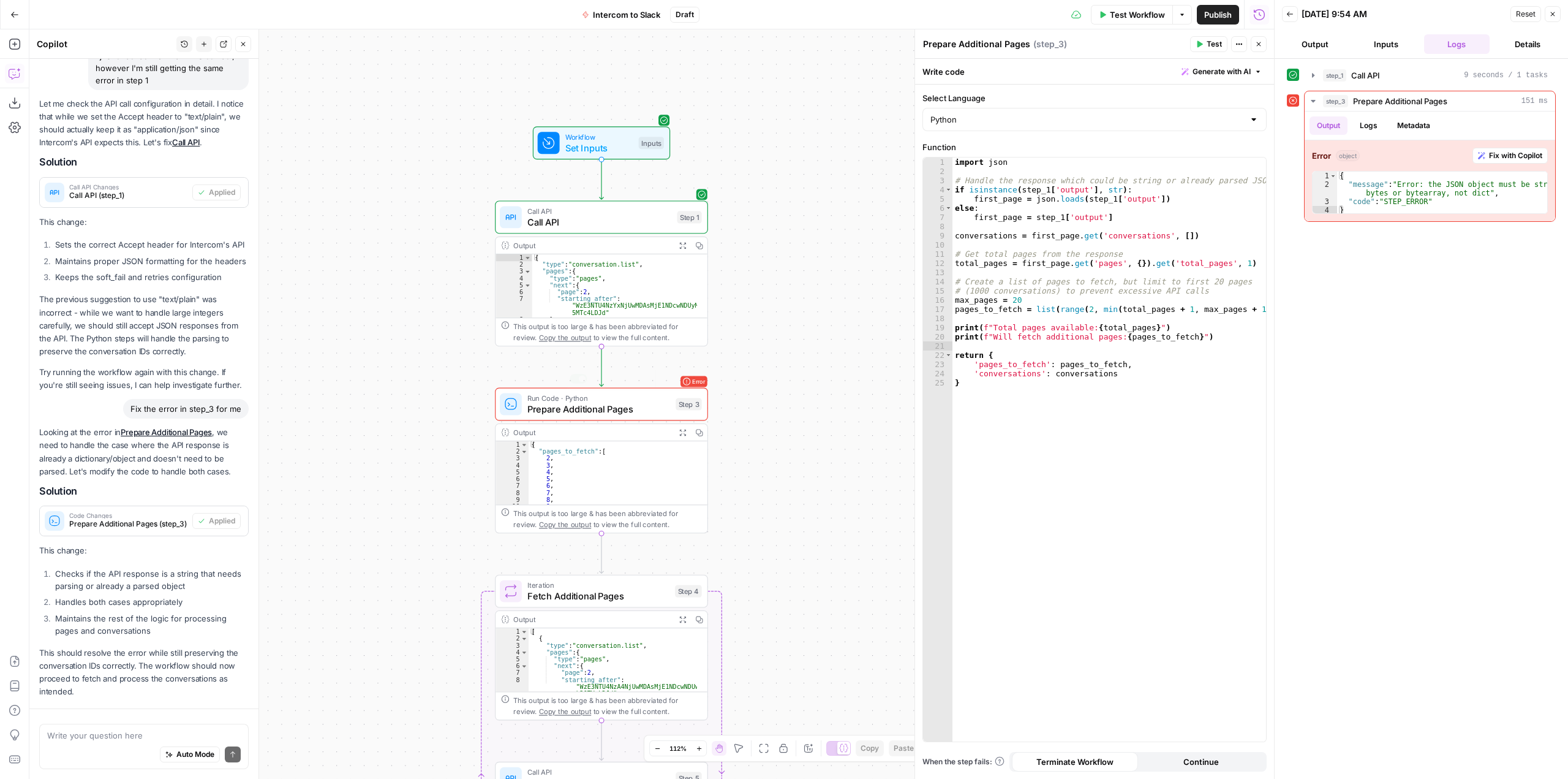
scroll to position [1594, 0]
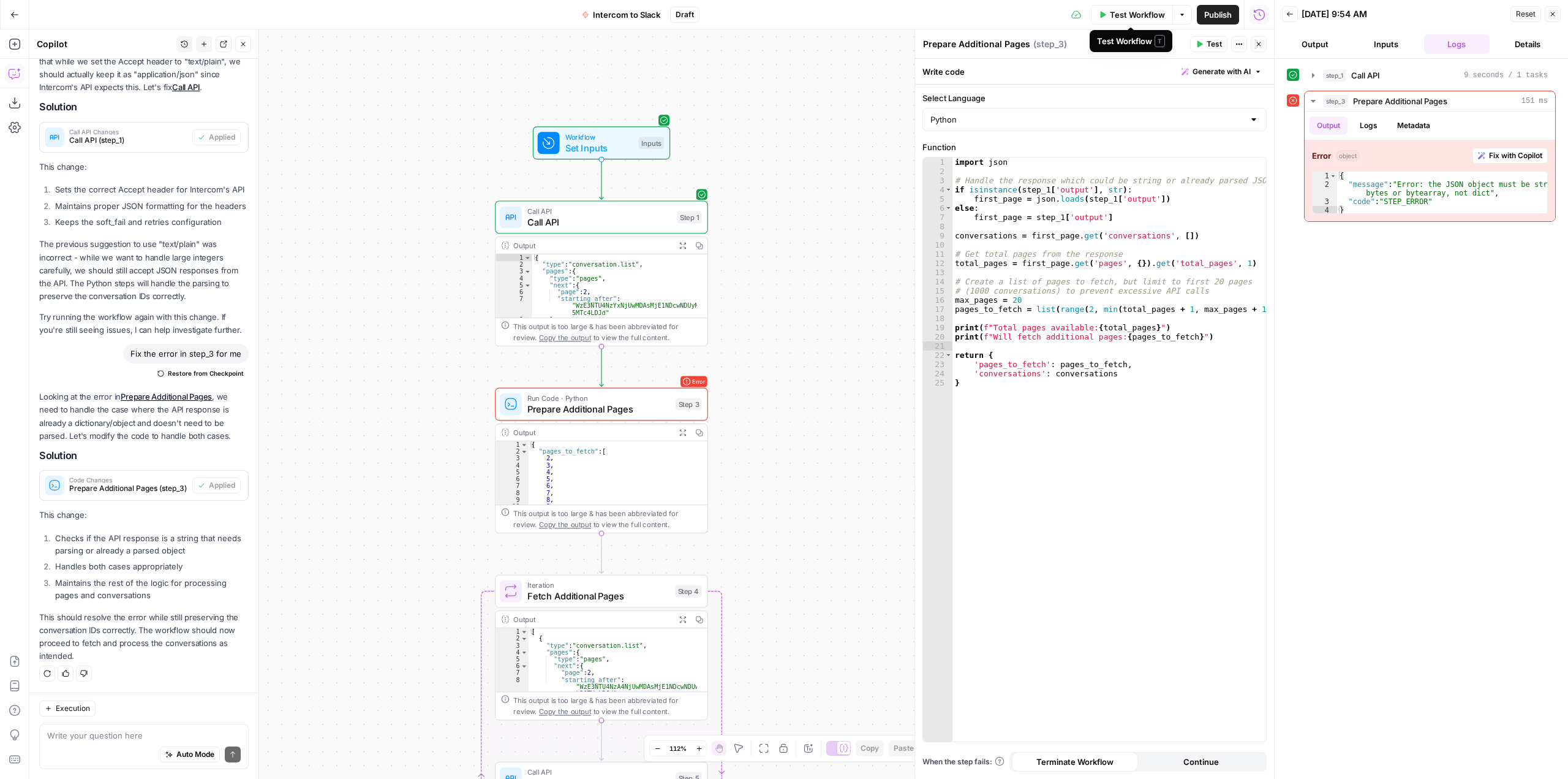
click at [1133, 19] on span "Test Workflow" at bounding box center [1137, 15] width 55 height 12
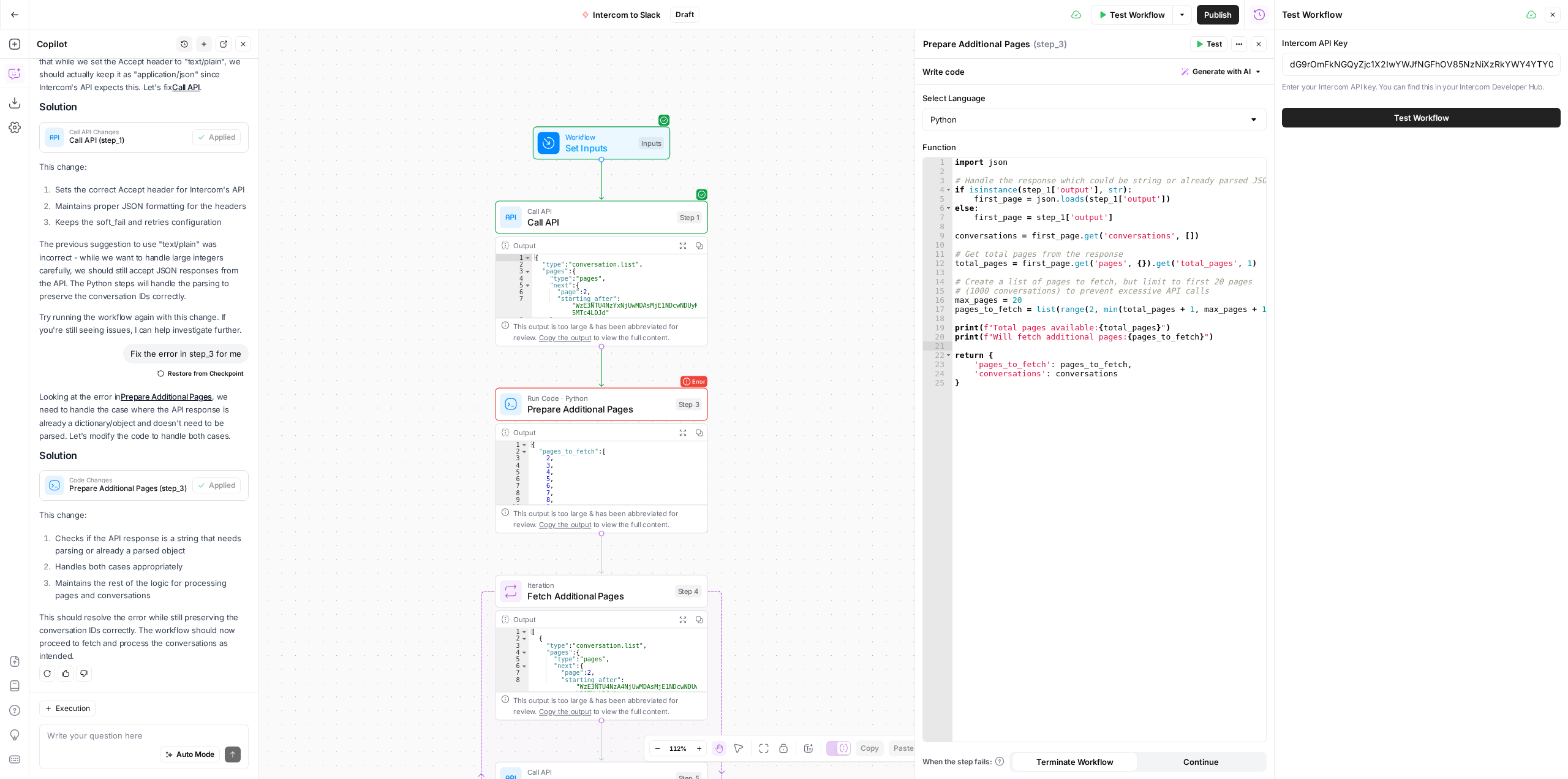
click at [1431, 123] on span "Test Workflow" at bounding box center [1422, 117] width 55 height 12
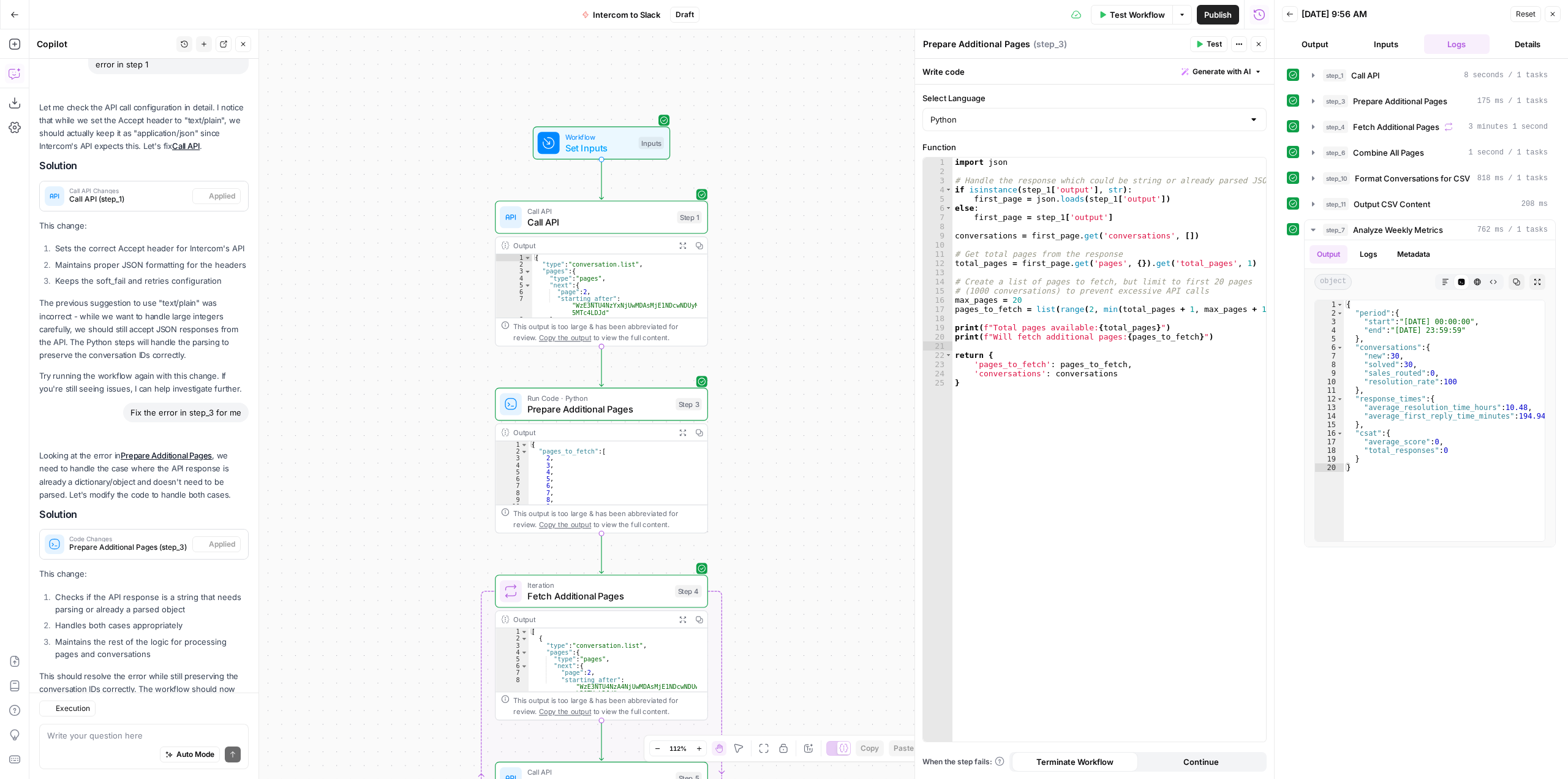
scroll to position [1594, 0]
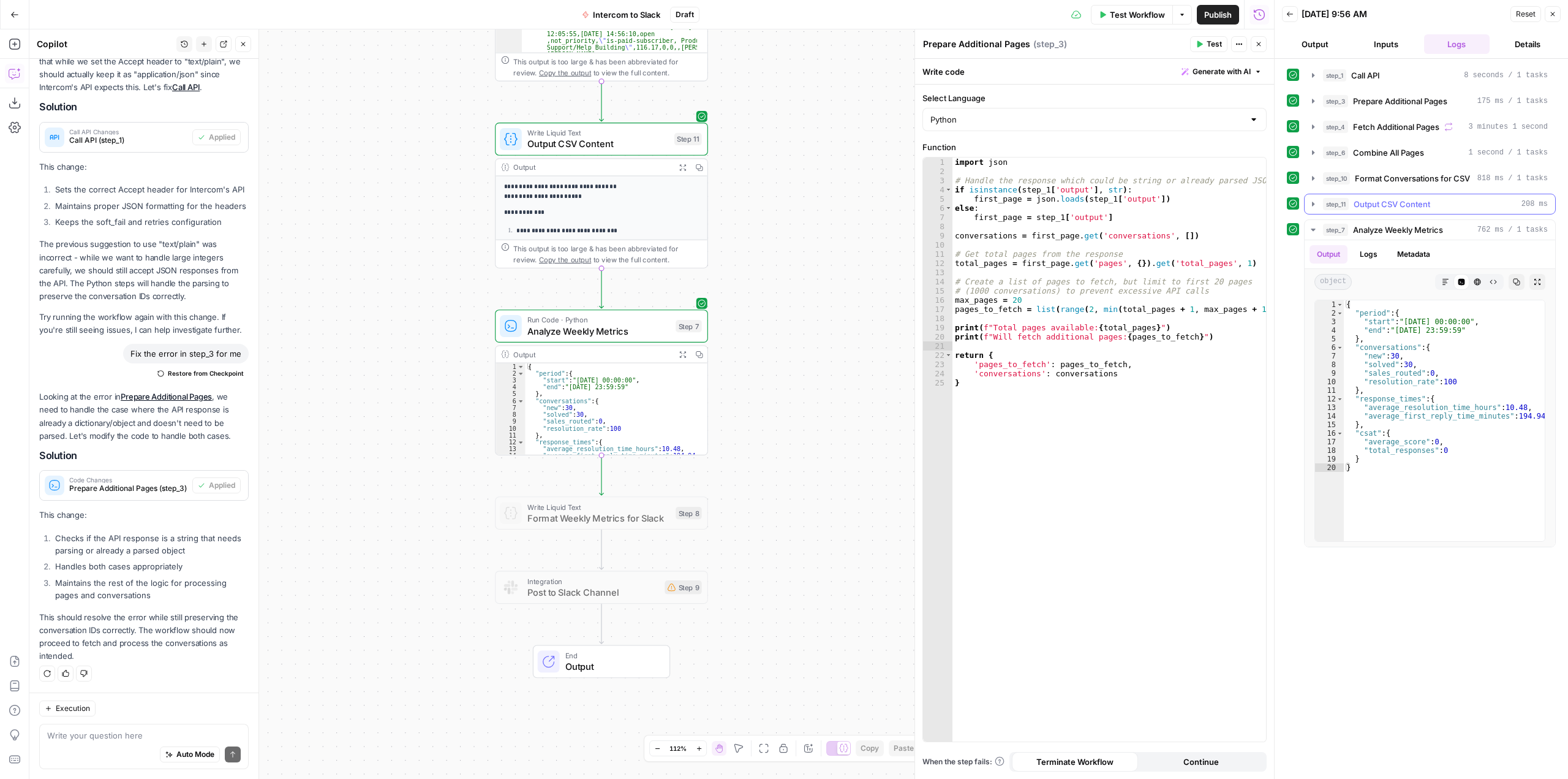
click at [1314, 202] on icon "button" at bounding box center [1314, 204] width 10 height 10
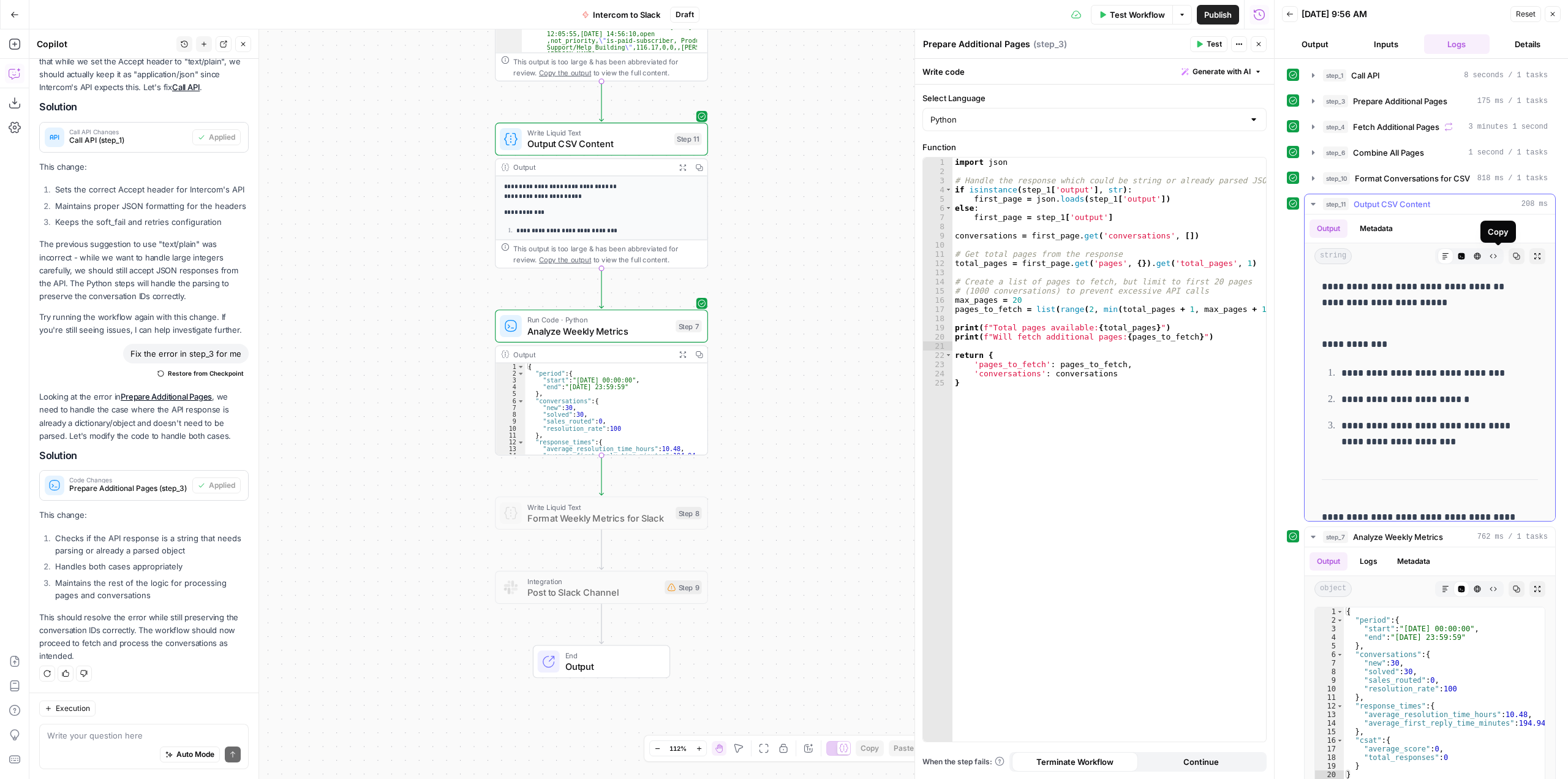
click at [1513, 255] on icon "button" at bounding box center [1516, 255] width 7 height 7
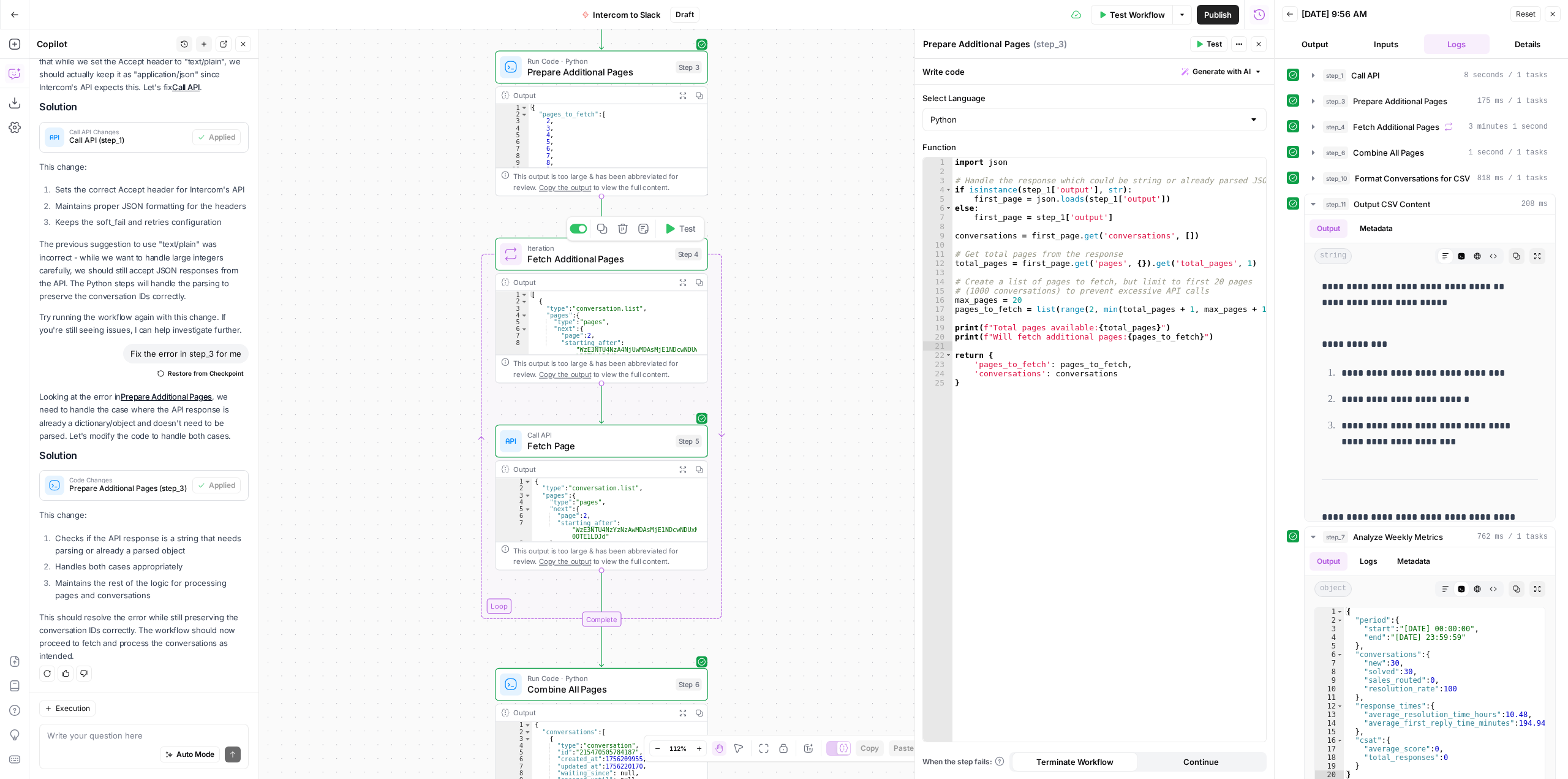
click at [658, 251] on span "Iteration" at bounding box center [599, 248] width 142 height 11
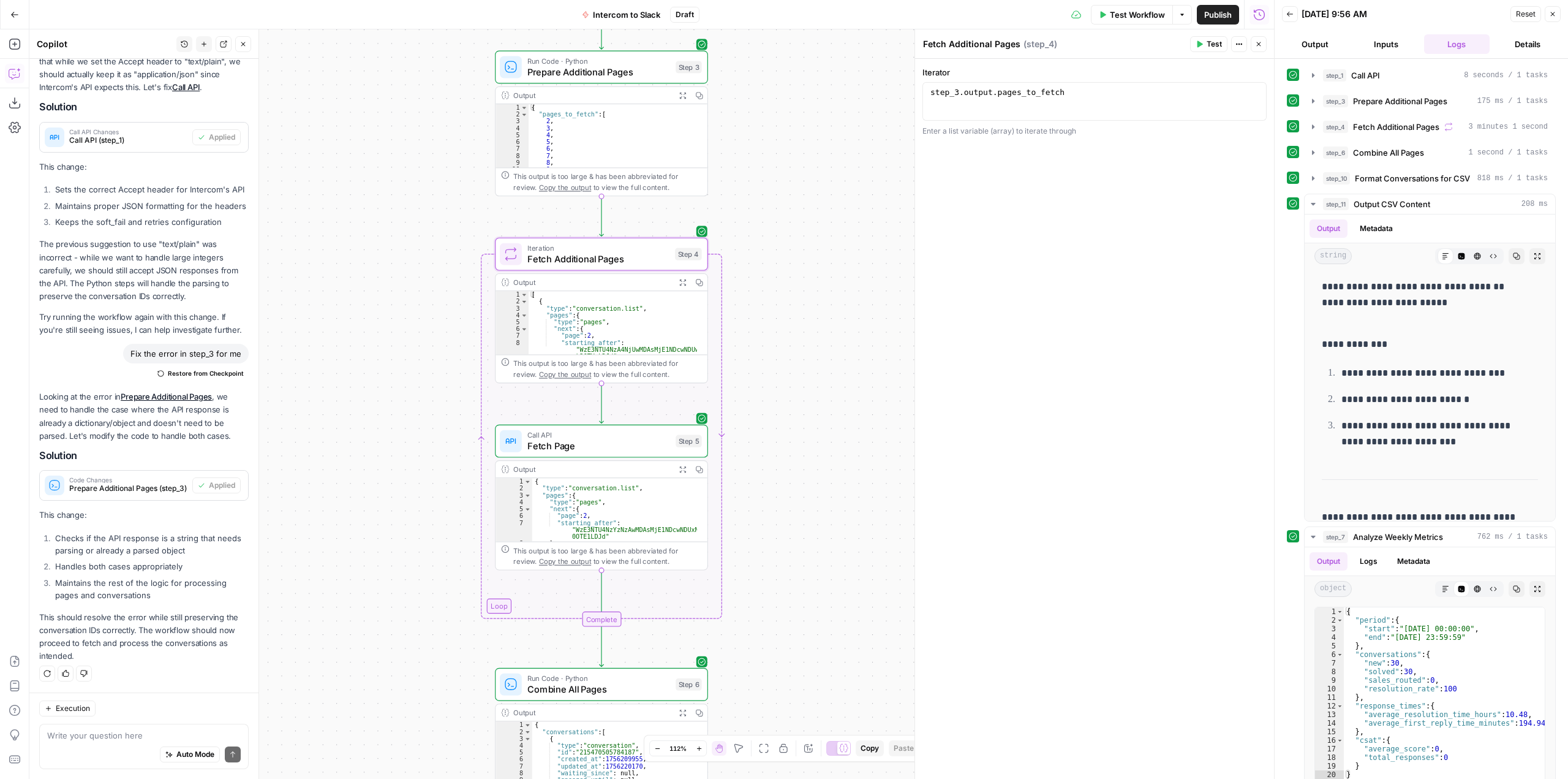
click at [1405, 47] on button "Inputs" at bounding box center [1386, 44] width 66 height 19
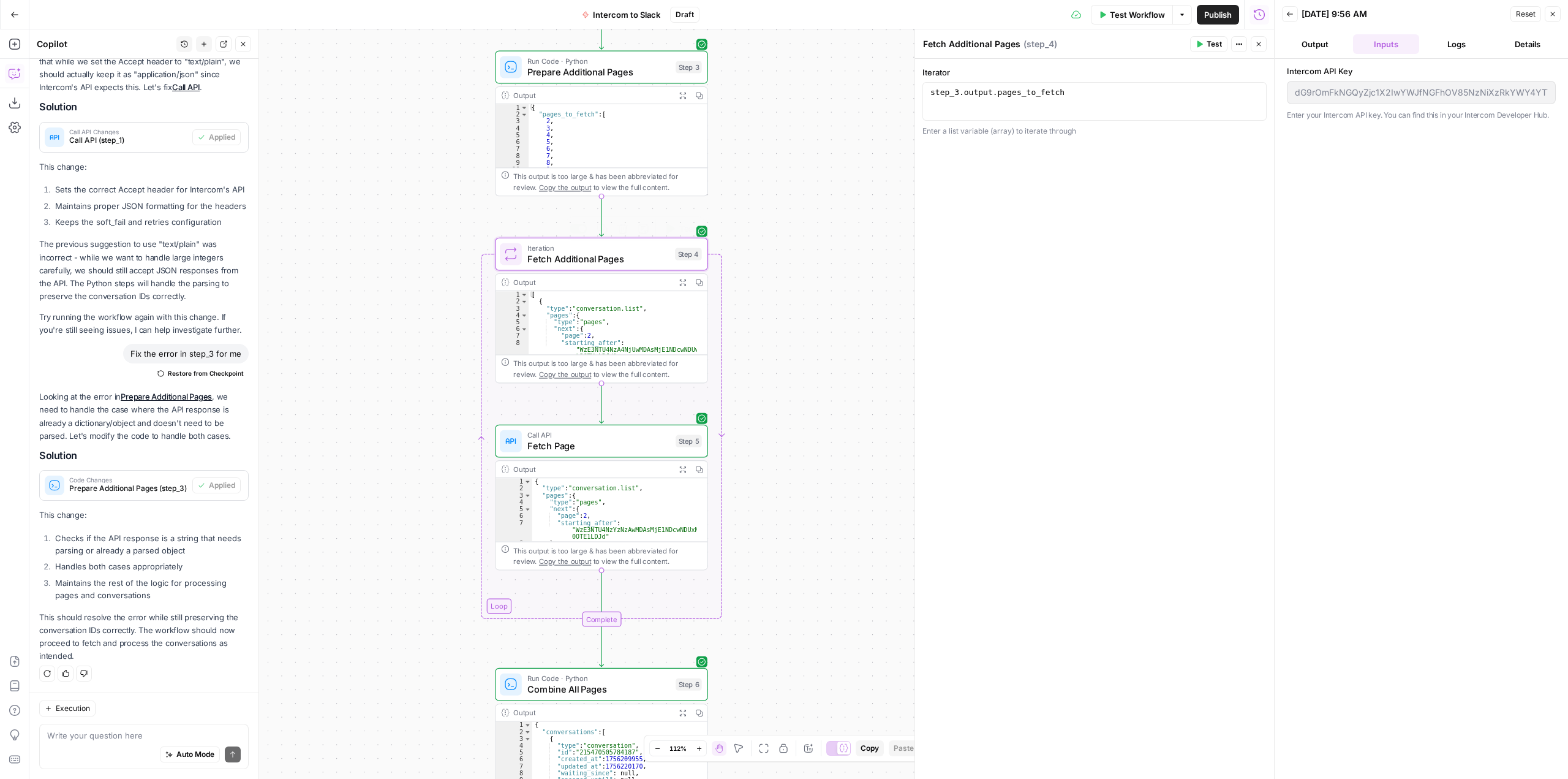
click at [635, 254] on span "Fetch Additional Pages" at bounding box center [599, 259] width 142 height 14
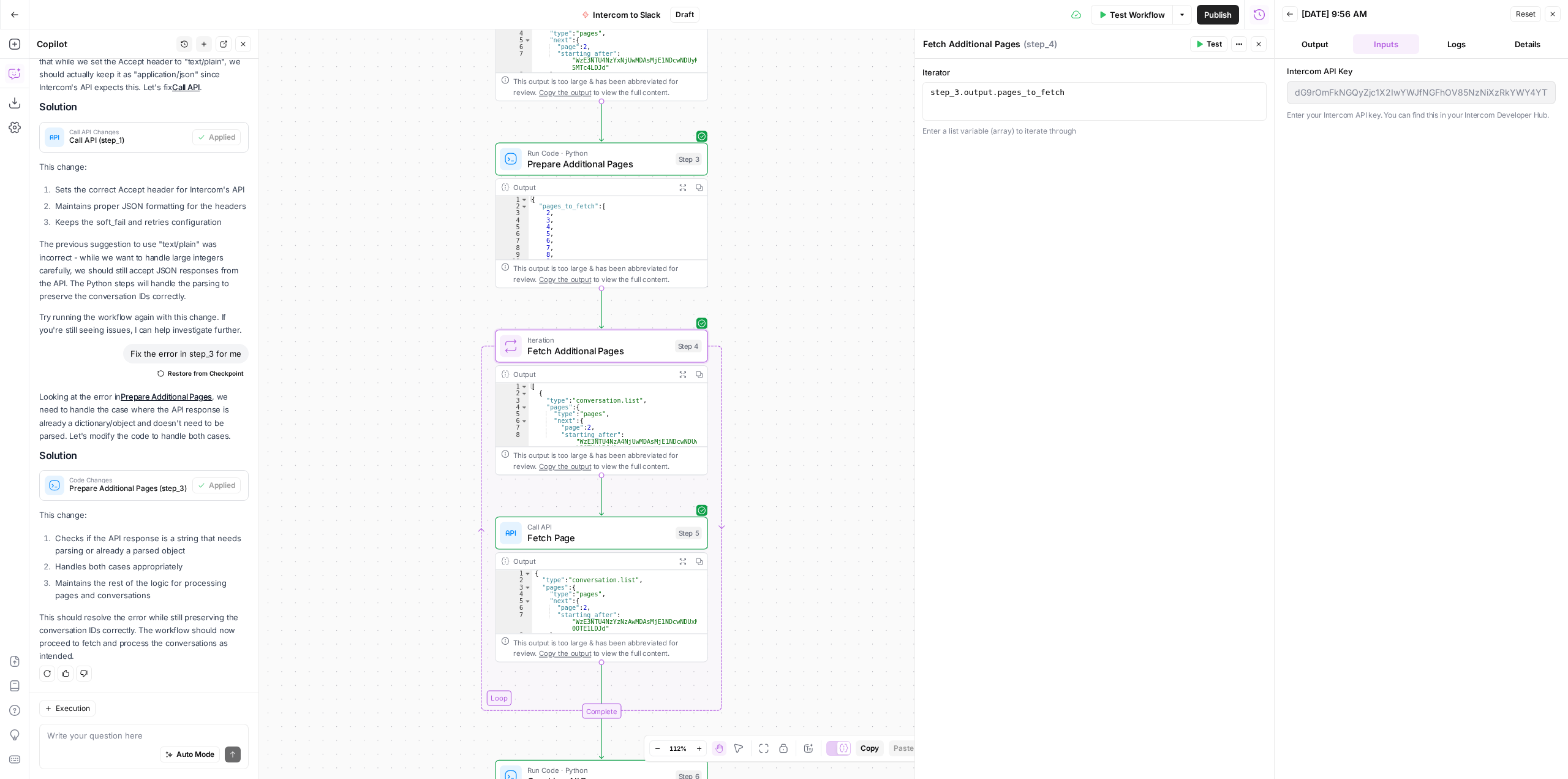
click at [618, 171] on span "Prepare Additional Pages" at bounding box center [599, 163] width 143 height 14
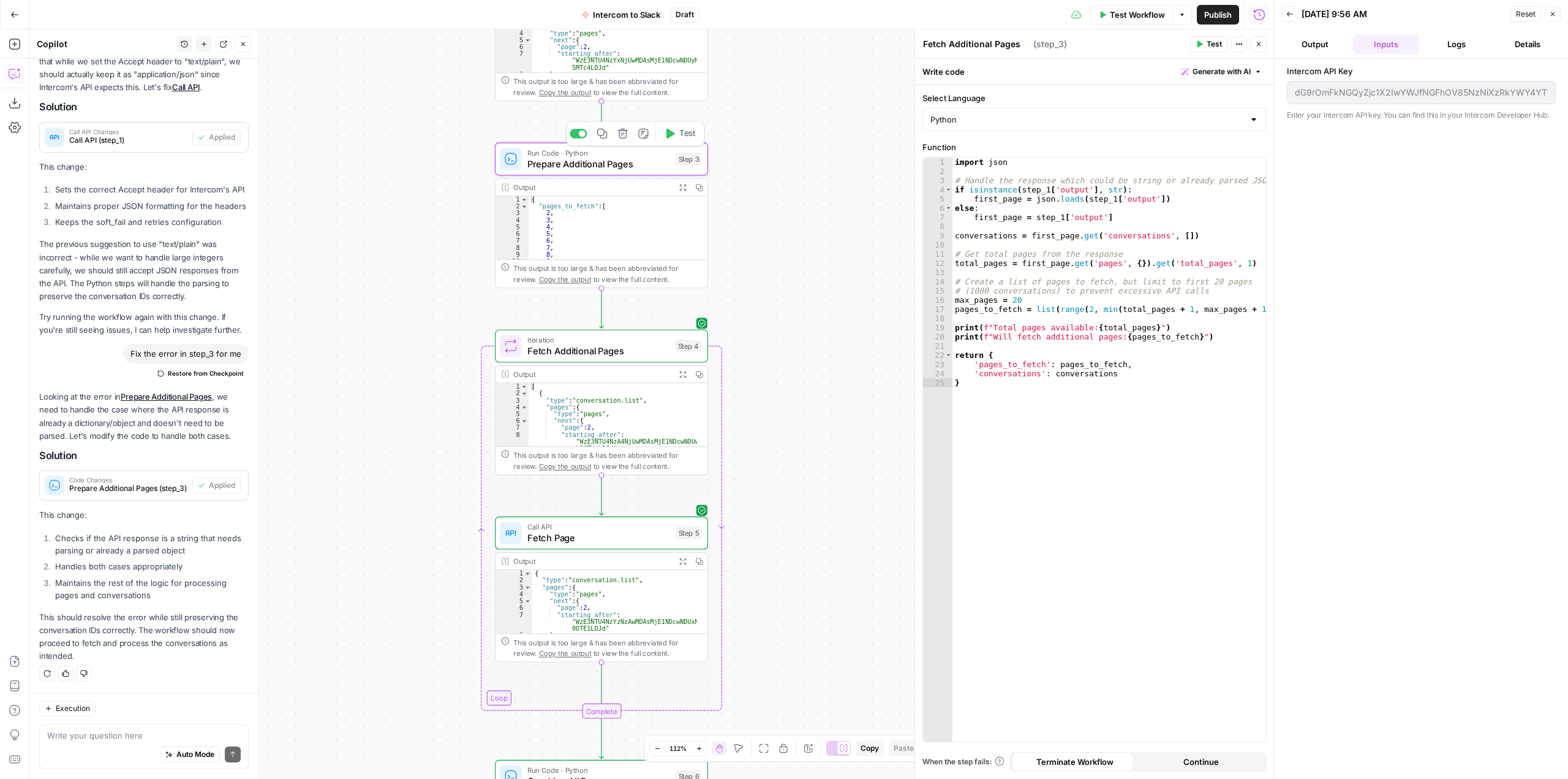
type textarea "Prepare Additional Pages"
click at [1048, 299] on div "import json # Handle the response which could be string or already parsed JSON …" at bounding box center [1109, 458] width 313 height 602
type textarea "**********"
click at [1146, 13] on span "Test Workflow" at bounding box center [1137, 15] width 55 height 12
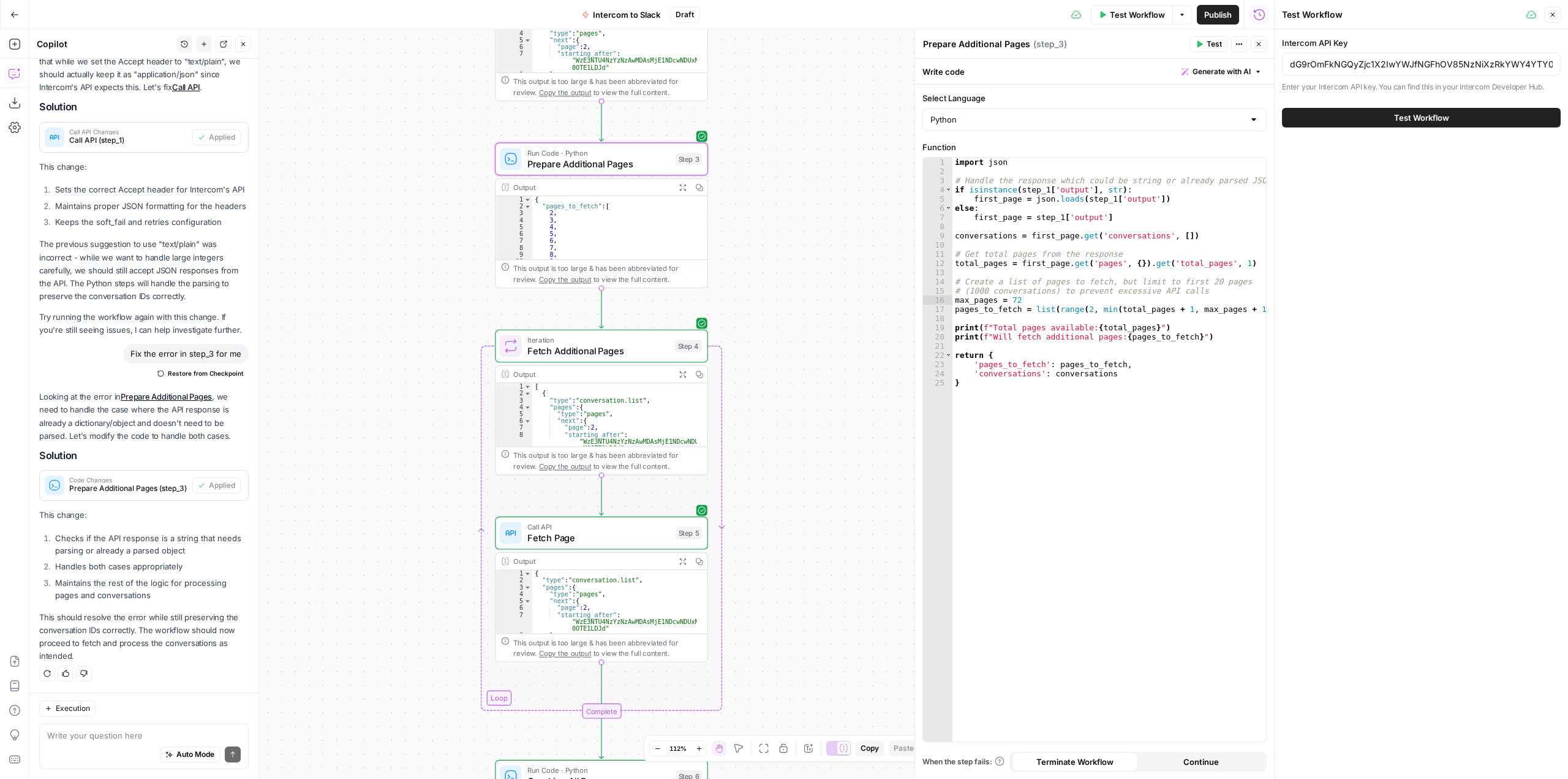
click at [1407, 116] on span "Test Workflow" at bounding box center [1422, 117] width 55 height 12
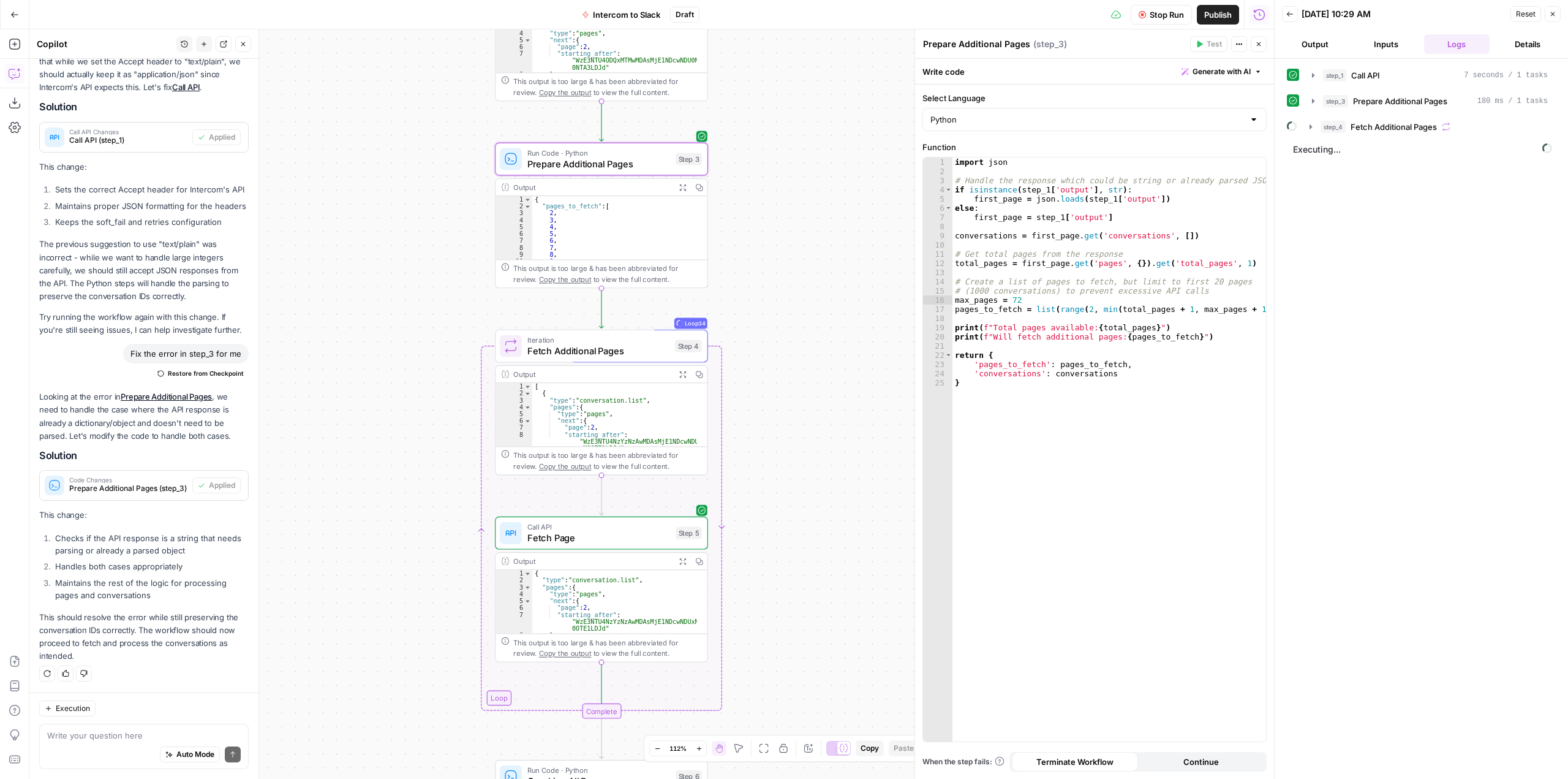
click at [1368, 338] on div "step_1 Call API 7 seconds / 1 tasks step_3 Prepare Additional Pages 180 ms / 1 …" at bounding box center [1421, 419] width 269 height 708
